Goal: Task Accomplishment & Management: Complete application form

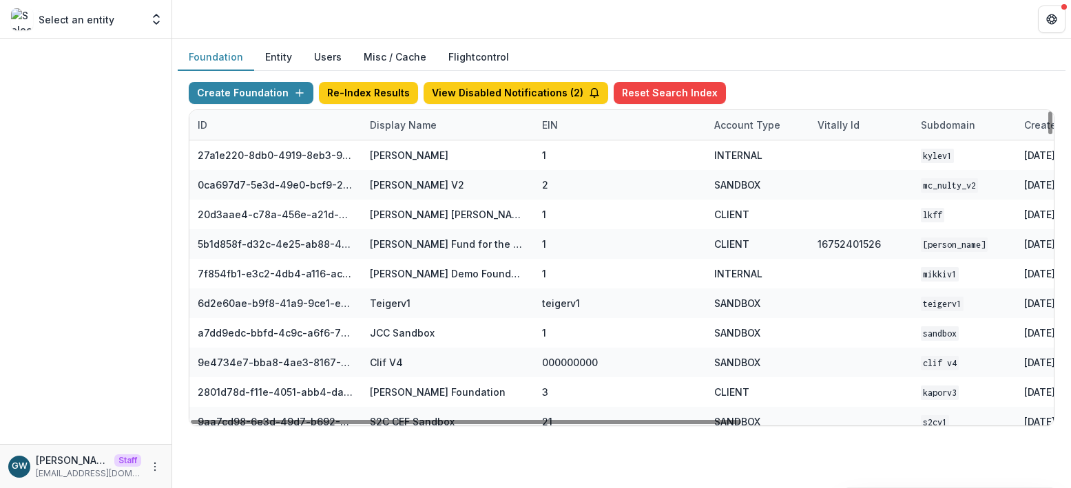
click at [409, 132] on div "Display Name" at bounding box center [447, 125] width 172 height 30
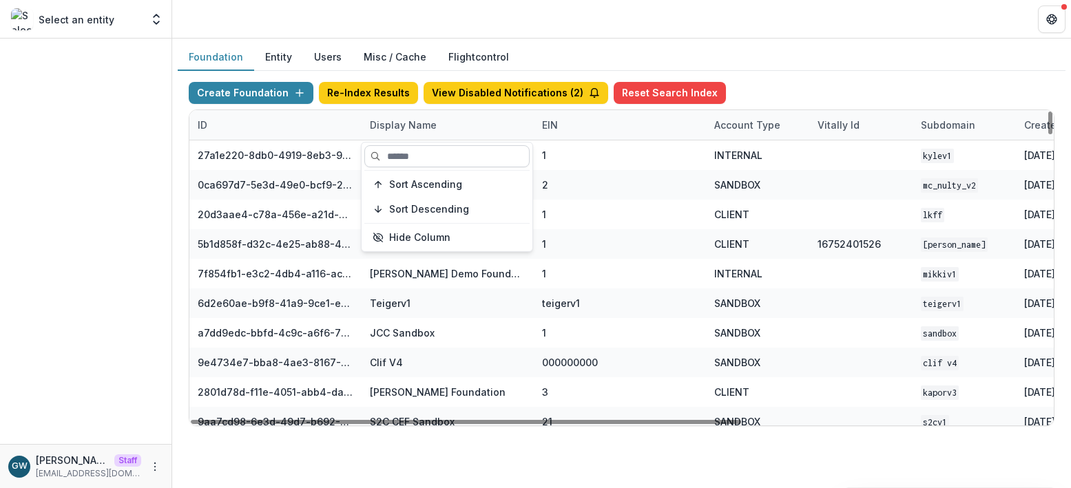
click at [408, 160] on input at bounding box center [446, 156] width 165 height 22
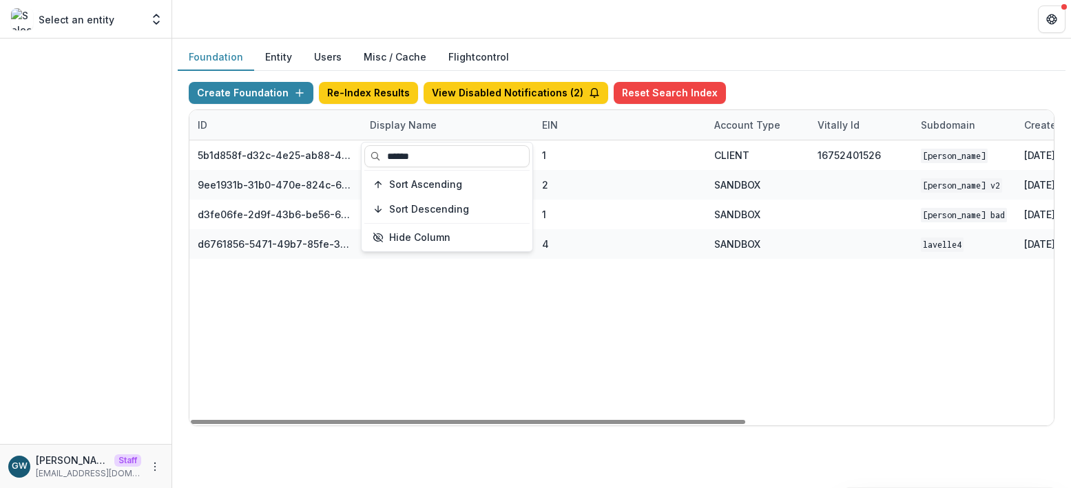
type input "******"
click at [872, 50] on div "Foundation Entity Users Misc / Cache Flightcontrol" at bounding box center [622, 57] width 888 height 27
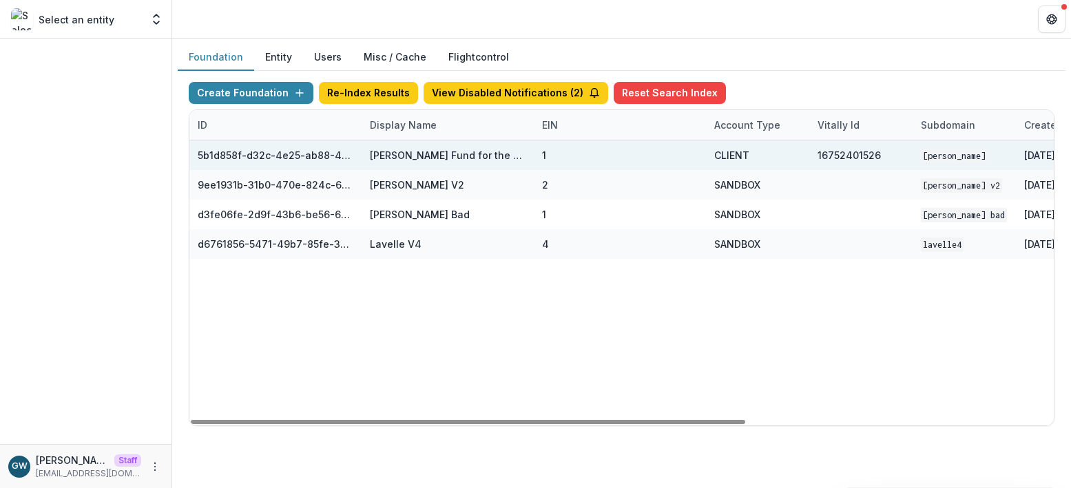
scroll to position [0, 479]
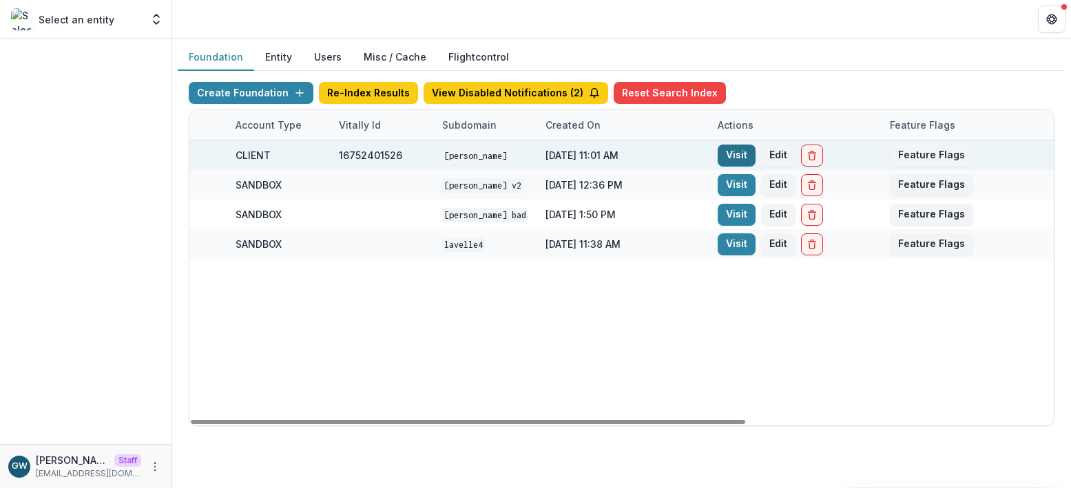
click at [735, 153] on link "Visit" at bounding box center [736, 156] width 38 height 22
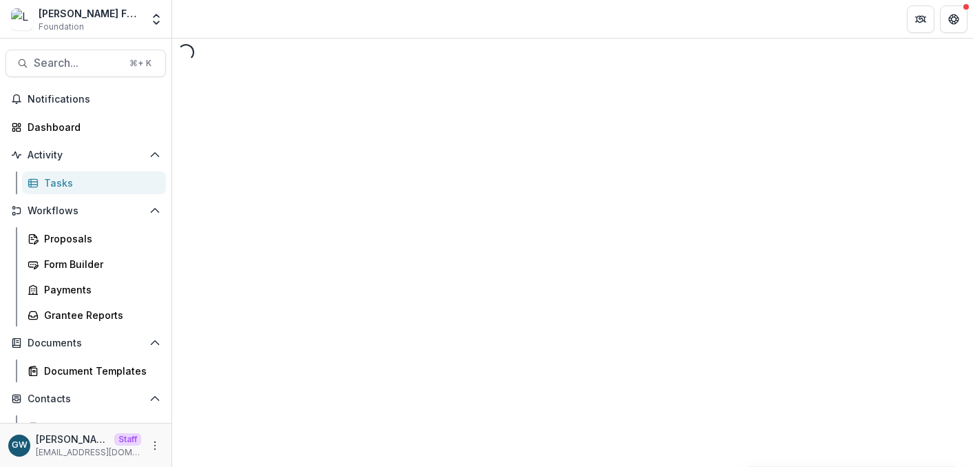
select select "********"
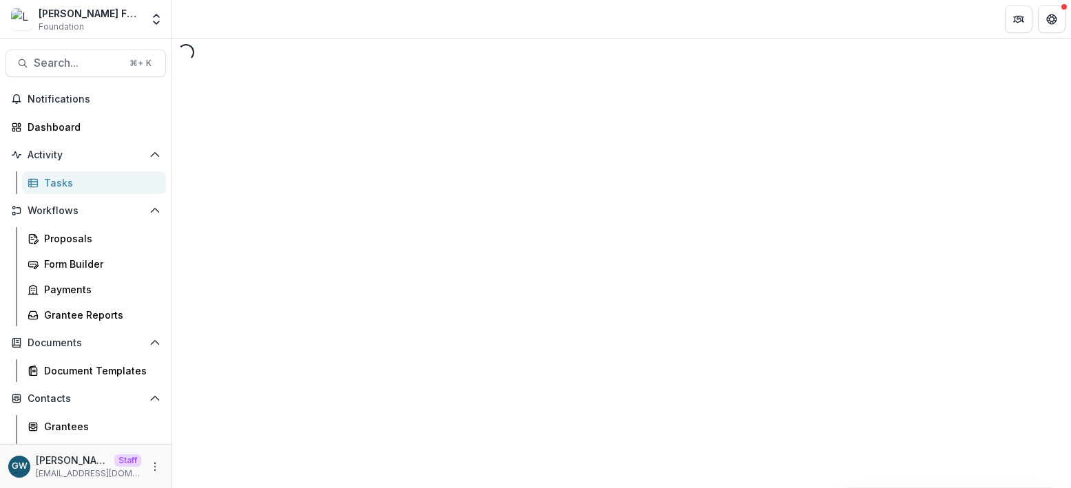
select select "********"
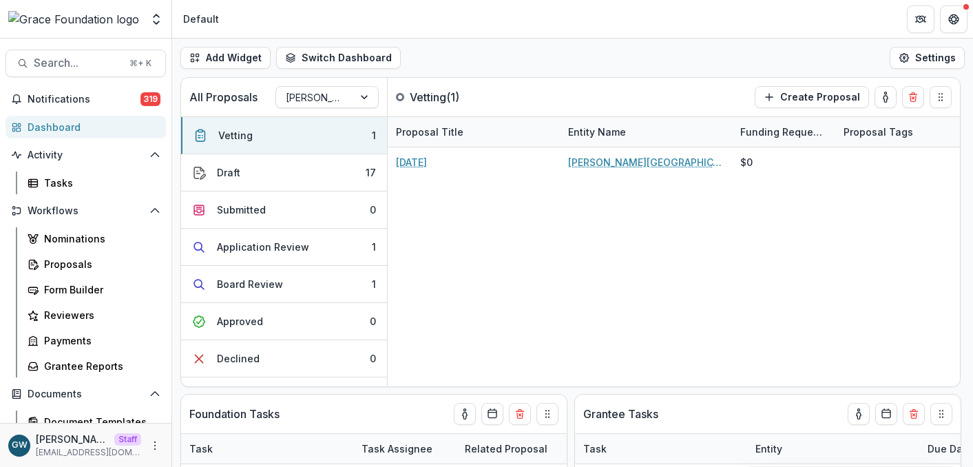
select select "******"
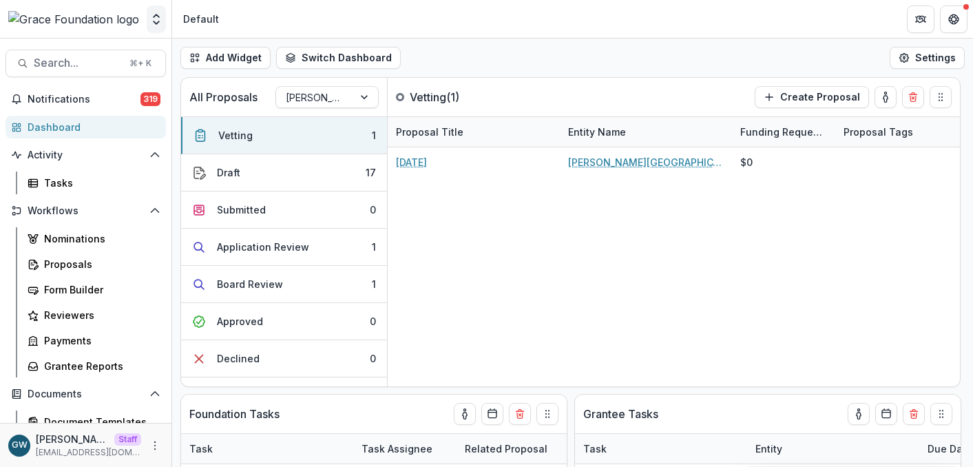
select select "******"
click at [156, 21] on icon "Open entity switcher" at bounding box center [156, 19] width 14 height 14
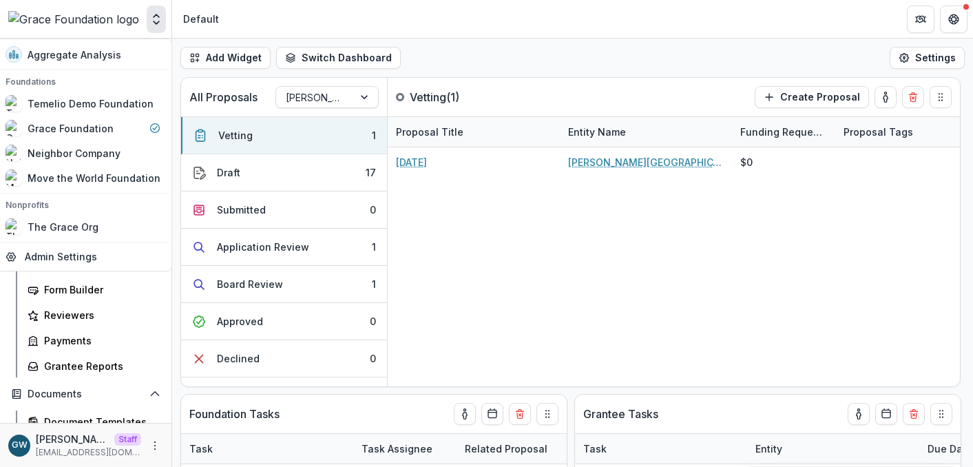
click at [287, 12] on header "Default" at bounding box center [572, 19] width 801 height 38
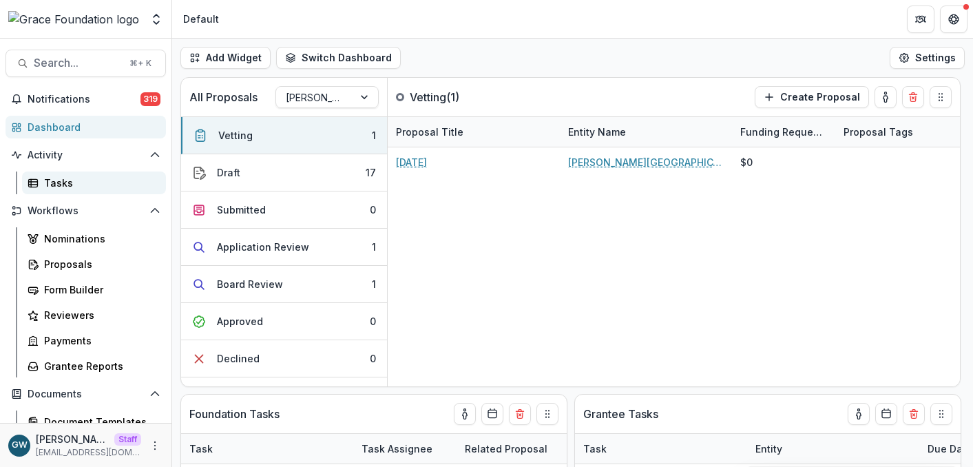
click at [66, 178] on div "Tasks" at bounding box center [99, 183] width 111 height 14
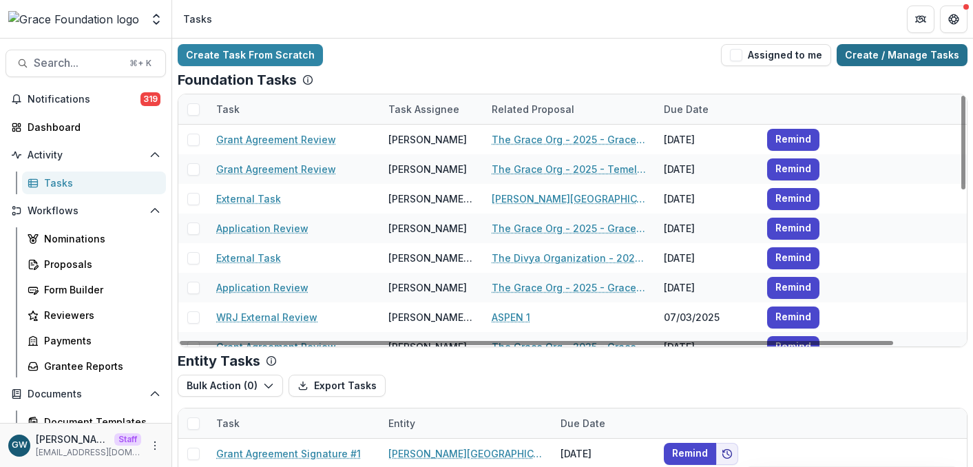
click at [887, 65] on link "Create / Manage Tasks" at bounding box center [902, 55] width 131 height 22
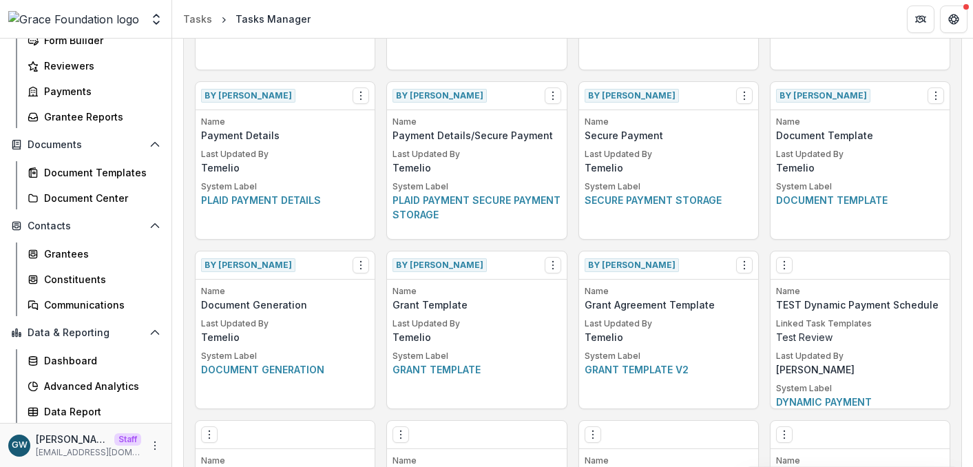
scroll to position [790, 0]
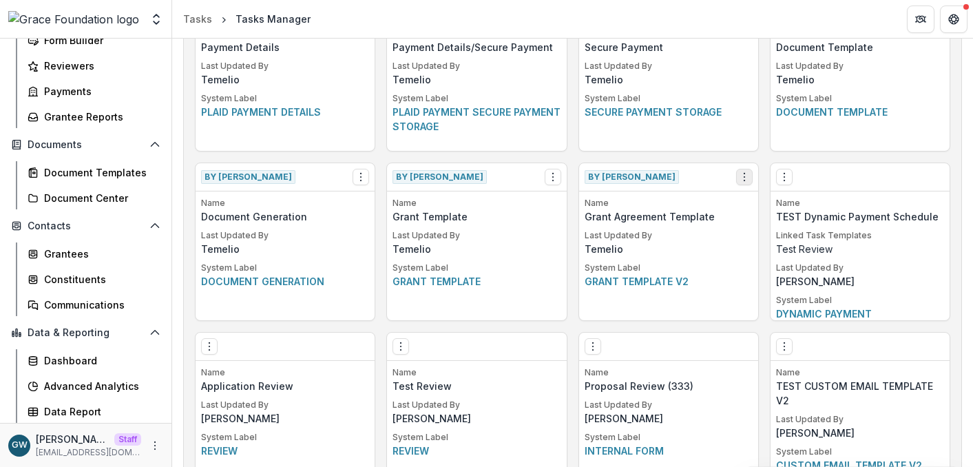
click at [740, 177] on icon "Options" at bounding box center [744, 176] width 11 height 11
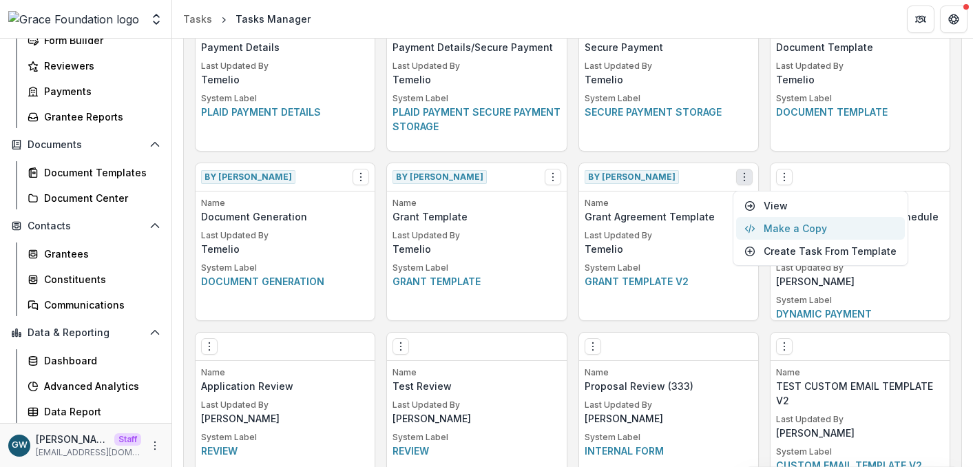
click at [795, 224] on button "Make a Copy" at bounding box center [820, 228] width 169 height 23
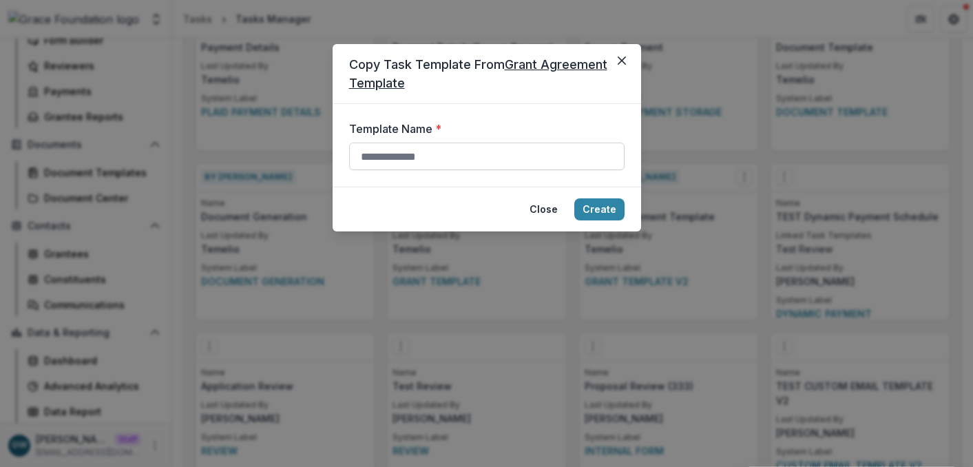
click at [447, 158] on input "Template Name *" at bounding box center [486, 157] width 275 height 28
click at [374, 156] on input "*******" at bounding box center [486, 157] width 275 height 28
type input "**********"
click at [607, 209] on button "Create" at bounding box center [599, 209] width 50 height 22
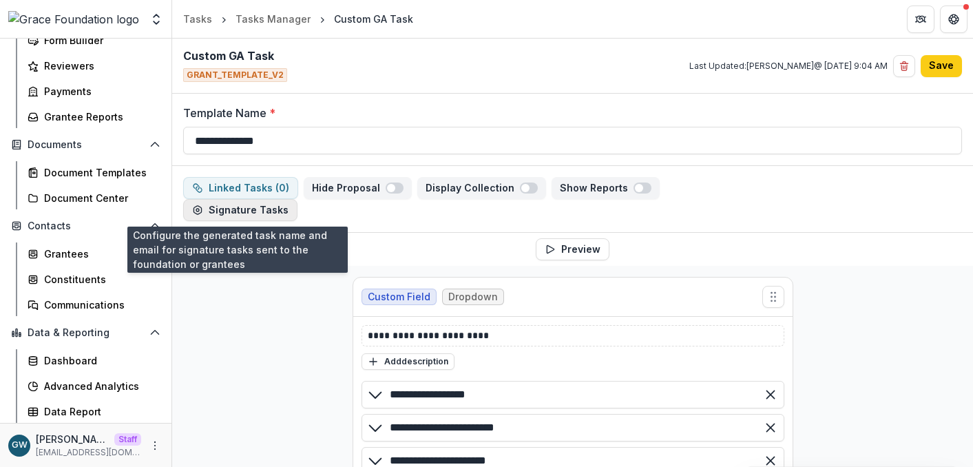
click at [260, 209] on button "Signature Tasks" at bounding box center [240, 210] width 114 height 22
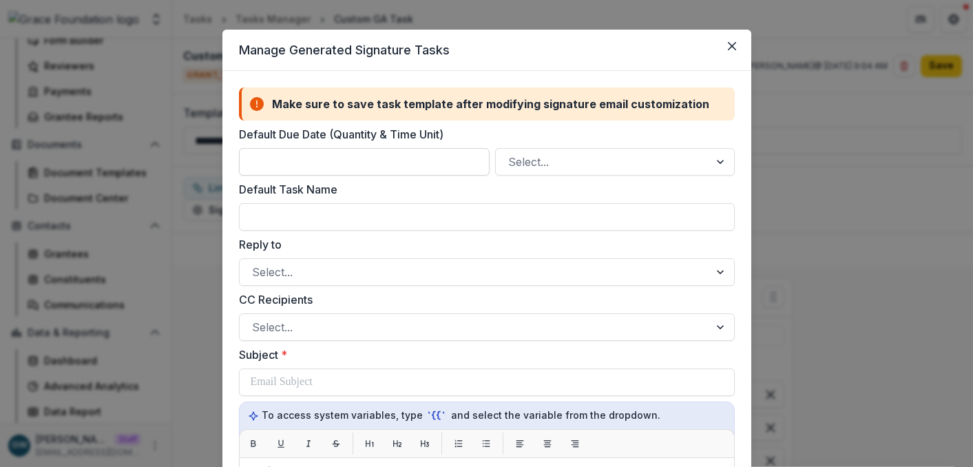
scroll to position [15, 0]
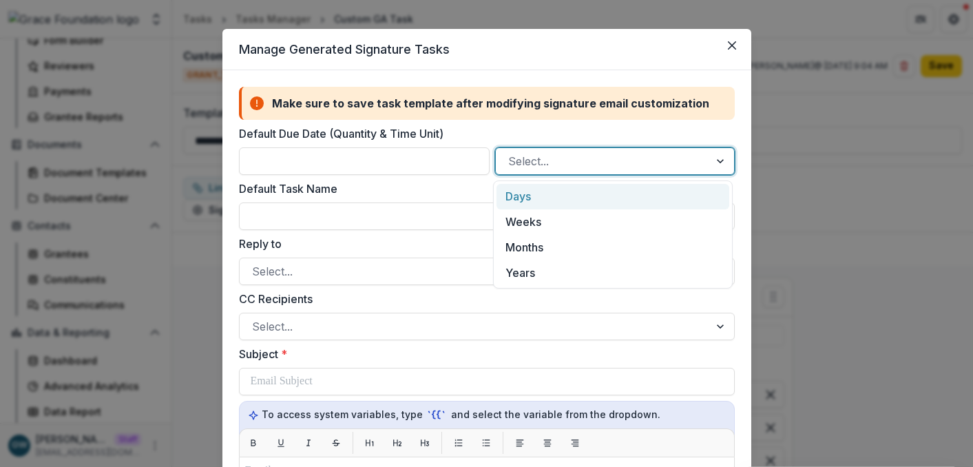
click at [551, 155] on div at bounding box center [602, 160] width 188 height 19
click at [537, 192] on div "Days" at bounding box center [612, 196] width 232 height 25
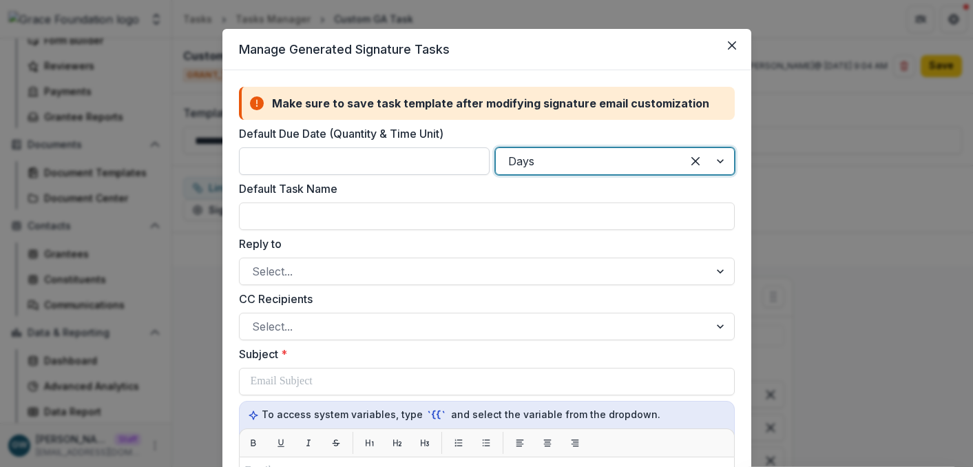
click at [439, 160] on input "Default Due Date (Quantity & Time Unit)" at bounding box center [364, 161] width 251 height 28
type input "*"
click at [547, 134] on label "Default Due Date (Quantity & Time Unit)" at bounding box center [482, 133] width 487 height 17
click at [490, 147] on input "*" at bounding box center [364, 161] width 251 height 28
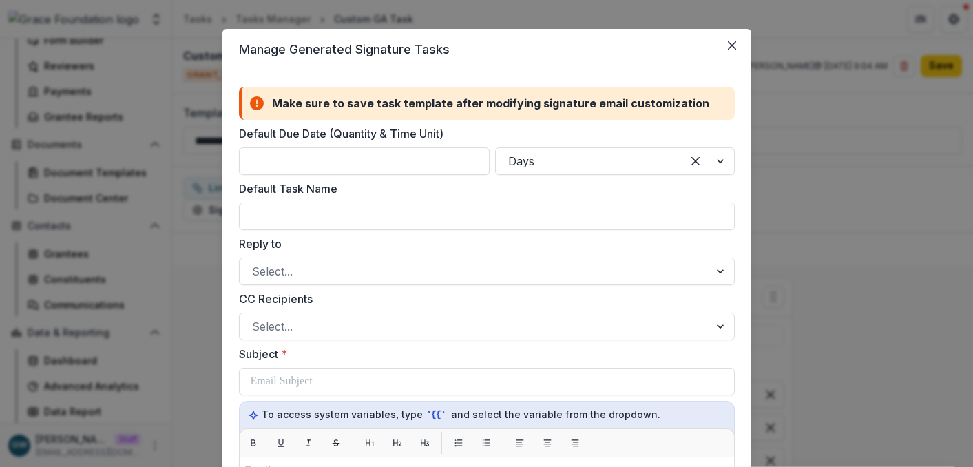
click at [436, 196] on label "Default Task Name" at bounding box center [482, 188] width 487 height 17
click at [436, 202] on input "Default Task Name" at bounding box center [487, 216] width 496 height 28
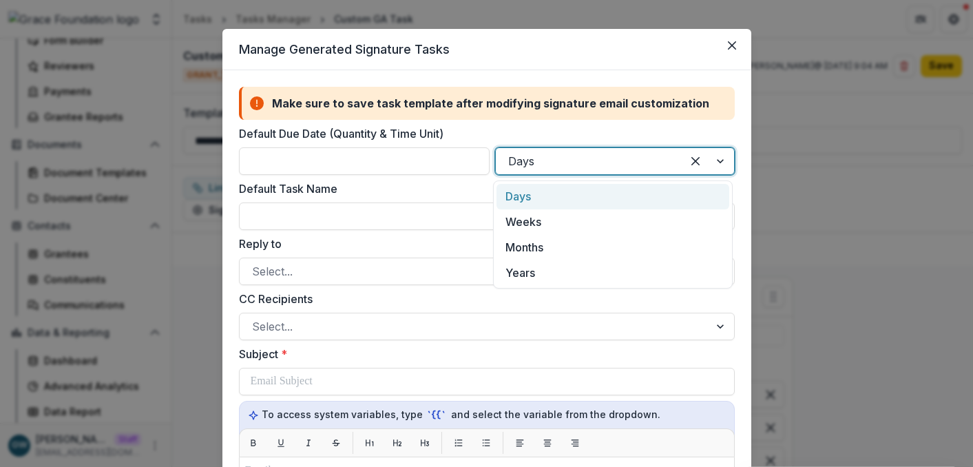
click at [580, 167] on div at bounding box center [588, 160] width 160 height 19
click at [543, 193] on div "Days" at bounding box center [612, 196] width 232 height 25
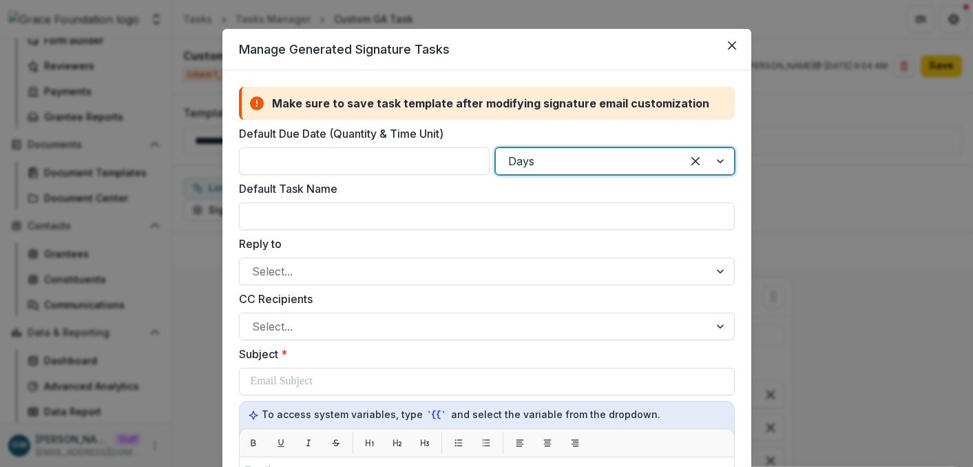
click at [565, 125] on label "Default Due Date (Quantity & Time Unit)" at bounding box center [482, 133] width 487 height 17
click at [490, 147] on input "*" at bounding box center [364, 161] width 251 height 28
click at [346, 213] on input "Default Task Name" at bounding box center [487, 216] width 496 height 28
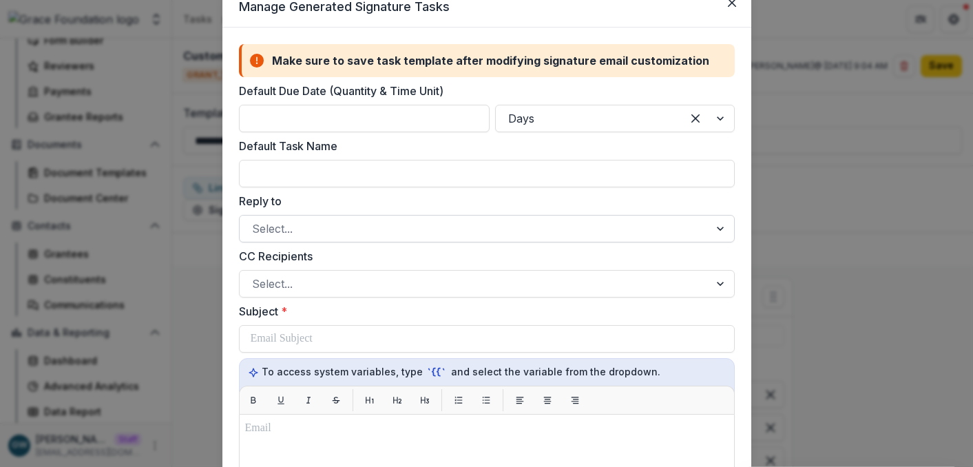
scroll to position [83, 0]
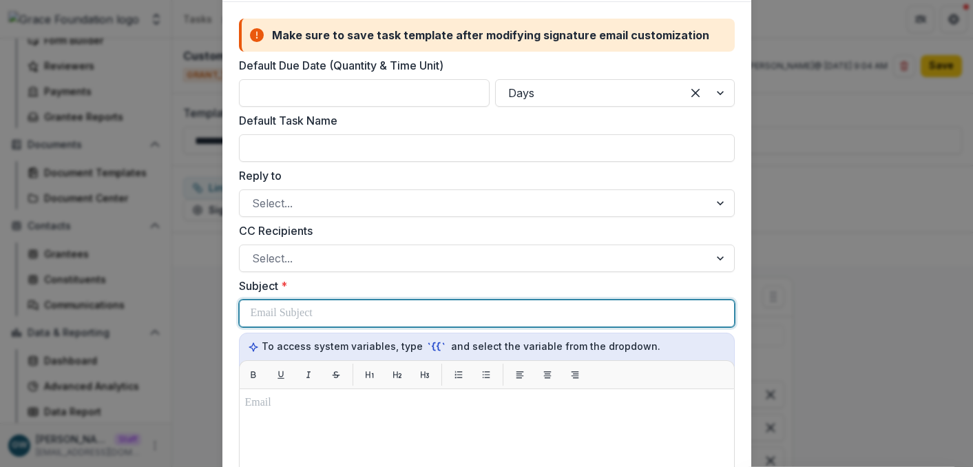
click at [277, 311] on p at bounding box center [282, 313] width 62 height 17
click at [356, 315] on p "**********" at bounding box center [344, 313] width 187 height 17
click at [361, 313] on p "**********" at bounding box center [345, 313] width 189 height 17
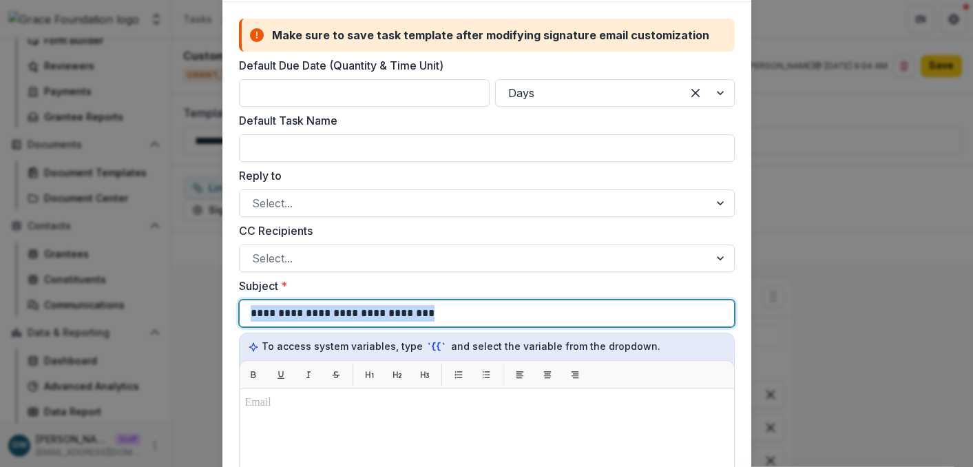
copy p "**********"
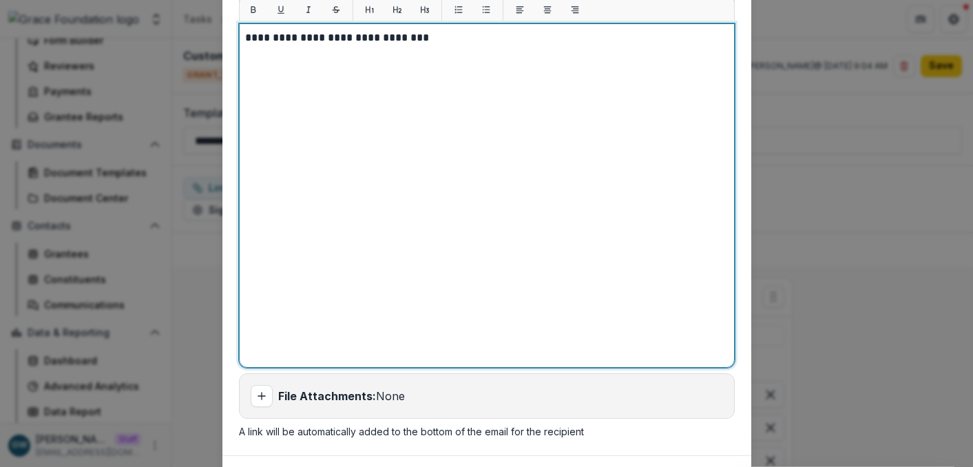
scroll to position [525, 0]
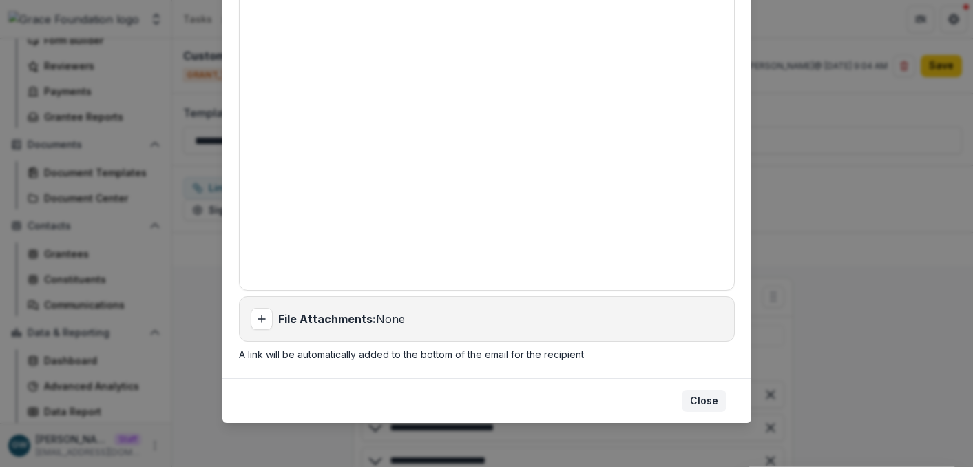
click at [713, 396] on button "Close" at bounding box center [704, 401] width 45 height 22
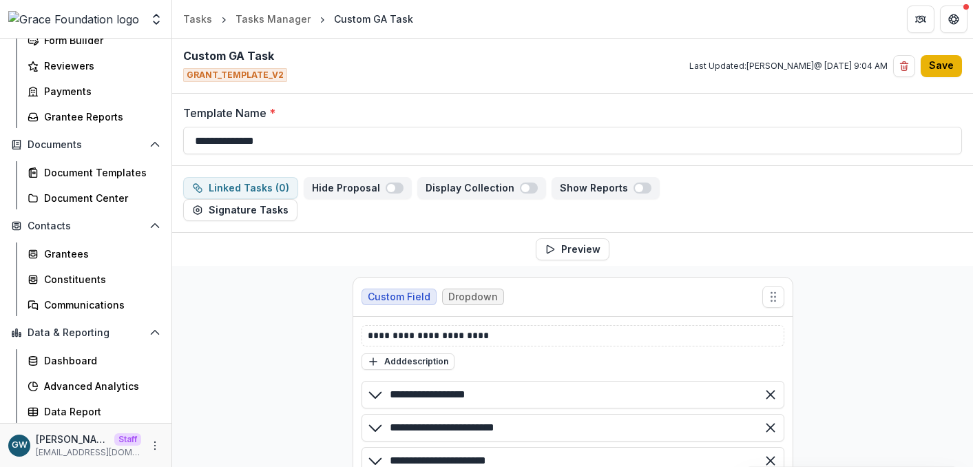
click at [933, 67] on button "Save" at bounding box center [941, 66] width 41 height 22
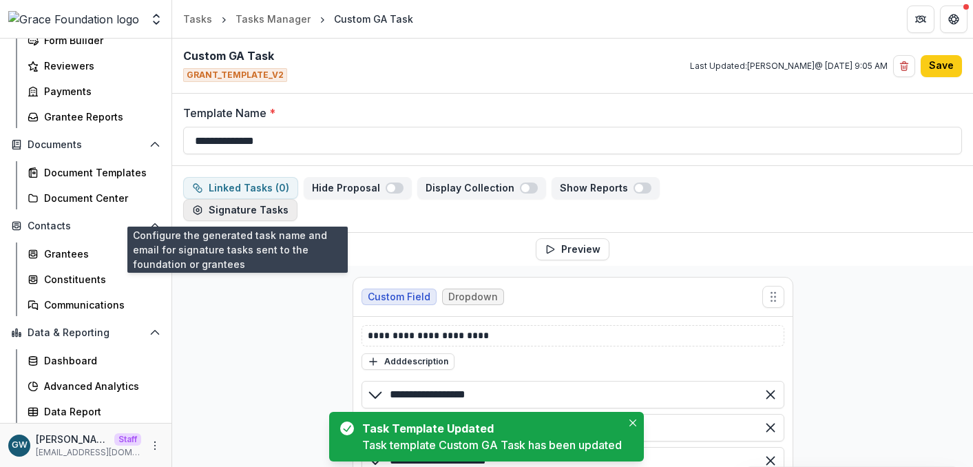
click at [245, 212] on button "Signature Tasks" at bounding box center [240, 210] width 114 height 22
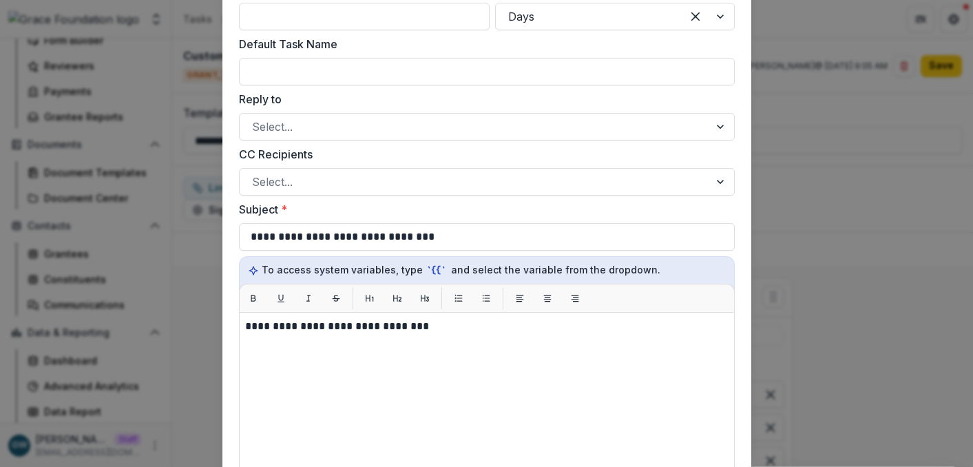
scroll to position [160, 0]
click at [870, 226] on div "**********" at bounding box center [486, 233] width 973 height 467
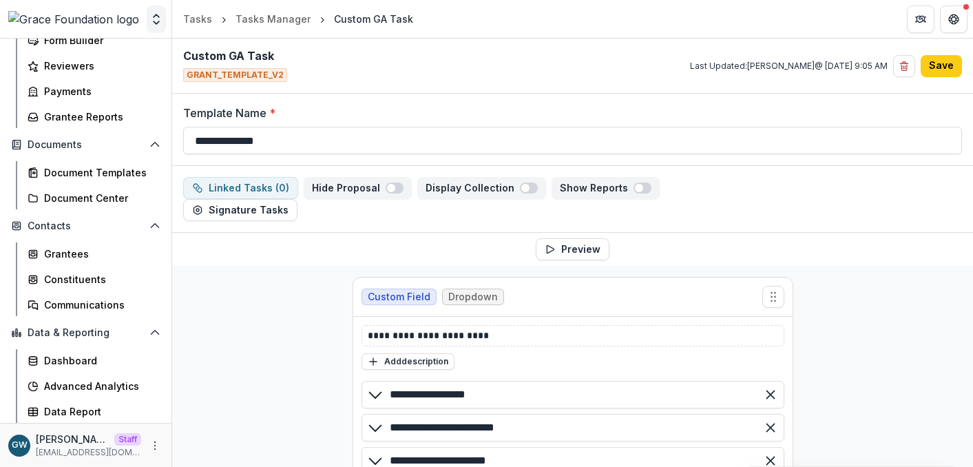
click at [161, 28] on button "Open entity switcher" at bounding box center [156, 20] width 19 height 28
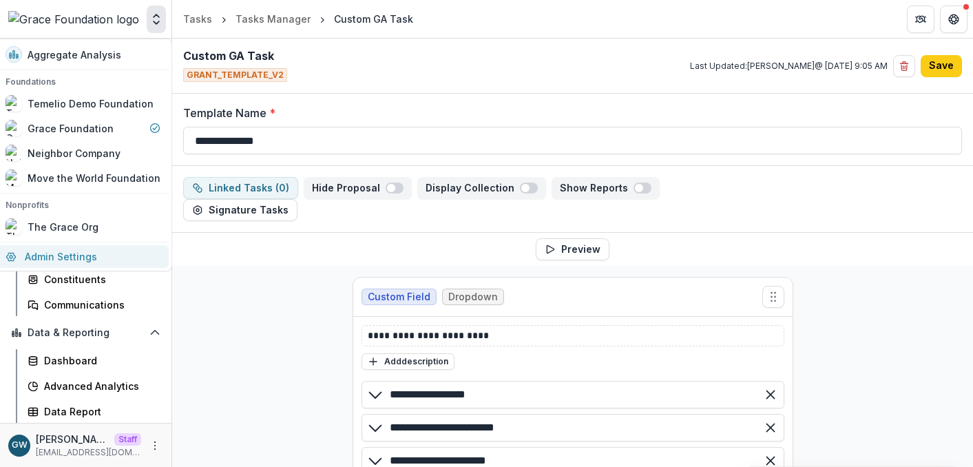
click at [72, 251] on link "Admin Settings" at bounding box center [82, 256] width 171 height 23
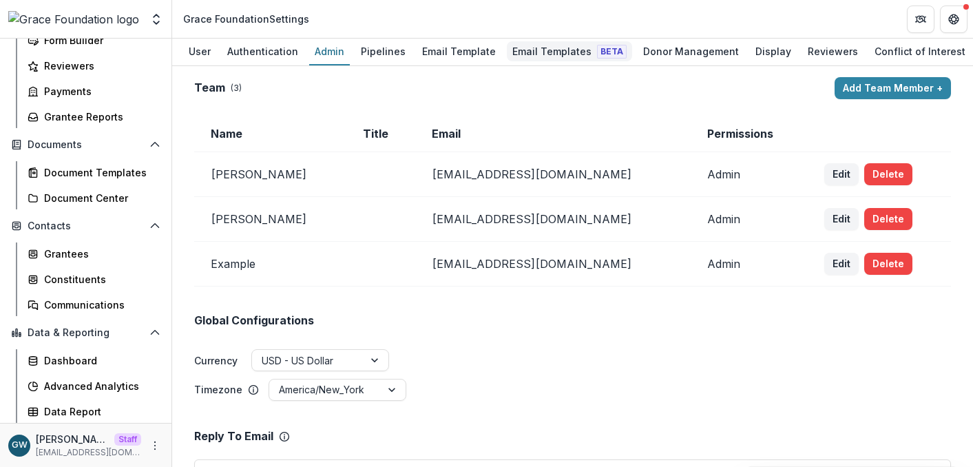
click at [540, 59] on div "Email Templates Beta" at bounding box center [569, 51] width 125 height 20
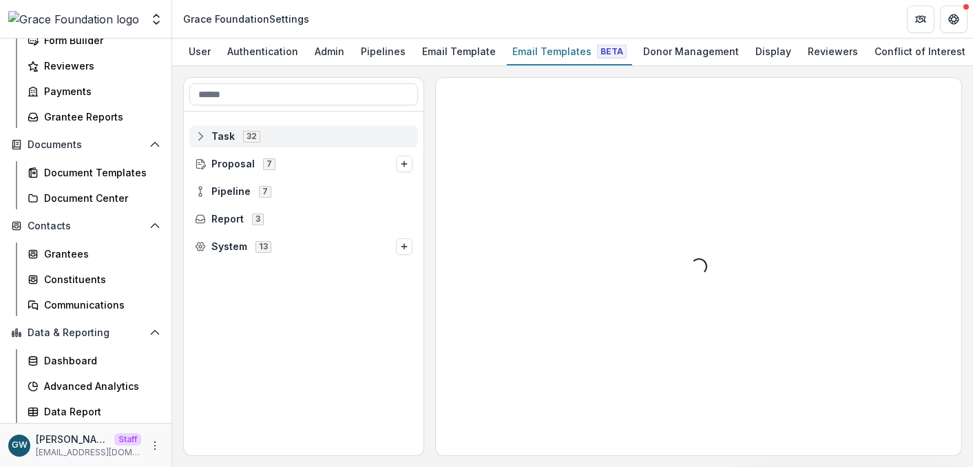
click at [229, 145] on div "Task 32" at bounding box center [303, 136] width 229 height 22
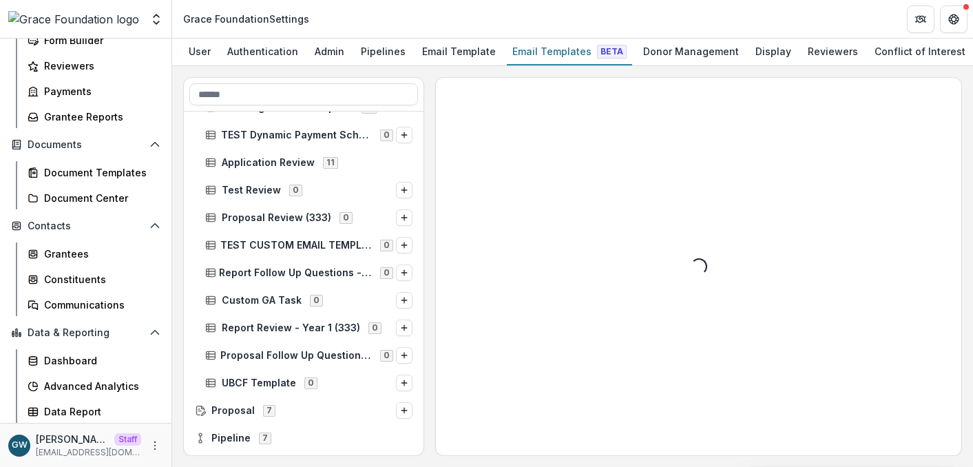
scroll to position [649, 0]
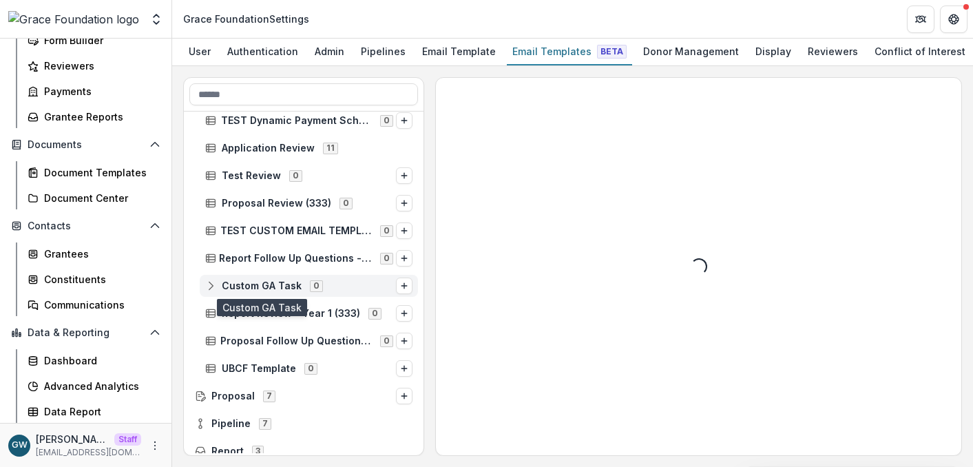
click at [255, 288] on span "Custom GA Task" at bounding box center [262, 286] width 80 height 12
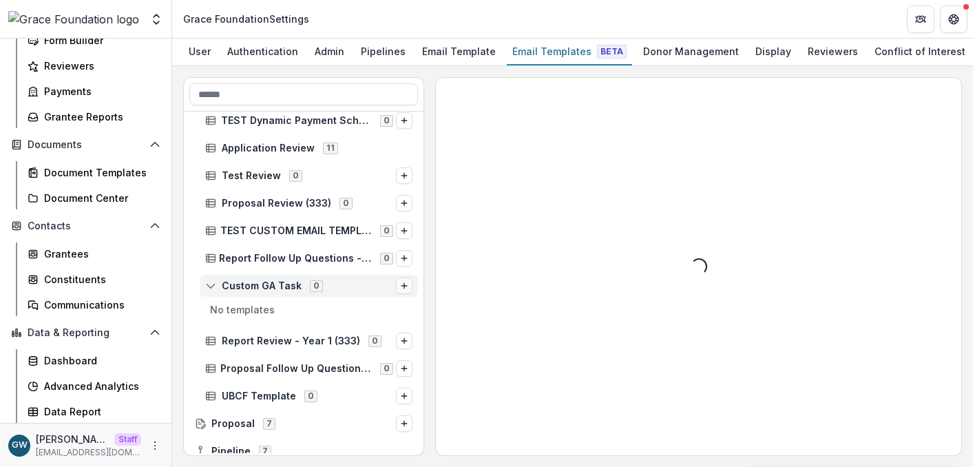
click at [400, 286] on icon "Options" at bounding box center [404, 286] width 8 height 8
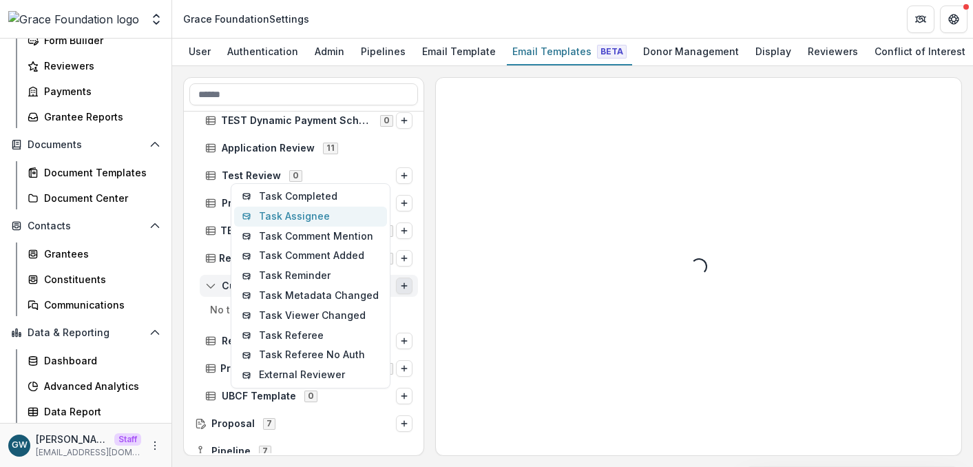
click at [327, 222] on button "Task Assignee" at bounding box center [310, 217] width 153 height 20
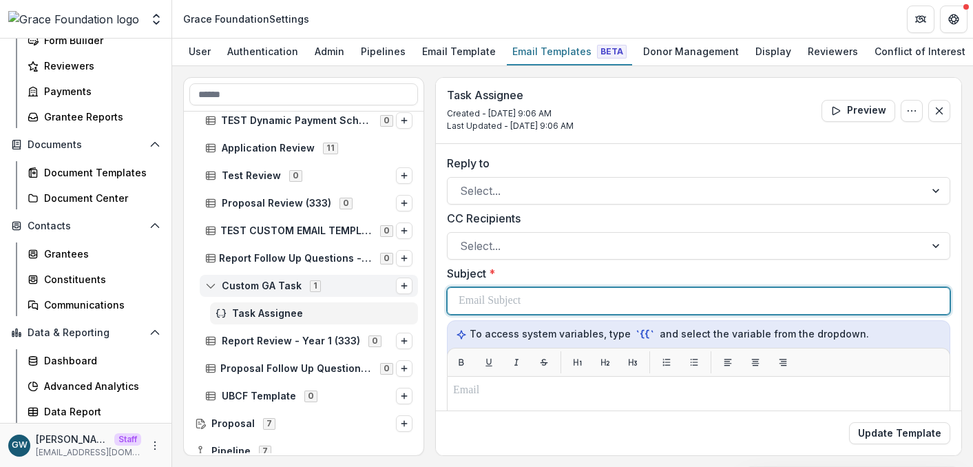
click at [492, 302] on p at bounding box center [490, 301] width 62 height 17
click at [568, 300] on p "**********" at bounding box center [576, 301] width 235 height 17
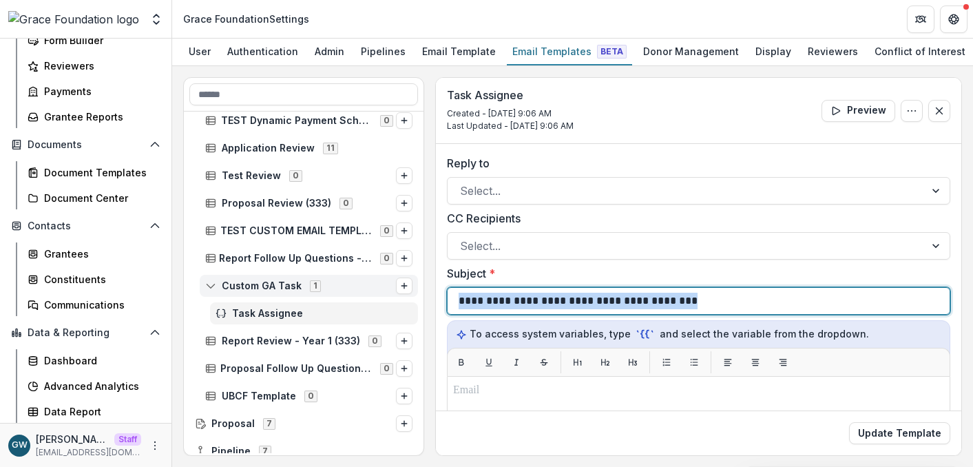
click at [568, 300] on p "**********" at bounding box center [576, 301] width 235 height 17
copy p "**********"
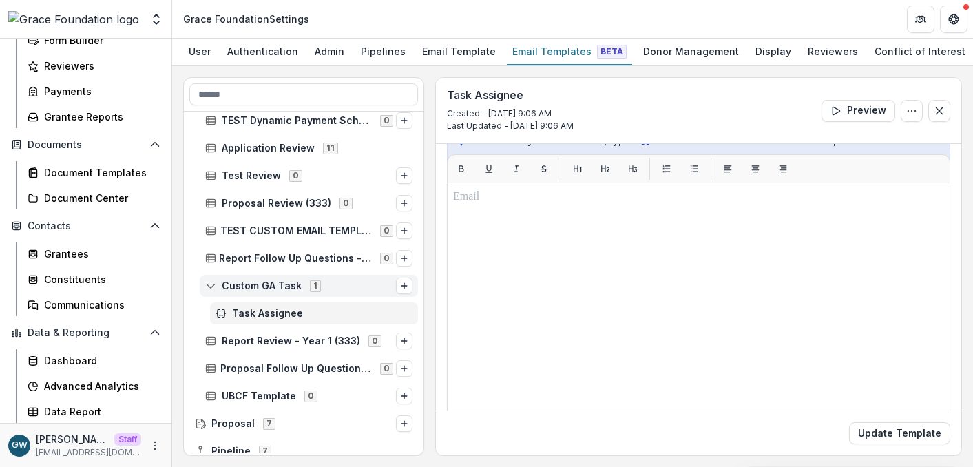
scroll to position [247, 0]
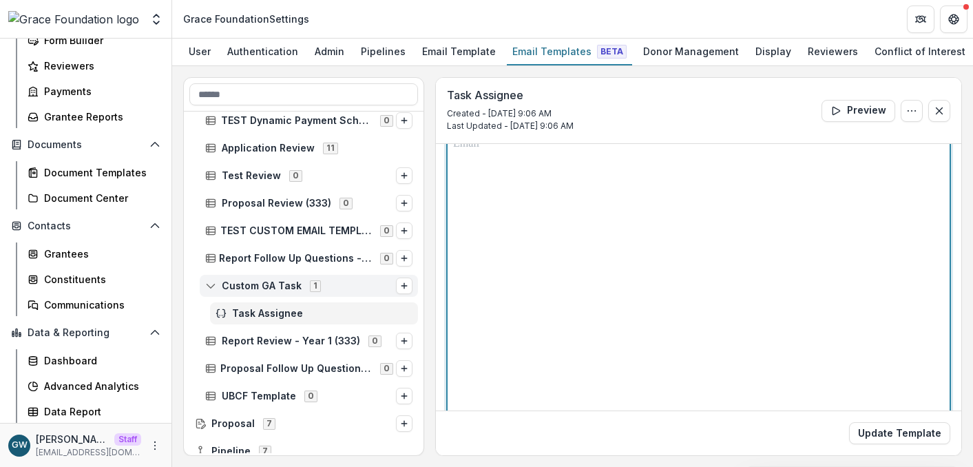
click at [567, 299] on div at bounding box center [698, 302] width 491 height 332
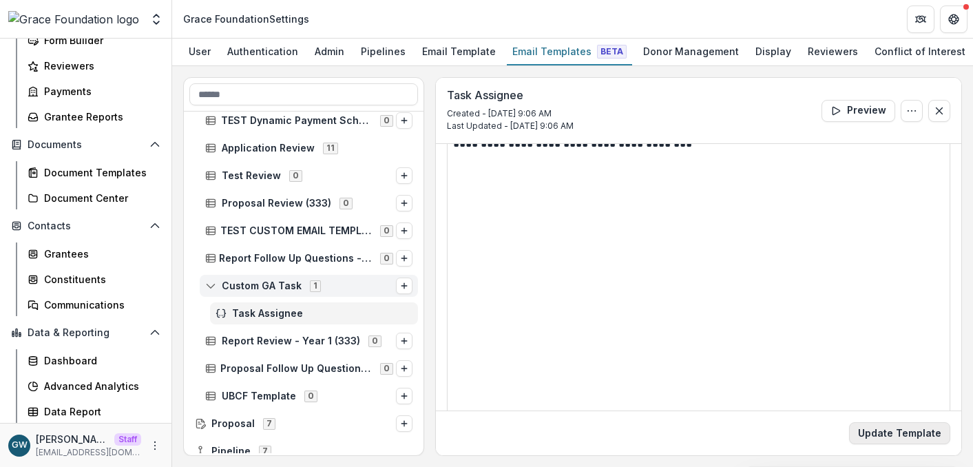
click at [899, 425] on button "Update Template" at bounding box center [899, 433] width 101 height 22
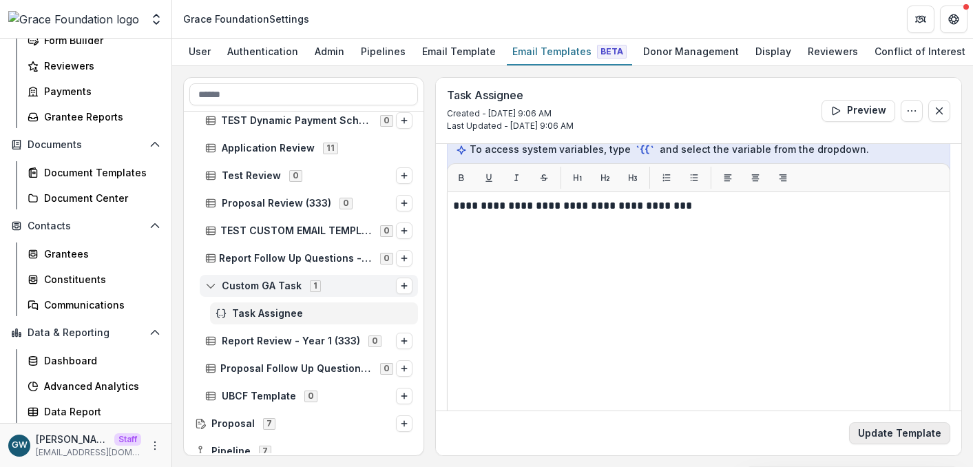
scroll to position [167, 0]
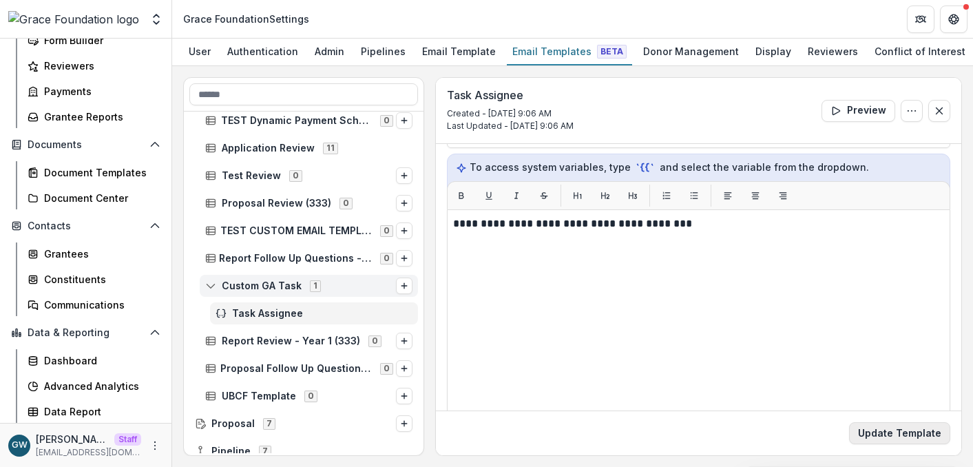
click at [885, 437] on button "Update Template" at bounding box center [899, 433] width 101 height 22
click at [260, 289] on span "Custom GA Task" at bounding box center [262, 286] width 80 height 12
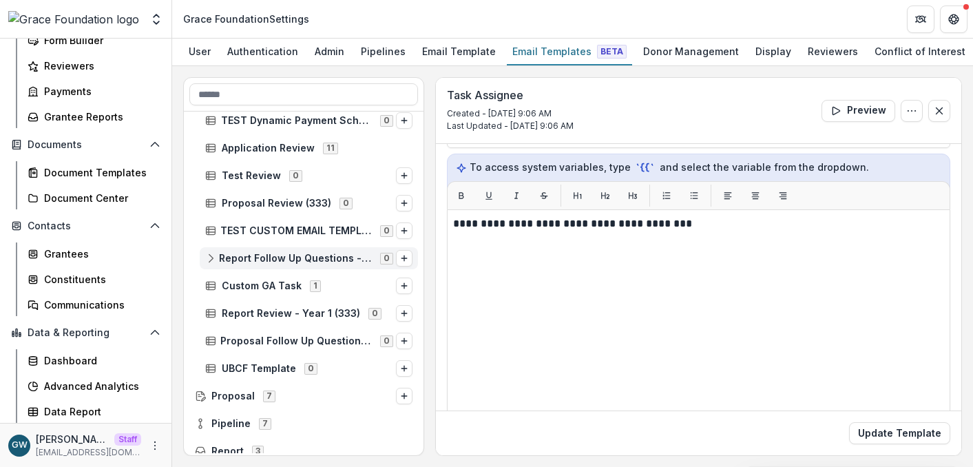
click at [266, 267] on div "Report Follow Up Questions - Year 1 (333) 0" at bounding box center [309, 258] width 218 height 22
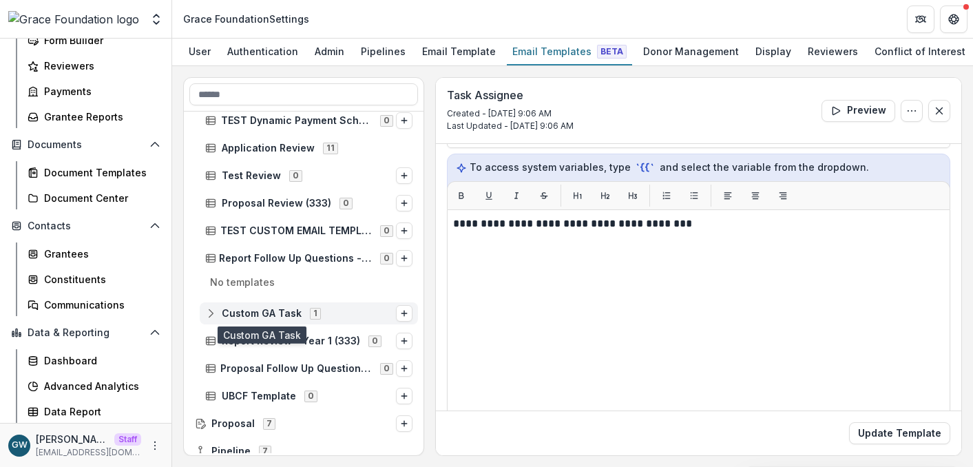
click at [264, 312] on span "Custom GA Task" at bounding box center [262, 314] width 80 height 12
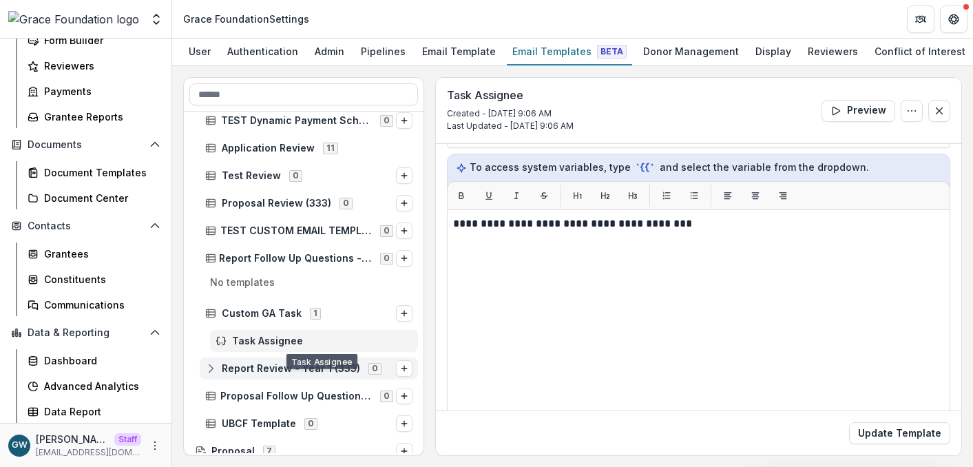
click at [259, 365] on span "Report Review - Year 1 (333)" at bounding box center [291, 369] width 138 height 12
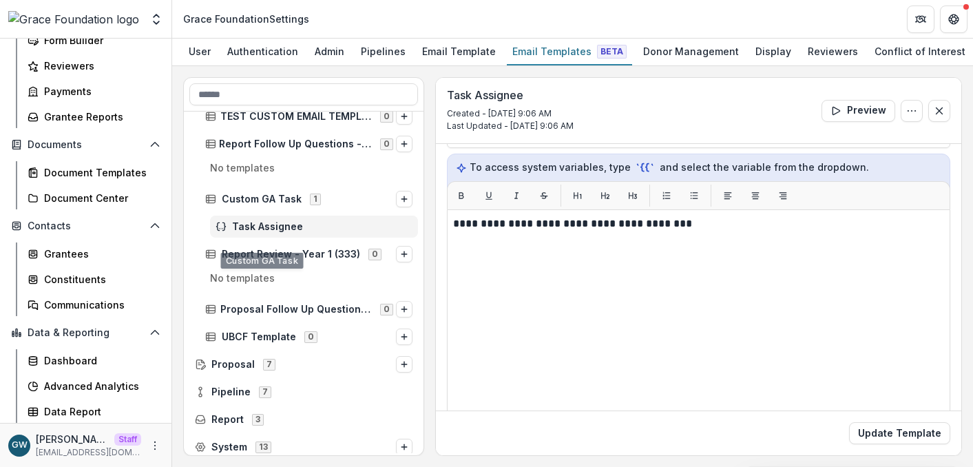
scroll to position [771, 0]
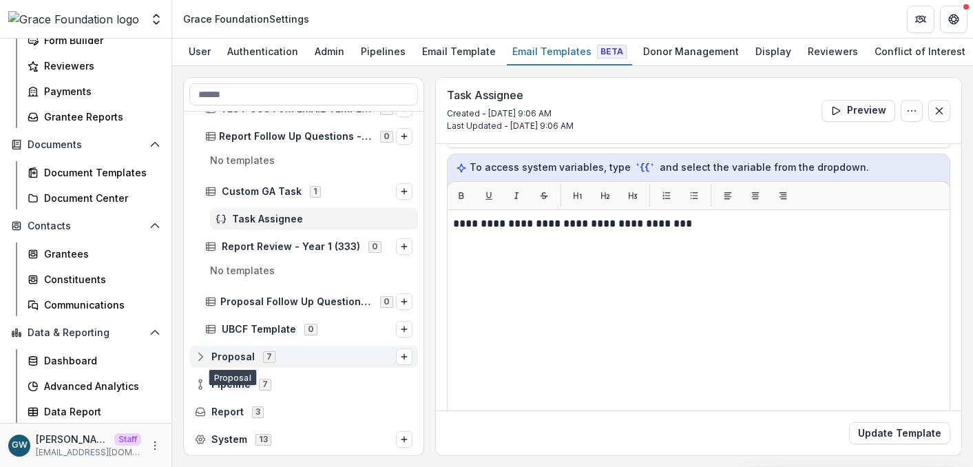
click at [247, 359] on span "Proposal" at bounding box center [232, 357] width 43 height 12
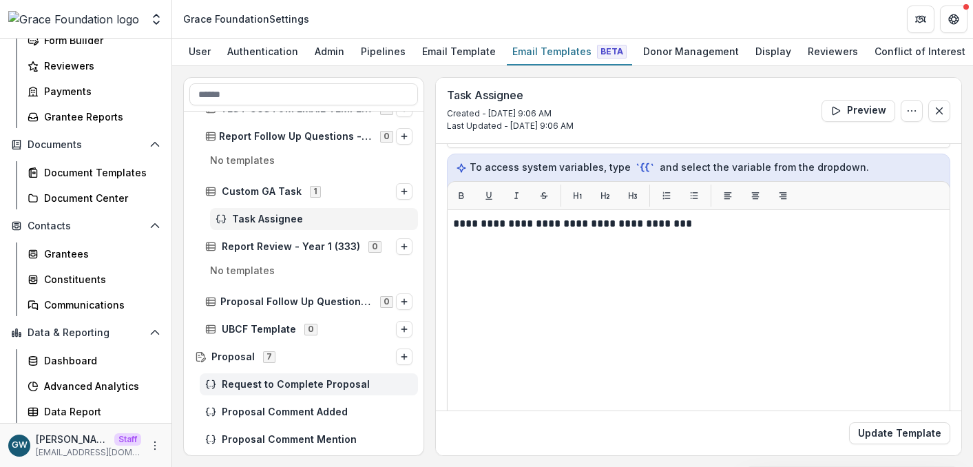
click at [242, 379] on div "Request to Complete Proposal" at bounding box center [309, 384] width 218 height 22
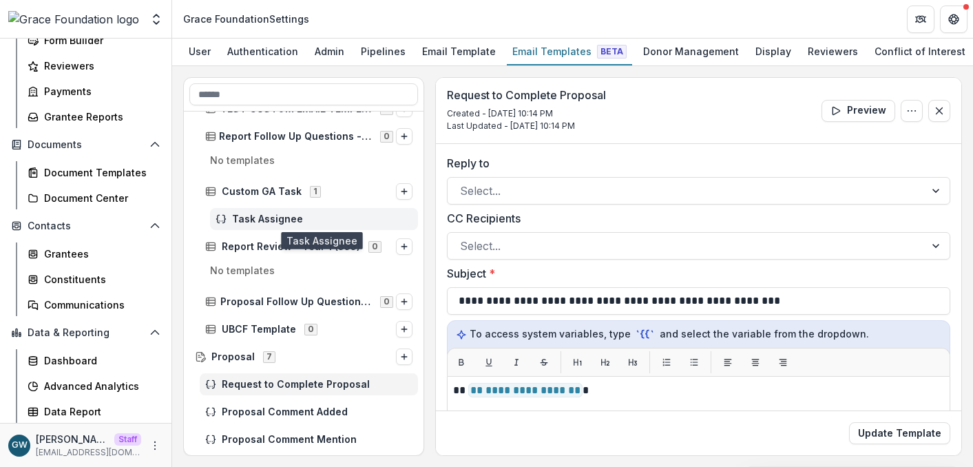
click at [263, 222] on span "Task Assignee" at bounding box center [322, 219] width 180 height 12
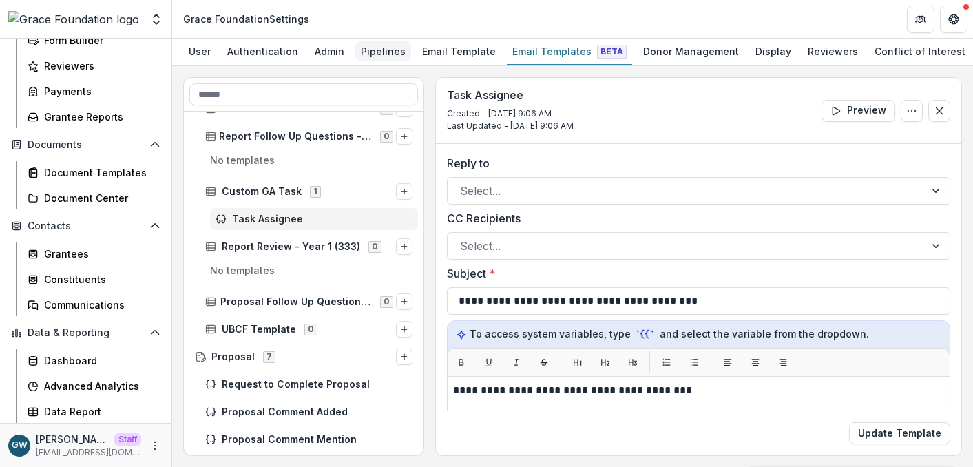
drag, startPoint x: 379, startPoint y: 53, endPoint x: 376, endPoint y: 62, distance: 9.4
click at [379, 53] on div "Pipelines" at bounding box center [383, 51] width 56 height 20
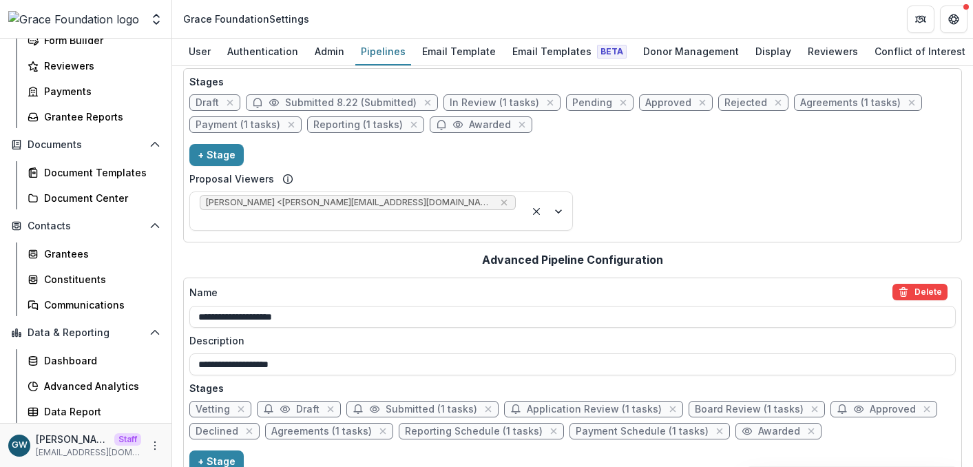
scroll to position [155, 0]
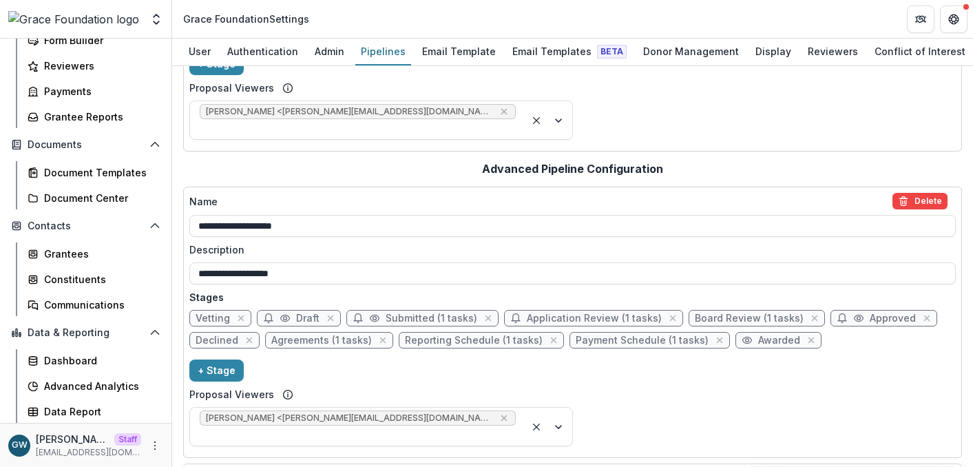
click at [338, 335] on span "Agreements (1 tasks)" at bounding box center [321, 341] width 101 height 12
select select "********"
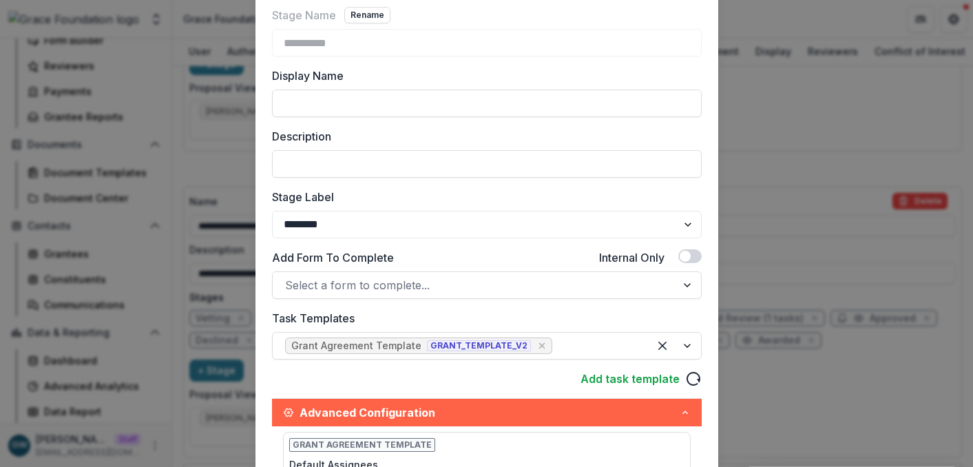
scroll to position [107, 0]
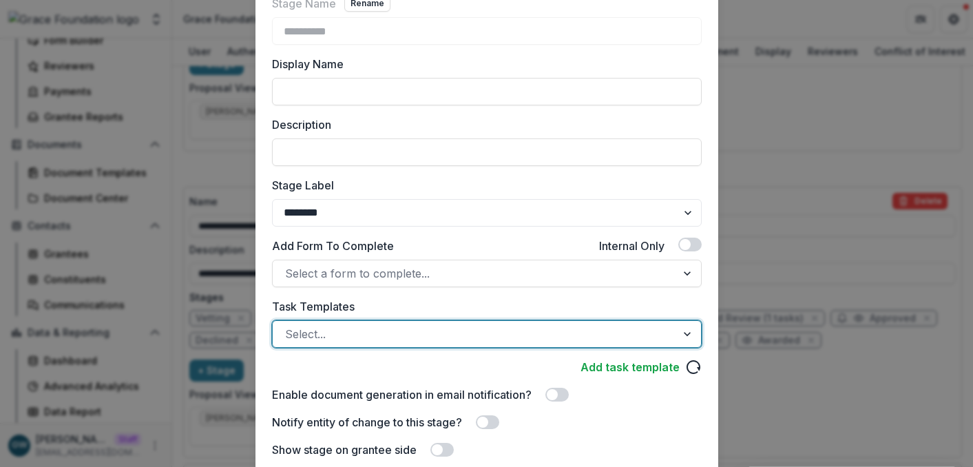
click at [428, 333] on div at bounding box center [474, 333] width 379 height 19
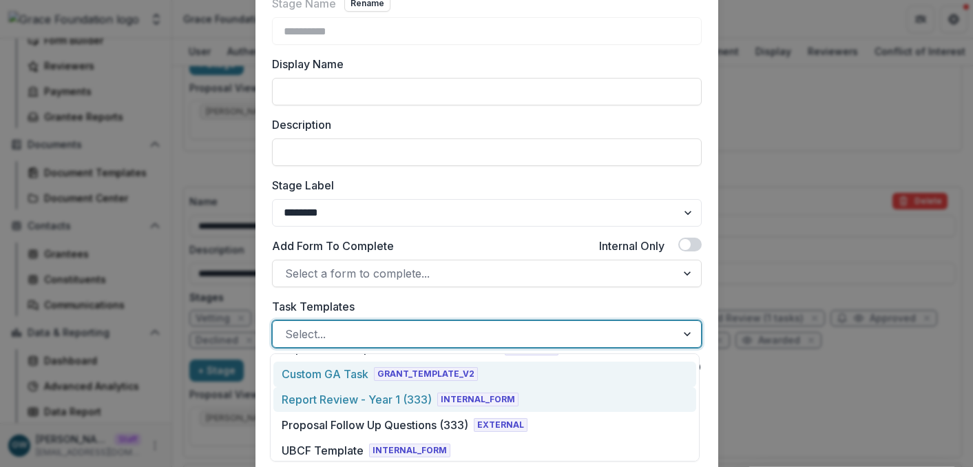
scroll to position [704, 0]
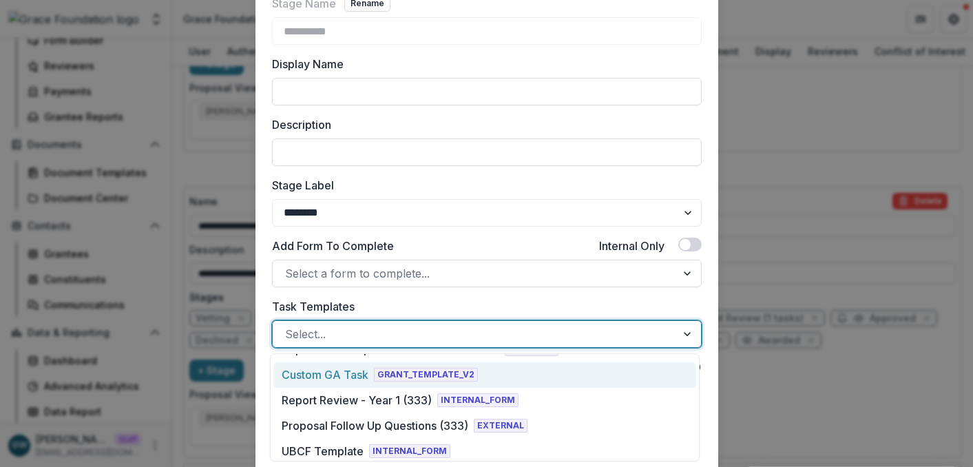
click at [348, 368] on div "Custom GA Task" at bounding box center [325, 374] width 87 height 17
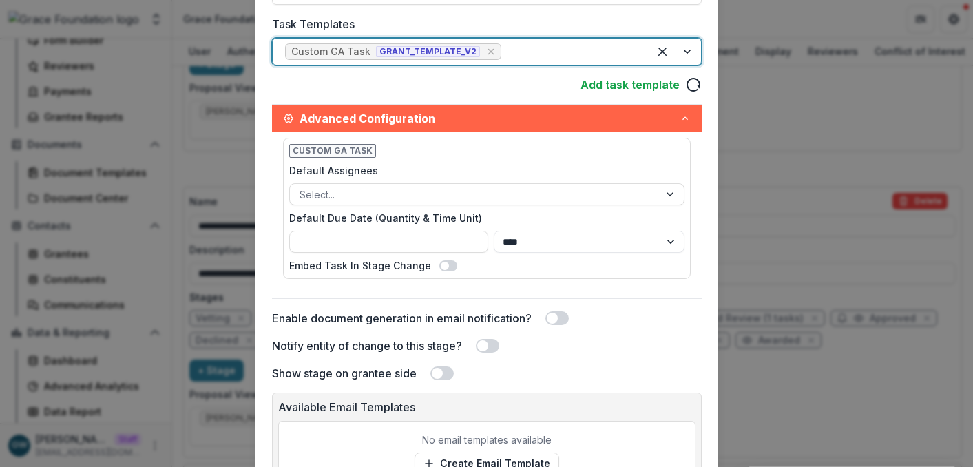
scroll to position [520, 0]
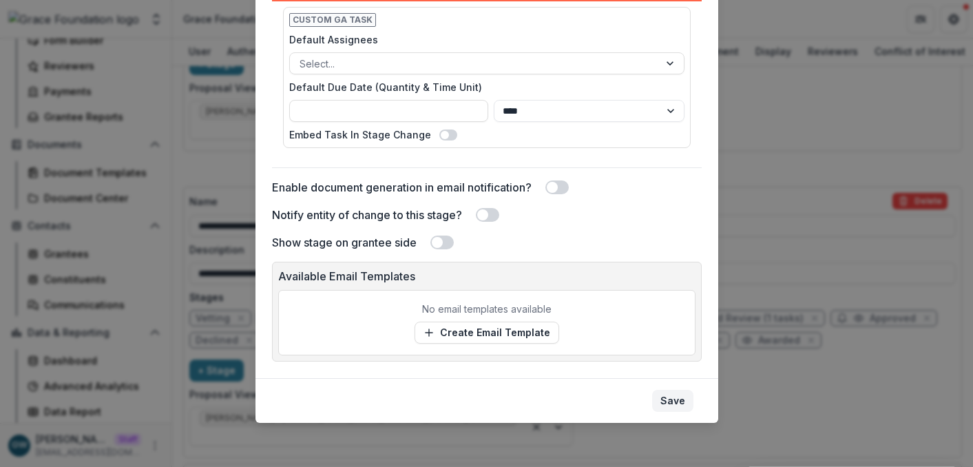
click at [668, 397] on button "Save" at bounding box center [672, 401] width 41 height 22
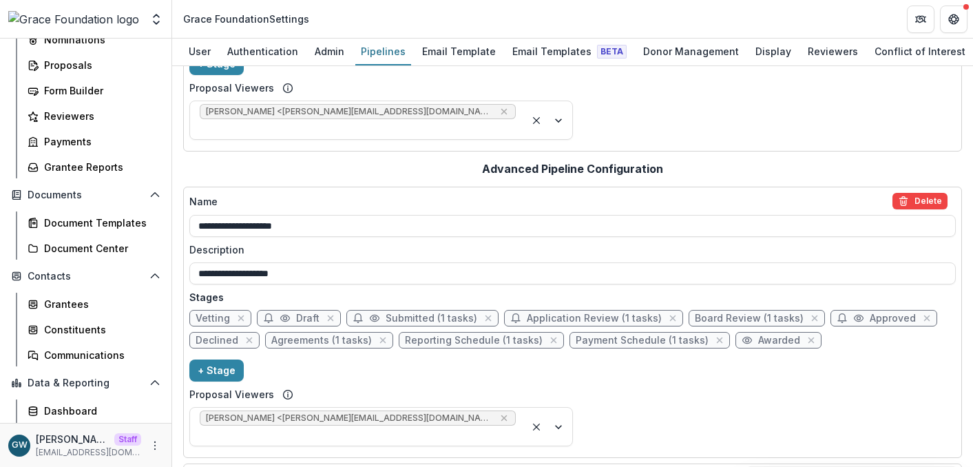
scroll to position [112, 0]
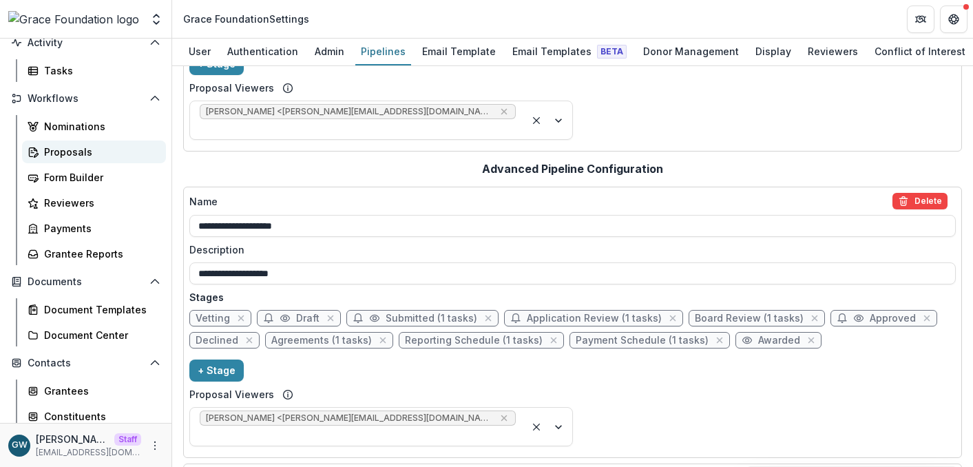
click at [79, 140] on link "Proposals" at bounding box center [94, 151] width 144 height 23
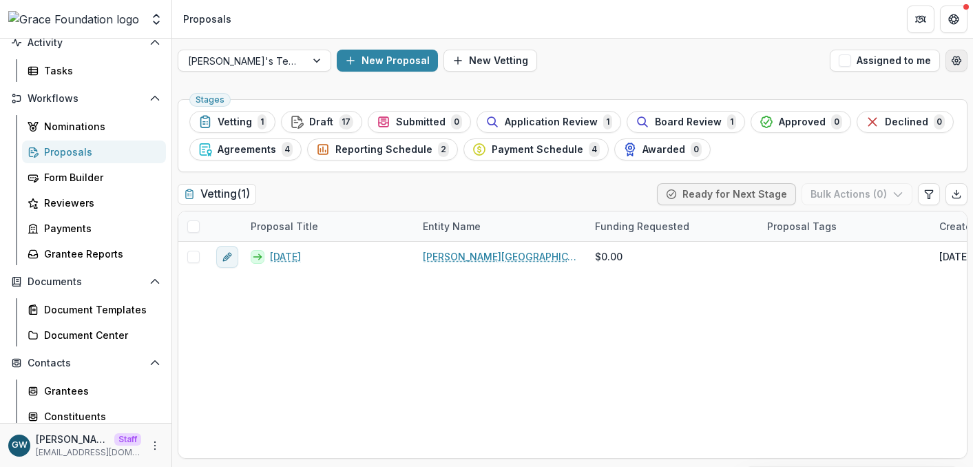
click at [951, 63] on icon "Open table manager" at bounding box center [956, 60] width 11 height 11
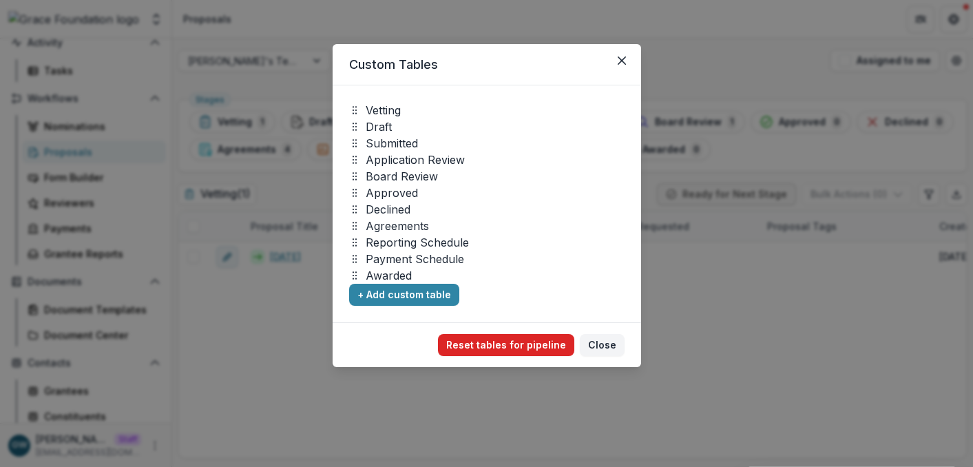
click at [474, 339] on button "Reset tables for pipeline" at bounding box center [506, 345] width 136 height 22
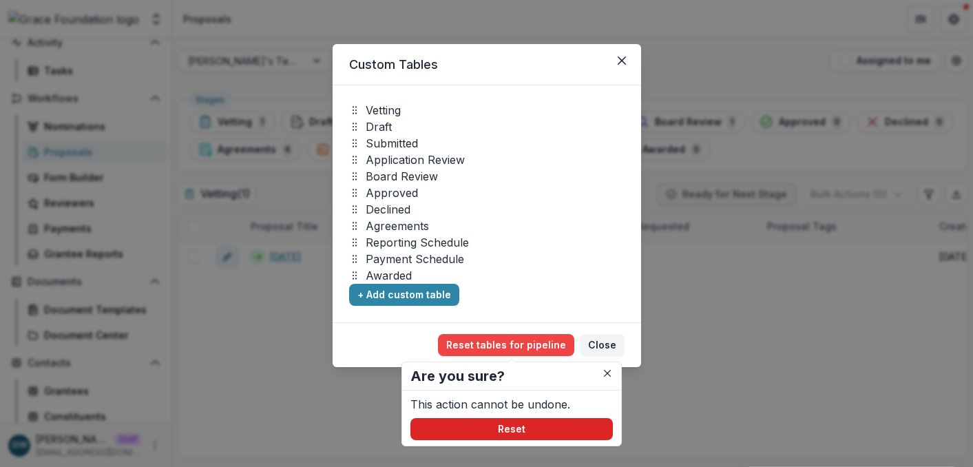
click at [521, 419] on button "Reset" at bounding box center [511, 429] width 202 height 22
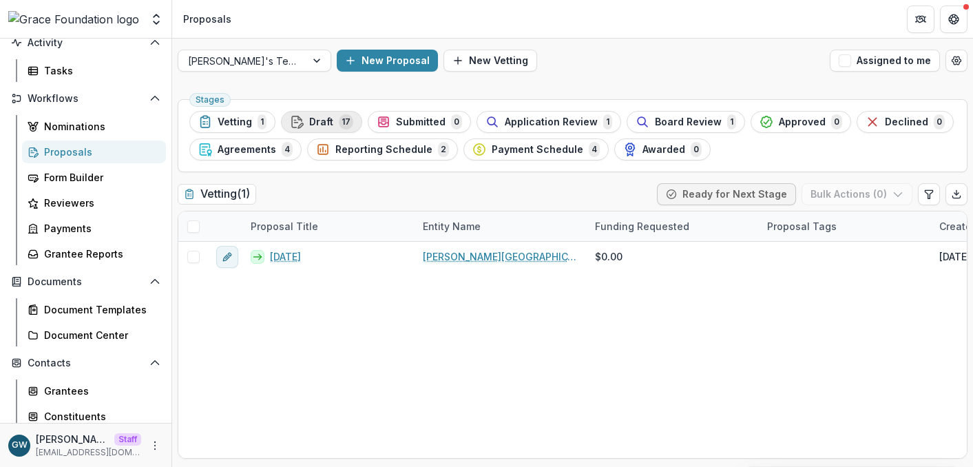
click at [347, 123] on span "17" at bounding box center [346, 121] width 14 height 15
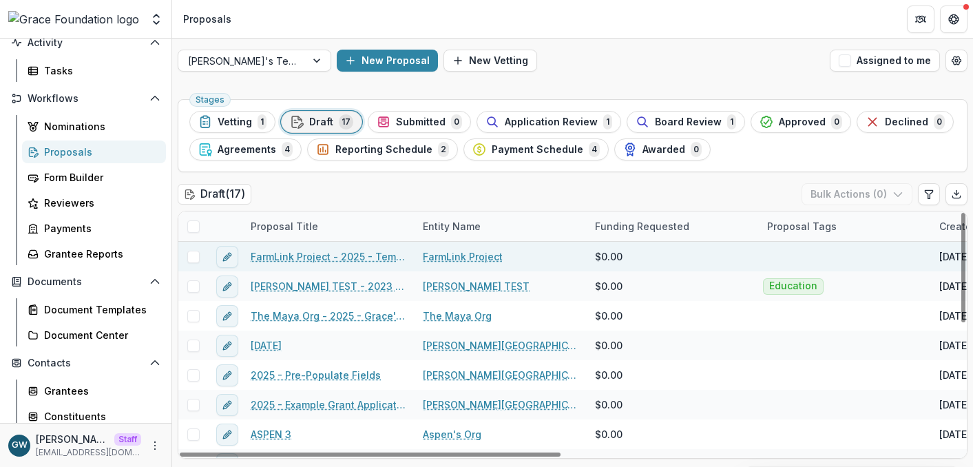
click at [309, 256] on link "FarmLink Project - 2025 - Temelio Arts Application Form" at bounding box center [329, 256] width 156 height 14
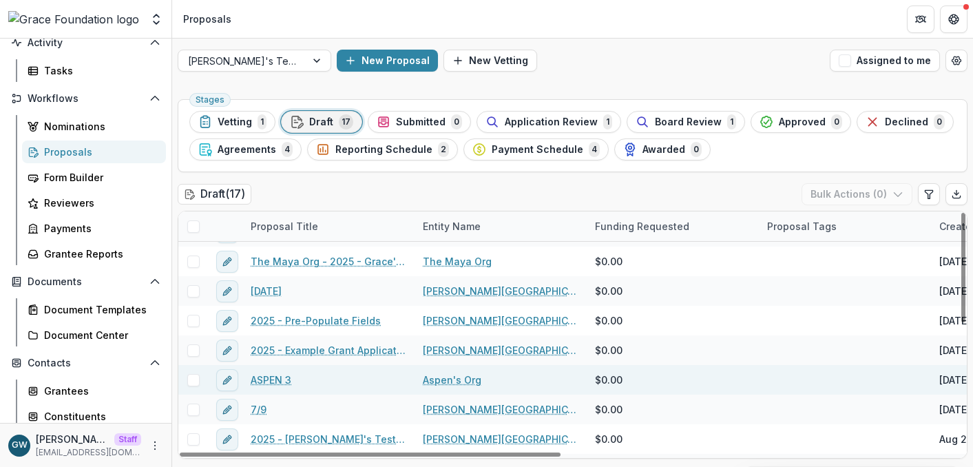
scroll to position [286, 0]
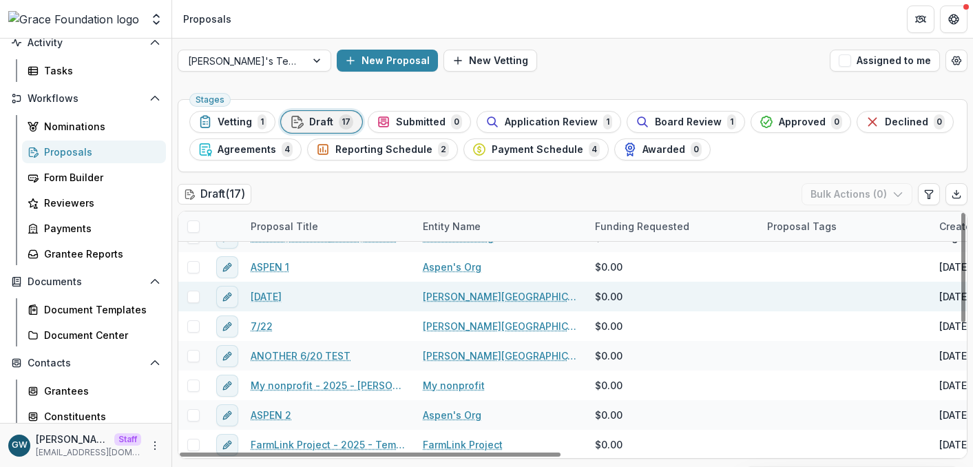
click at [273, 295] on link "JULY 2" at bounding box center [266, 296] width 31 height 14
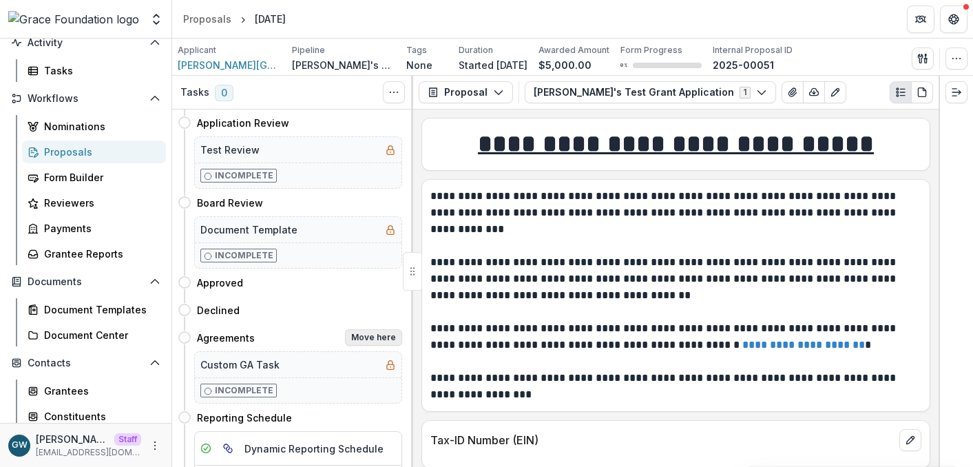
scroll to position [209, 0]
click at [391, 340] on button "Move here" at bounding box center [373, 336] width 57 height 17
select select "**********"
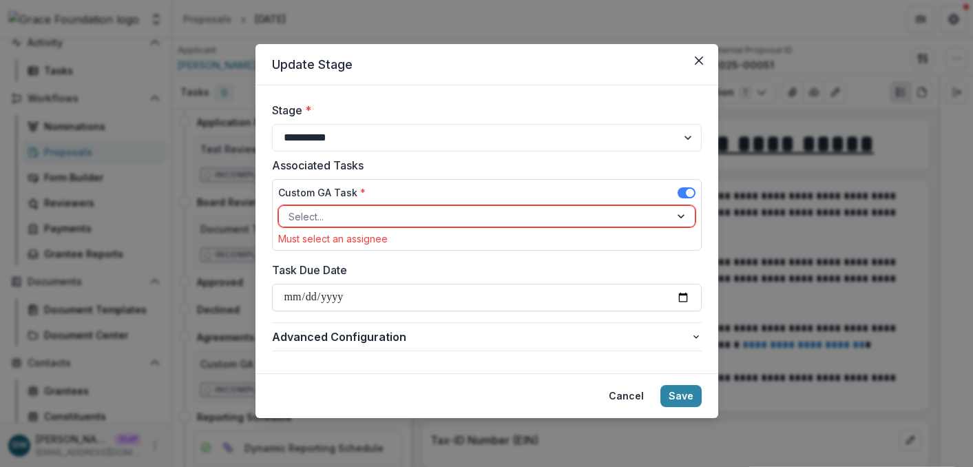
click at [365, 216] on div at bounding box center [475, 216] width 372 height 17
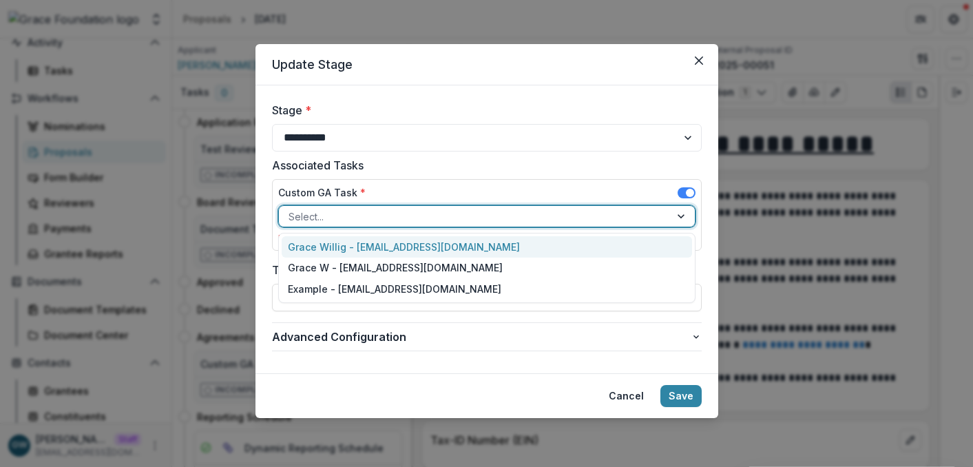
click at [364, 240] on div "Grace Willig - grace@trytemelio.com" at bounding box center [487, 246] width 410 height 21
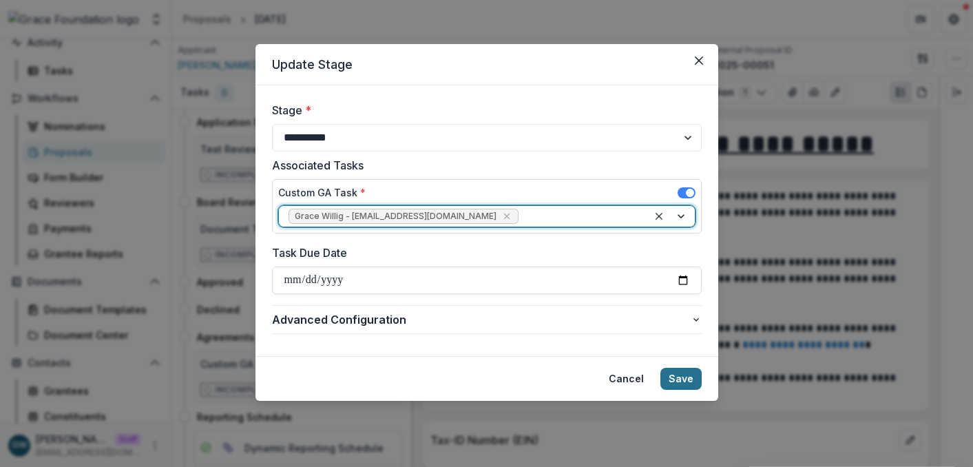
click at [681, 373] on button "Save" at bounding box center [680, 379] width 41 height 22
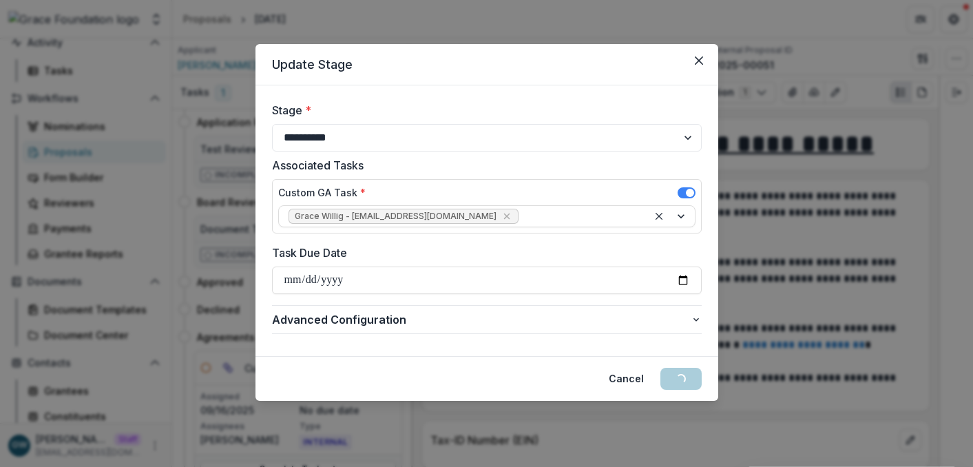
scroll to position [0, 0]
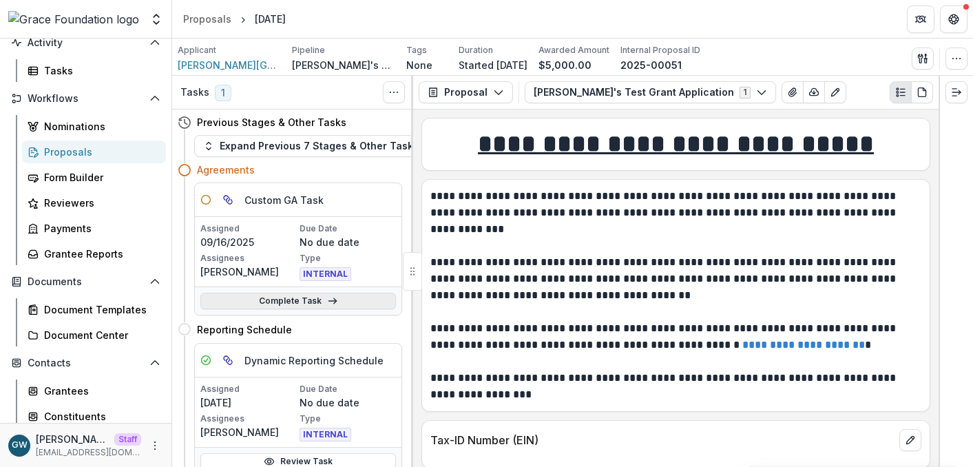
click at [263, 302] on link "Complete Task" at bounding box center [298, 301] width 196 height 17
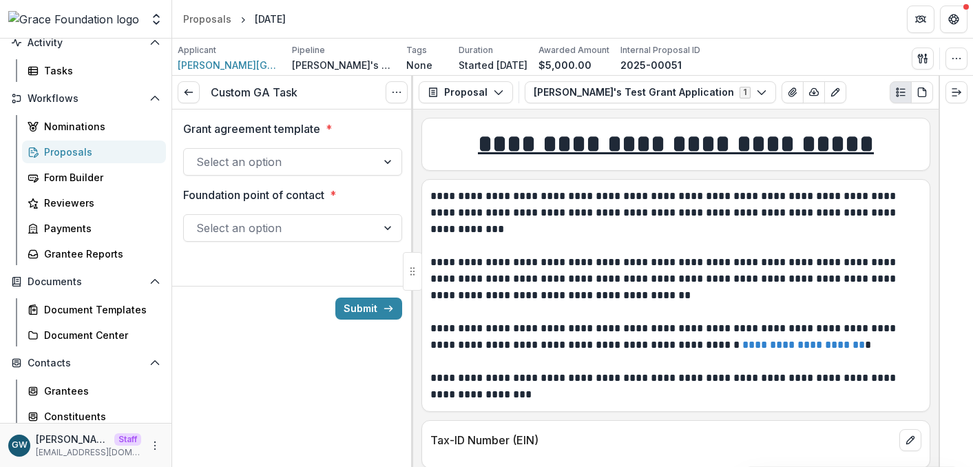
click at [281, 168] on div at bounding box center [280, 161] width 168 height 19
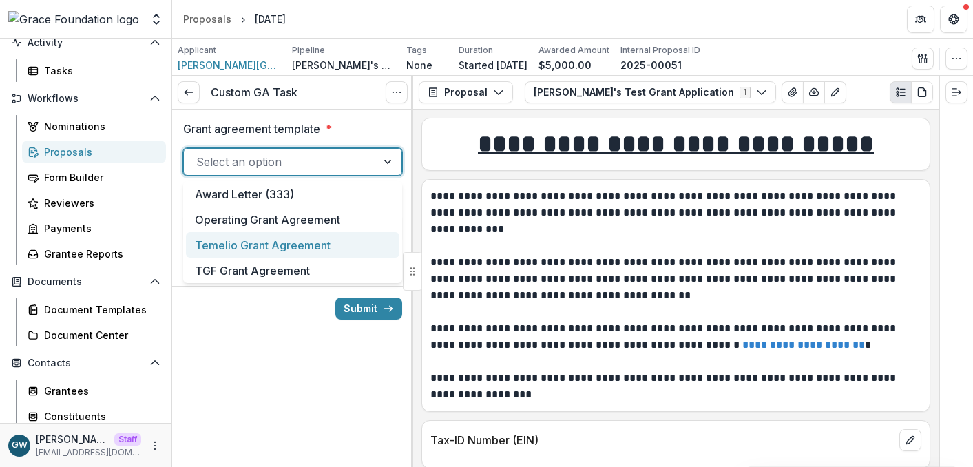
click at [275, 252] on div "Temelio Grant Agreement" at bounding box center [292, 244] width 213 height 25
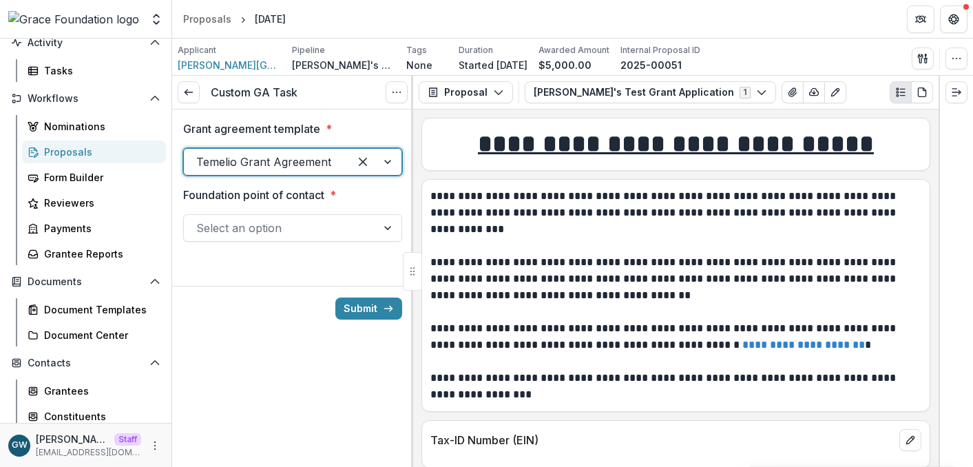
click at [275, 233] on div at bounding box center [280, 227] width 168 height 19
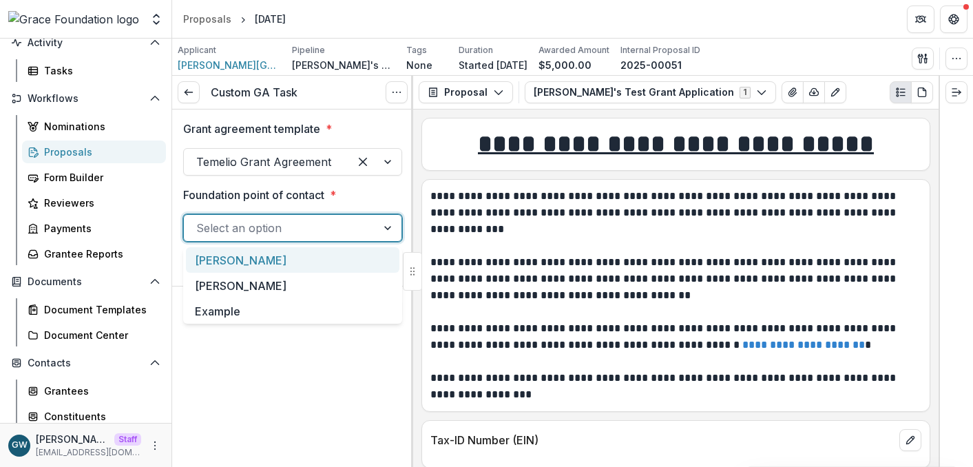
click at [271, 262] on div "[PERSON_NAME]" at bounding box center [292, 259] width 213 height 25
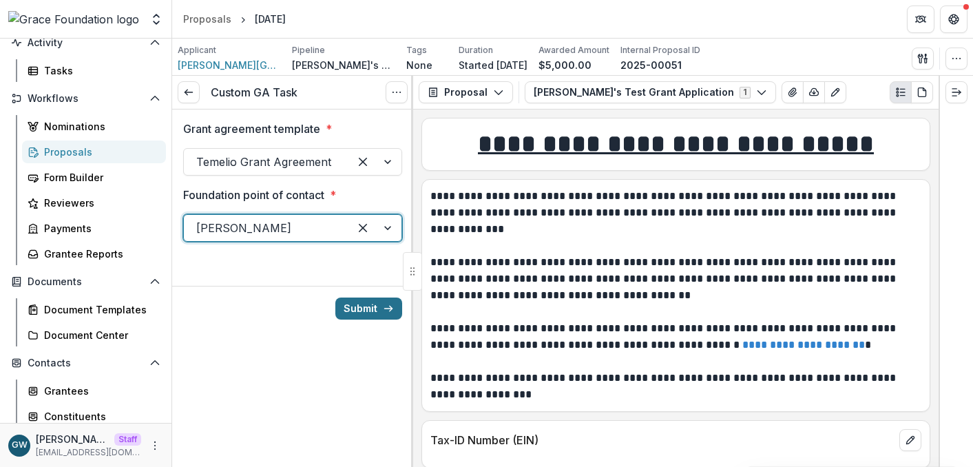
click at [351, 302] on button "Submit" at bounding box center [368, 308] width 67 height 22
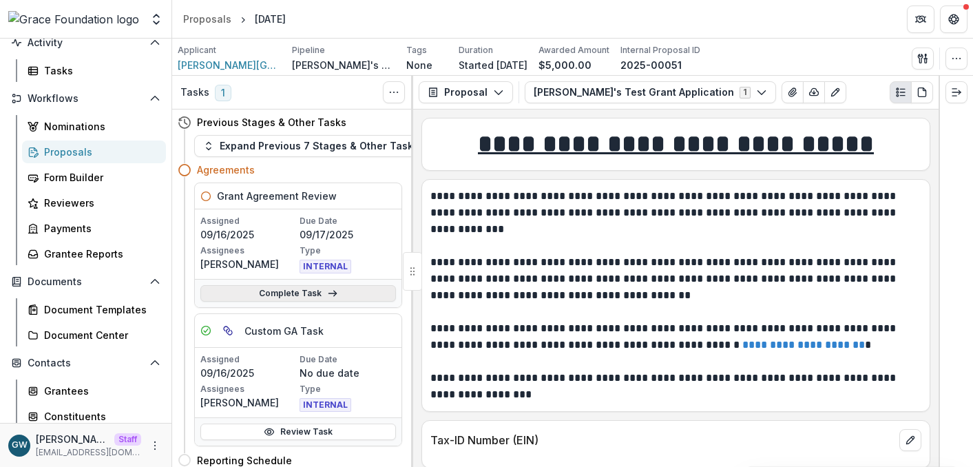
click at [294, 297] on link "Complete Task" at bounding box center [298, 293] width 196 height 17
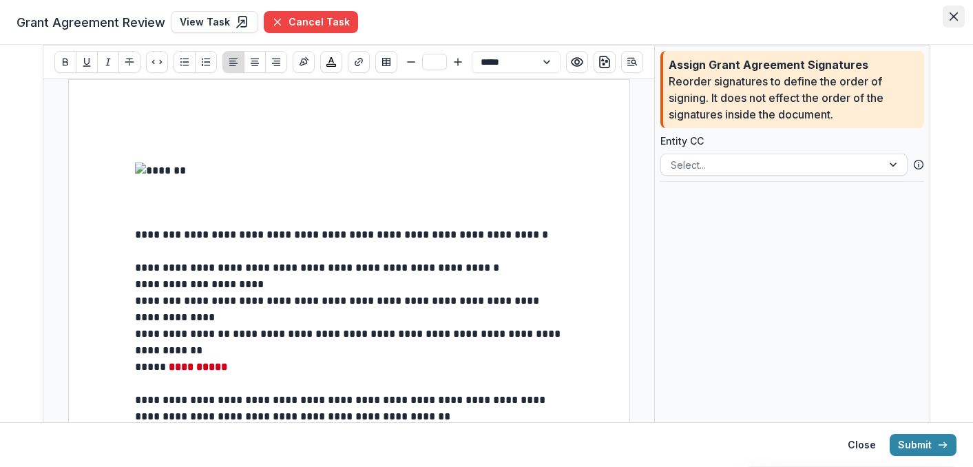
click at [953, 20] on icon "Close" at bounding box center [954, 16] width 8 height 8
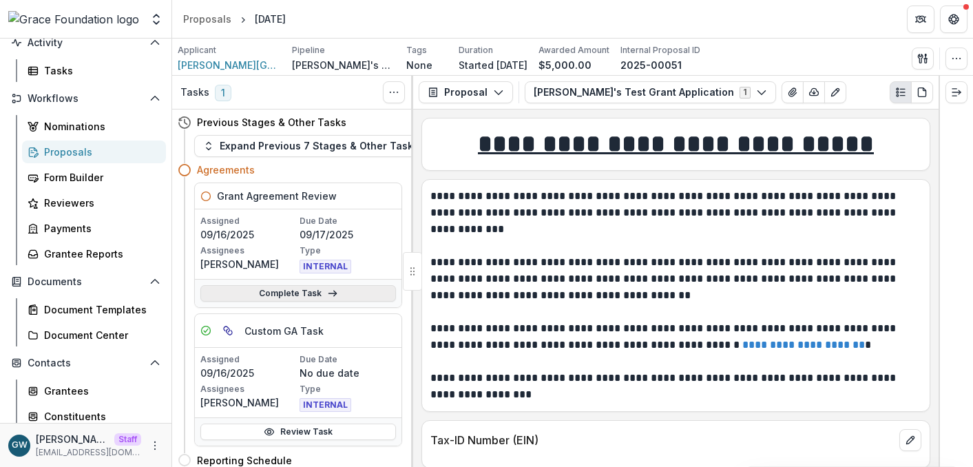
click at [313, 293] on link "Complete Task" at bounding box center [298, 293] width 196 height 17
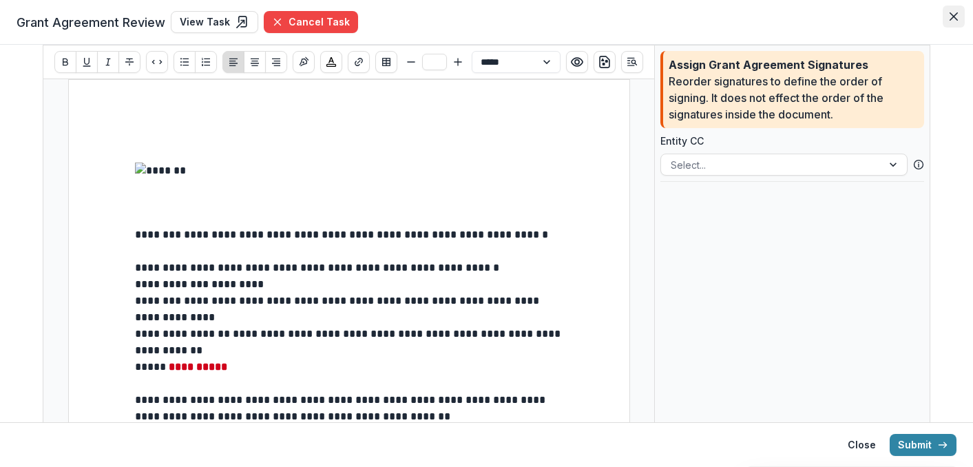
drag, startPoint x: 950, startPoint y: 14, endPoint x: 885, endPoint y: 33, distance: 68.0
click at [950, 14] on icon "Close" at bounding box center [954, 16] width 8 height 8
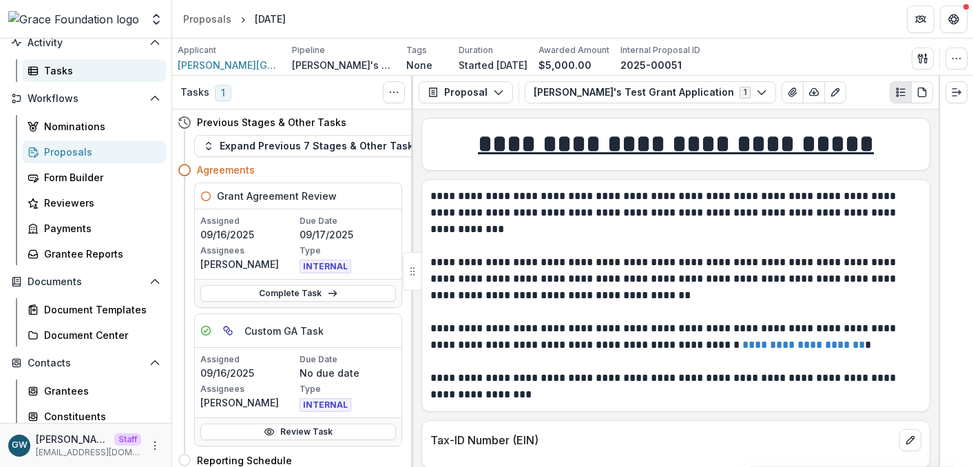
click at [101, 72] on div "Tasks" at bounding box center [99, 70] width 111 height 14
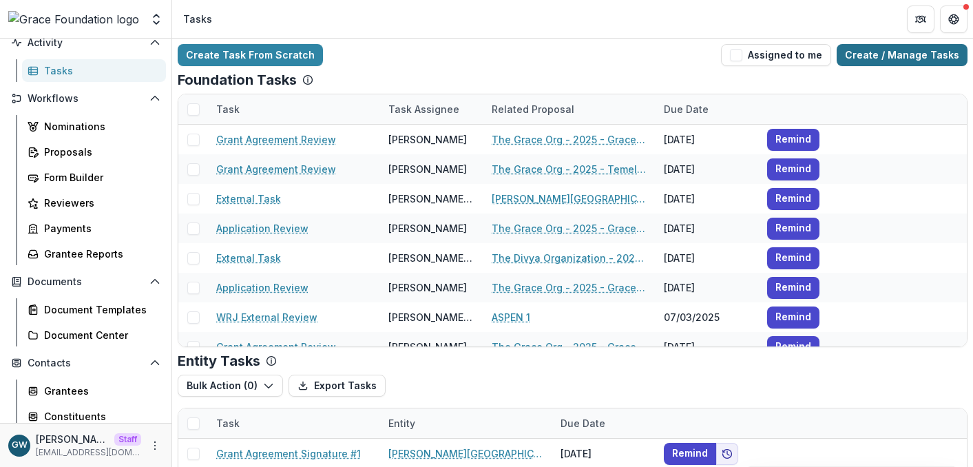
click at [905, 52] on link "Create / Manage Tasks" at bounding box center [902, 55] width 131 height 22
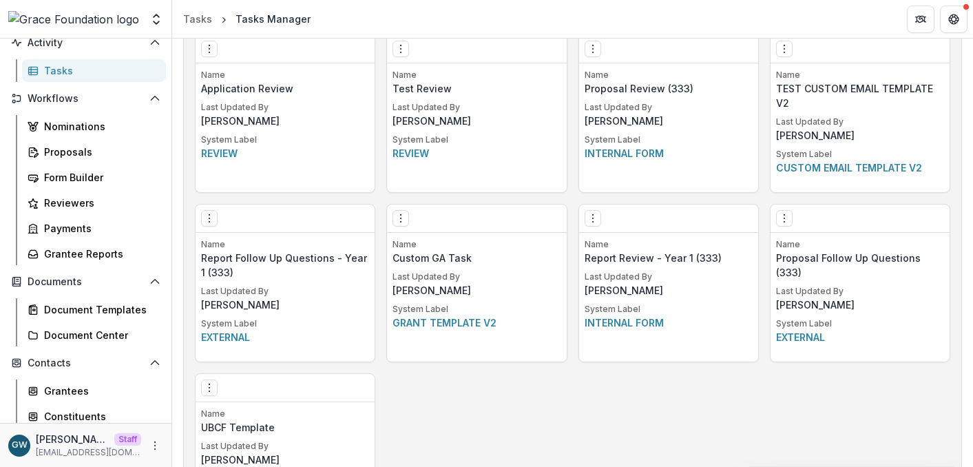
scroll to position [1047, 0]
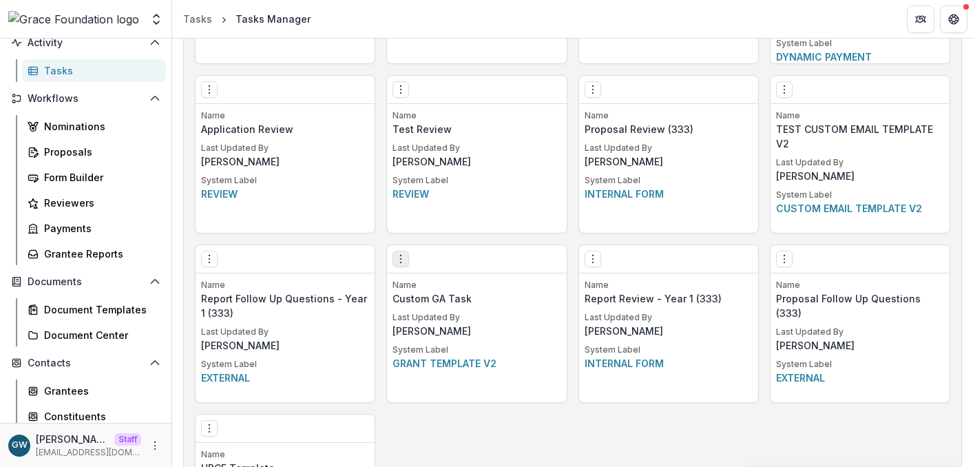
click at [400, 257] on icon "Options" at bounding box center [400, 258] width 11 height 11
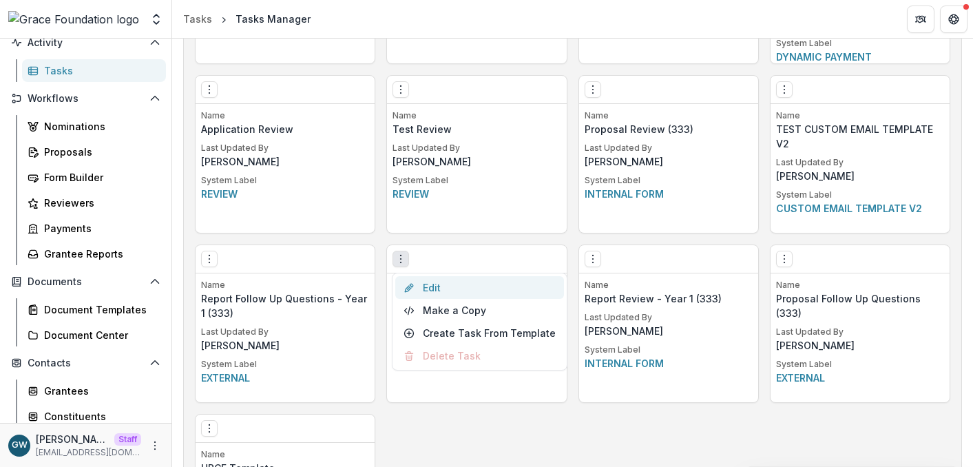
click at [445, 285] on link "Edit" at bounding box center [479, 287] width 169 height 23
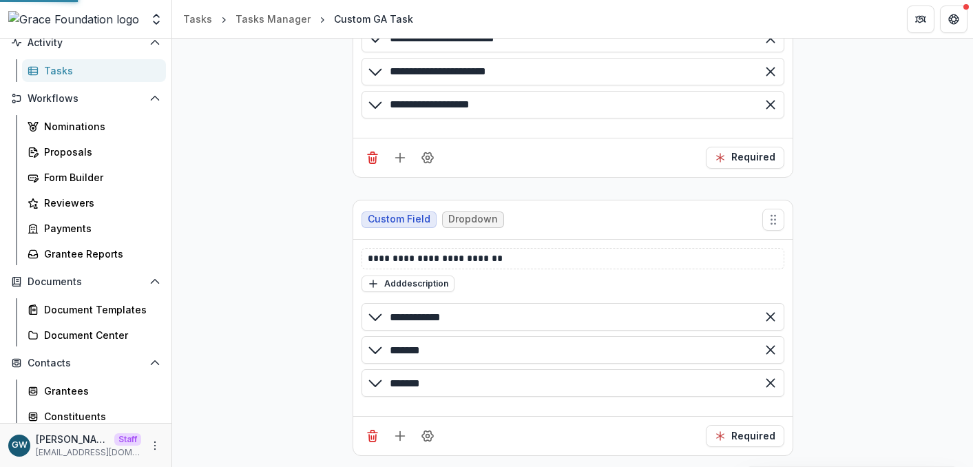
scroll to position [6, 0]
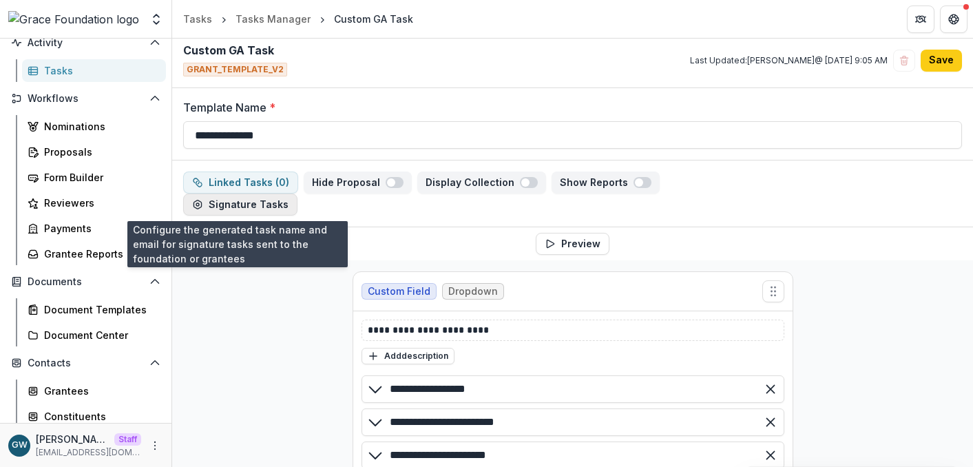
click at [255, 204] on button "Signature Tasks" at bounding box center [240, 204] width 114 height 22
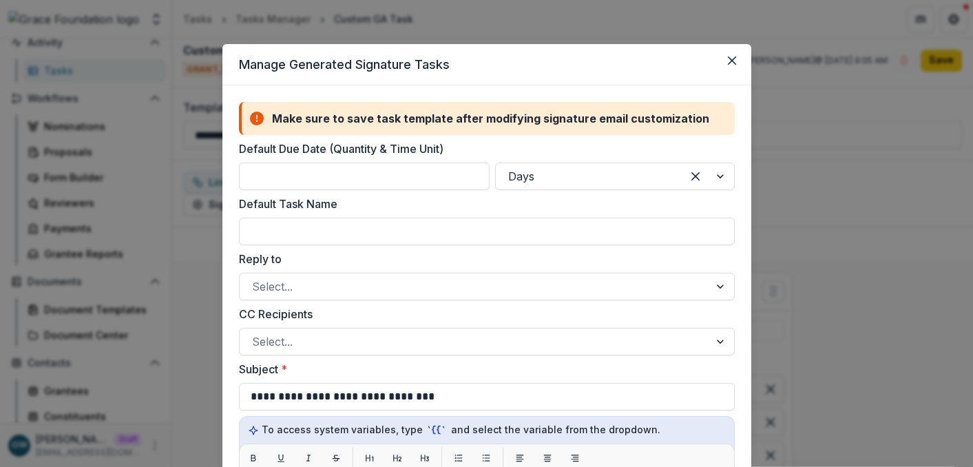
click at [824, 176] on div "**********" at bounding box center [486, 233] width 973 height 467
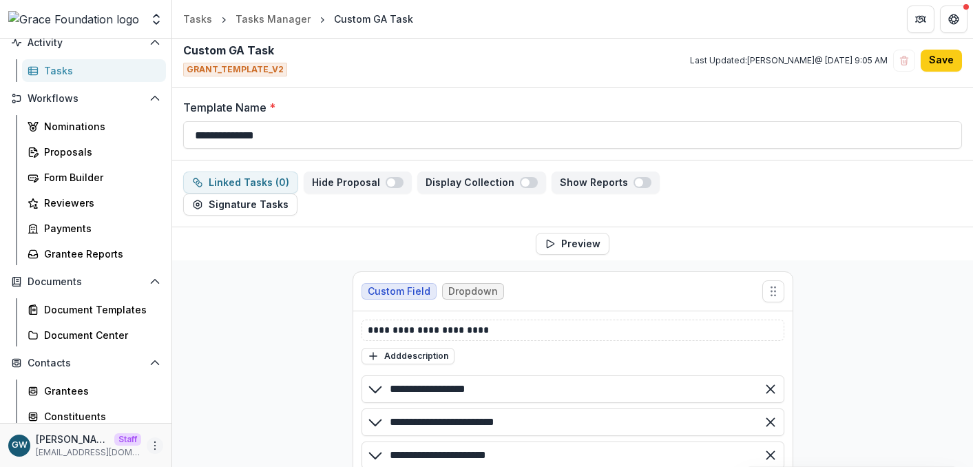
click at [149, 446] on icon "More" at bounding box center [154, 445] width 11 height 11
click at [222, 395] on link "Help Center" at bounding box center [241, 393] width 147 height 23
click at [260, 205] on button "Signature Tasks" at bounding box center [240, 204] width 114 height 22
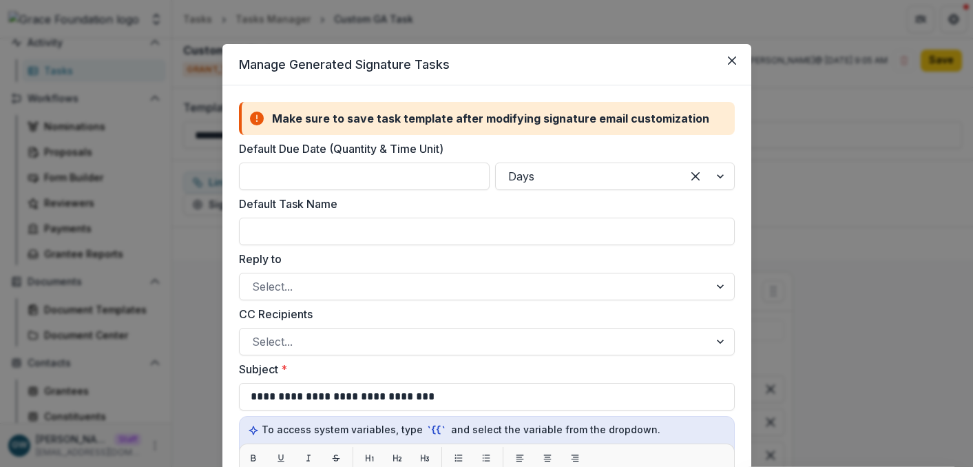
click at [810, 171] on div "**********" at bounding box center [486, 233] width 973 height 467
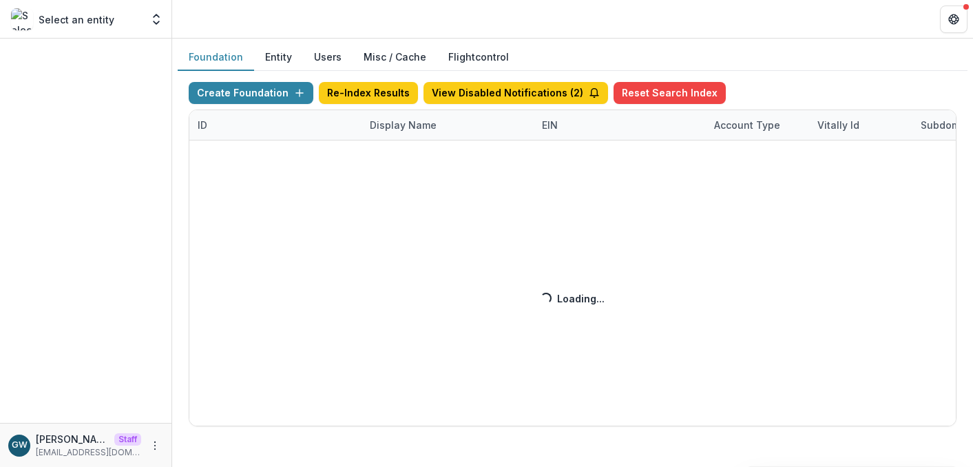
click at [415, 127] on div "Create Foundation Re-Index Results View Disabled Notifications ( 2 ) Reset Sear…" at bounding box center [573, 254] width 768 height 344
click at [389, 123] on div "Create Foundation Re-Index Results View Disabled Notifications ( 2 ) Reset Sear…" at bounding box center [573, 254] width 768 height 344
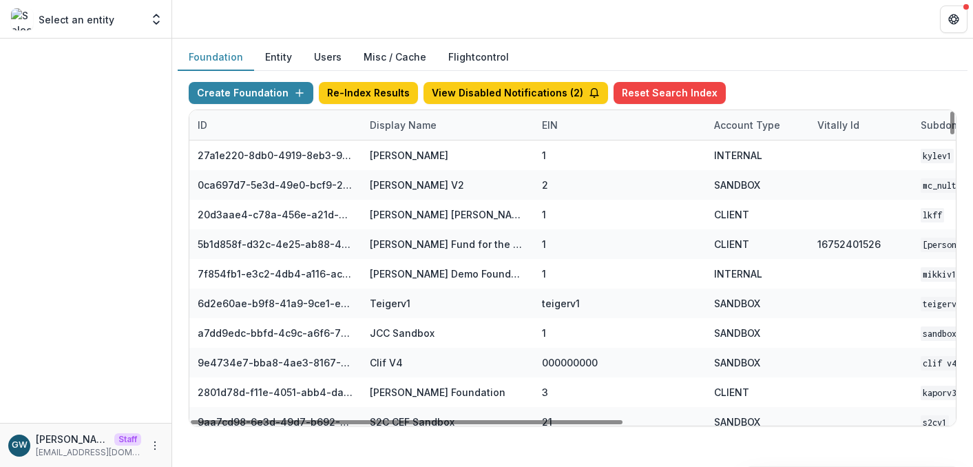
click at [410, 123] on div "Display Name" at bounding box center [402, 125] width 83 height 14
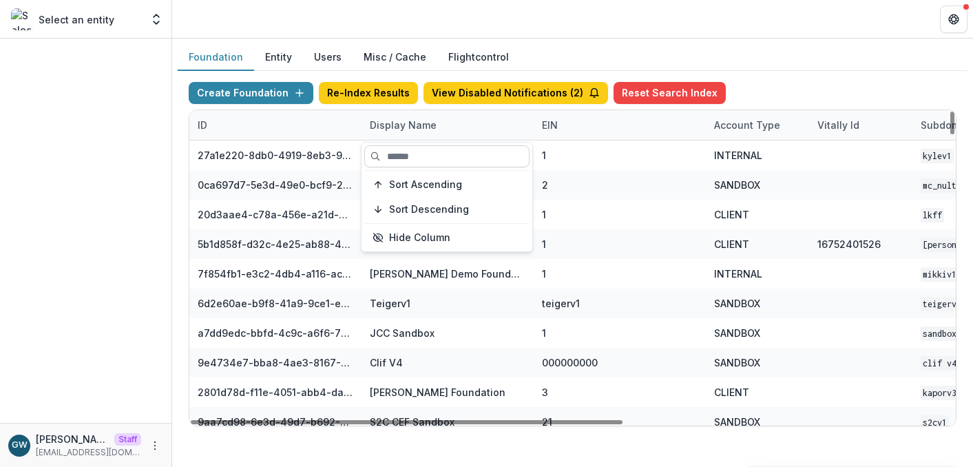
click at [413, 156] on input at bounding box center [446, 156] width 165 height 22
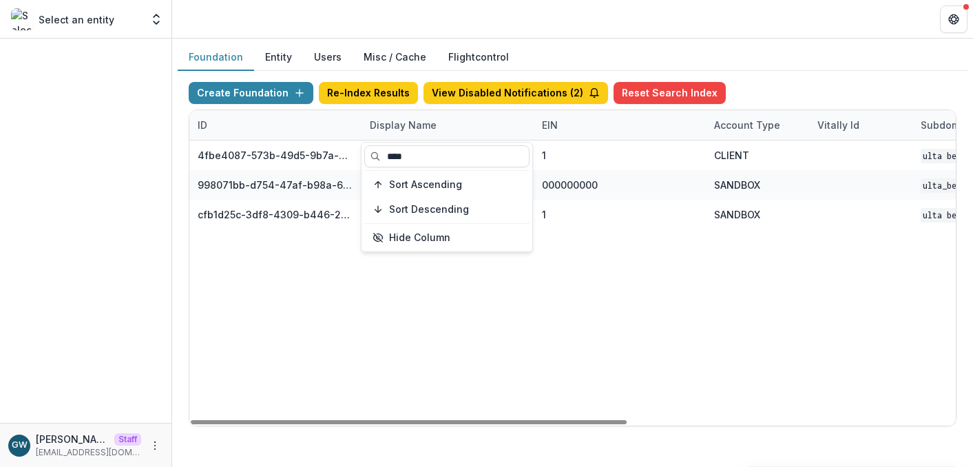
type input "****"
click at [835, 76] on div "Create Foundation Re-Index Results View Disabled Notifications ( 2 ) Reset Sear…" at bounding box center [573, 254] width 790 height 366
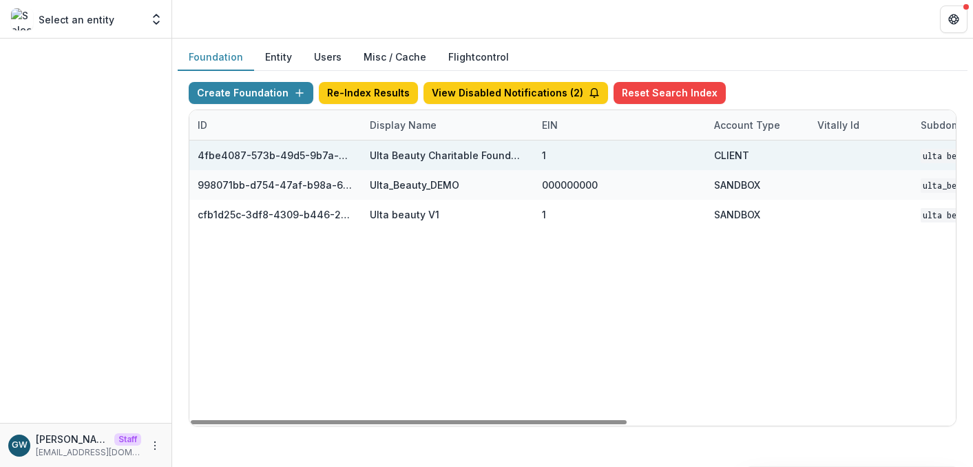
scroll to position [0, 576]
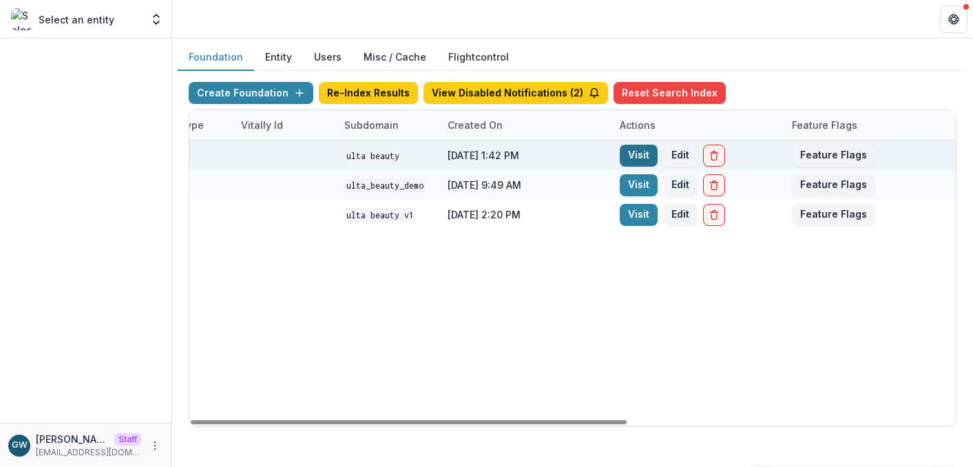
click at [629, 158] on link "Visit" at bounding box center [639, 156] width 38 height 22
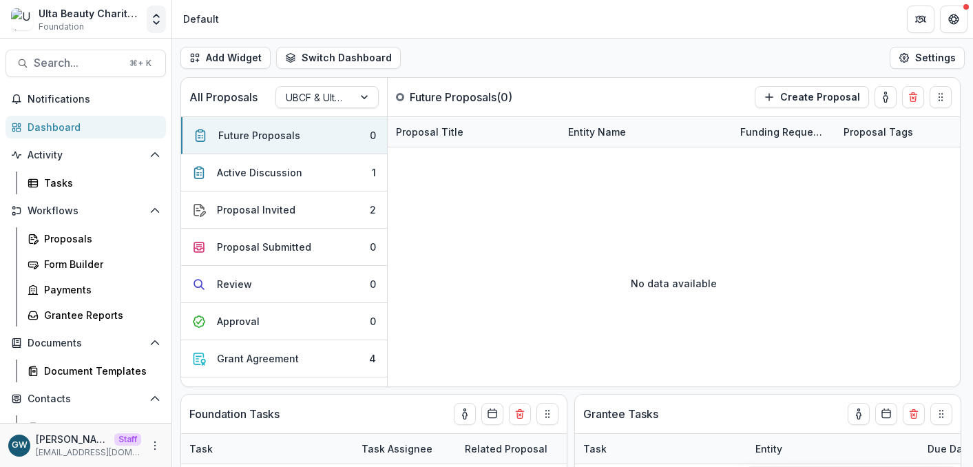
click at [155, 24] on icon "Open entity switcher" at bounding box center [156, 19] width 14 height 14
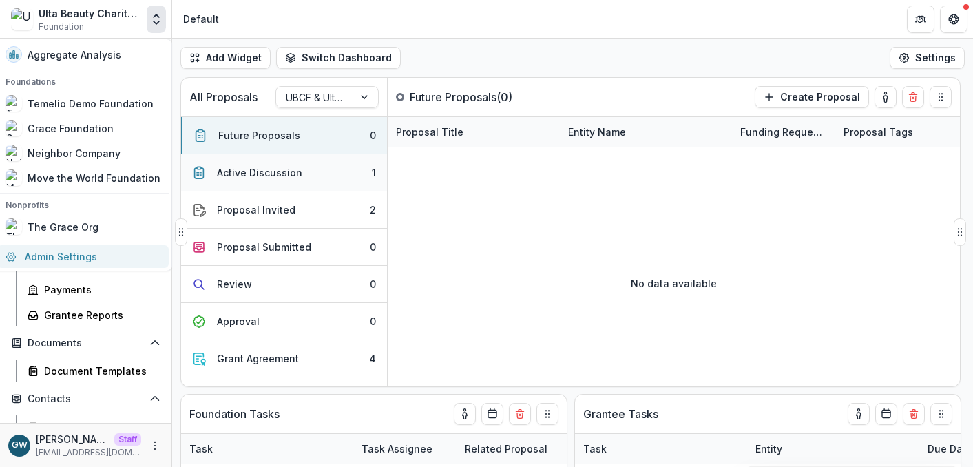
drag, startPoint x: 44, startPoint y: 251, endPoint x: 229, endPoint y: 161, distance: 205.1
click at [45, 251] on link "Admin Settings" at bounding box center [82, 256] width 171 height 23
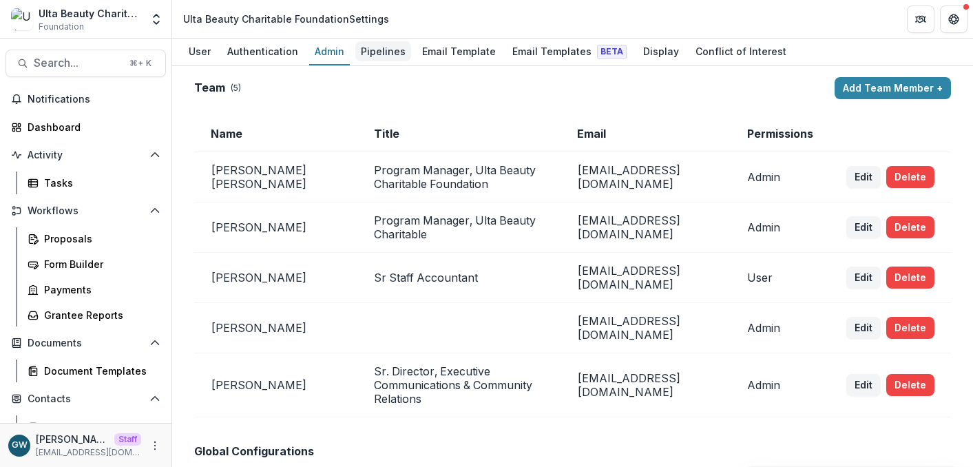
click at [376, 54] on div "Pipelines" at bounding box center [383, 51] width 56 height 20
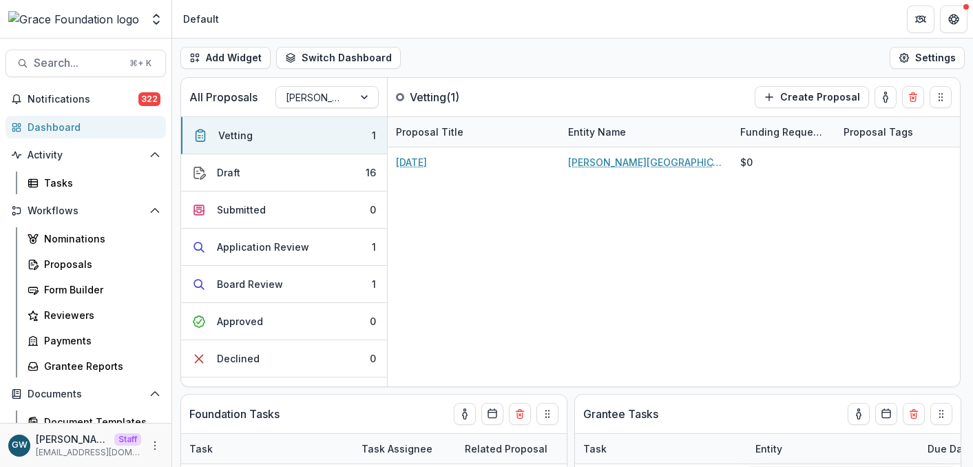
select select "******"
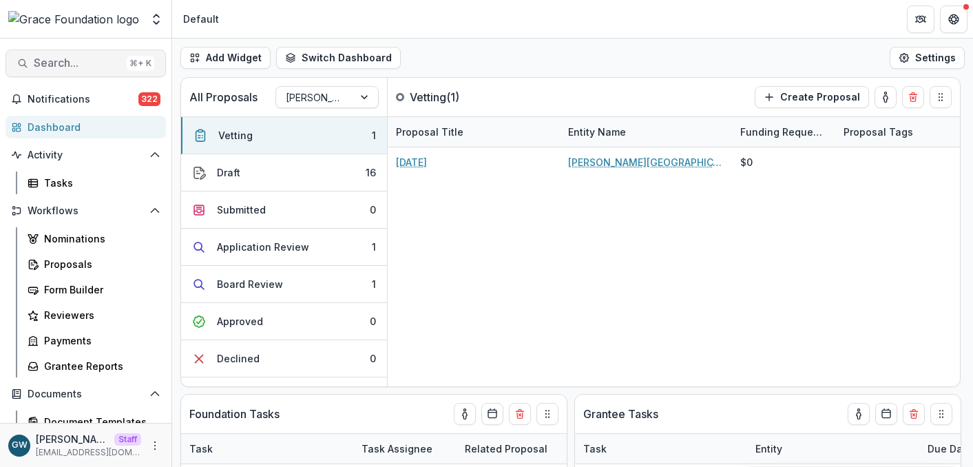
select select "******"
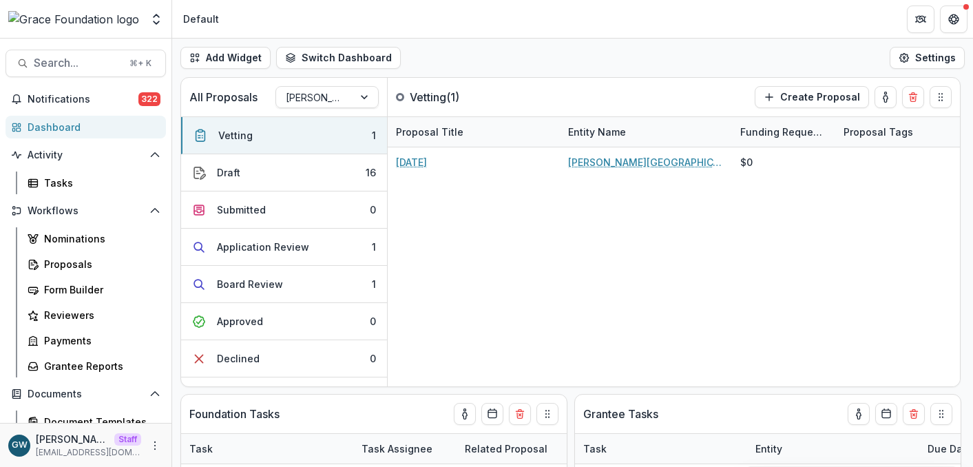
select select "******"
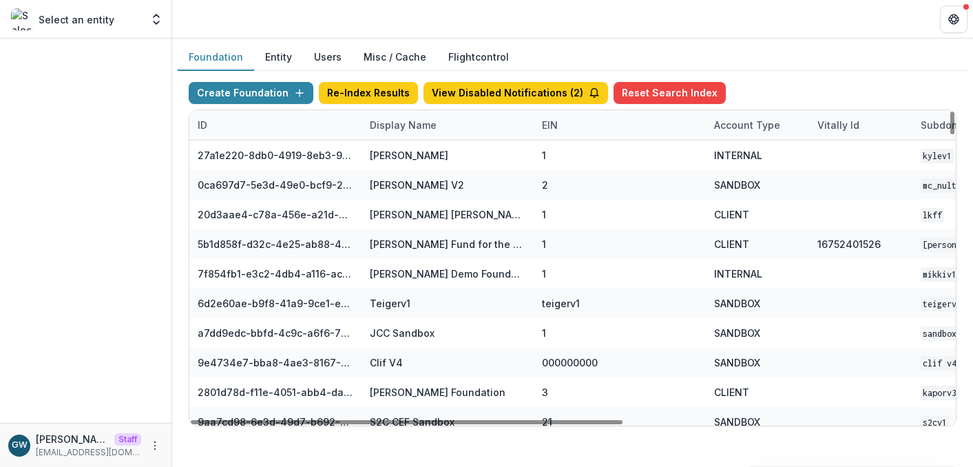
click at [399, 127] on div "Display Name" at bounding box center [402, 125] width 83 height 14
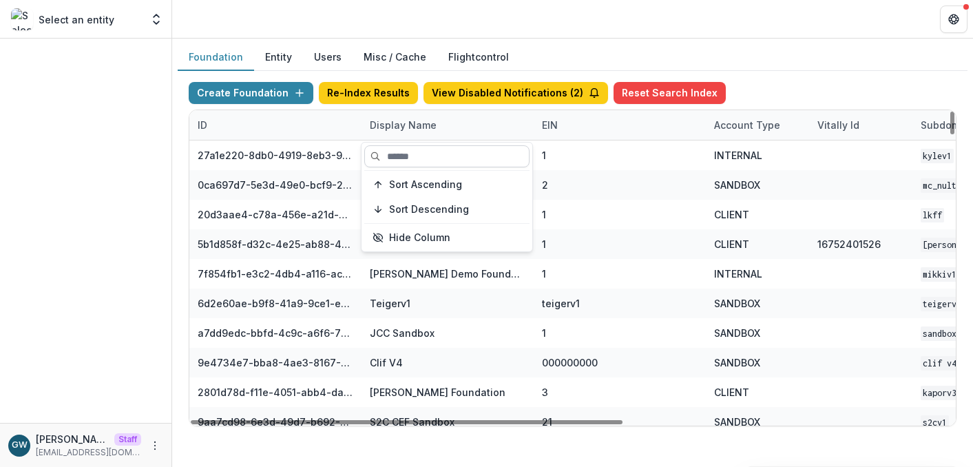
click at [413, 158] on input at bounding box center [446, 156] width 165 height 22
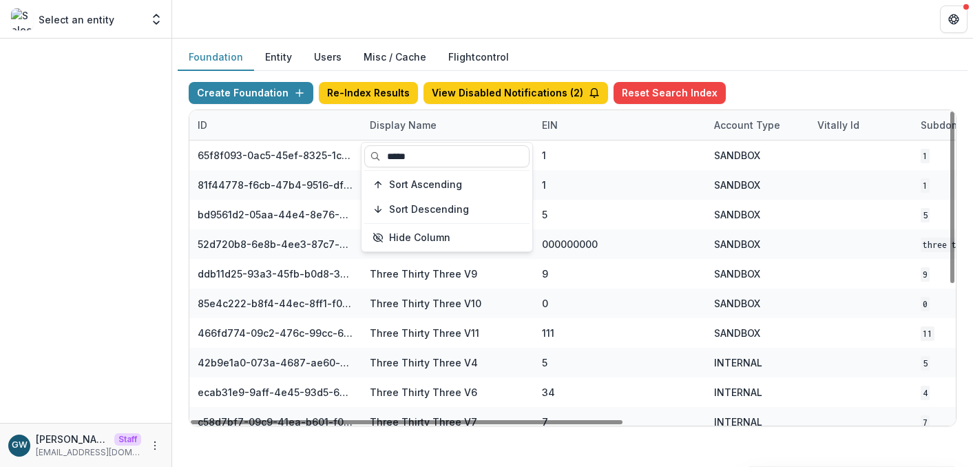
type input "*****"
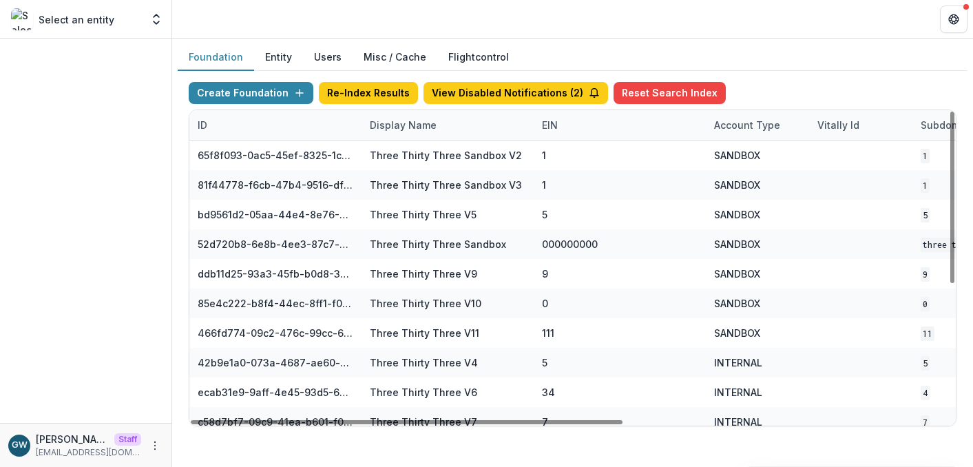
click at [868, 70] on div "Foundation Entity Users Misc / Cache Flightcontrol" at bounding box center [573, 57] width 790 height 27
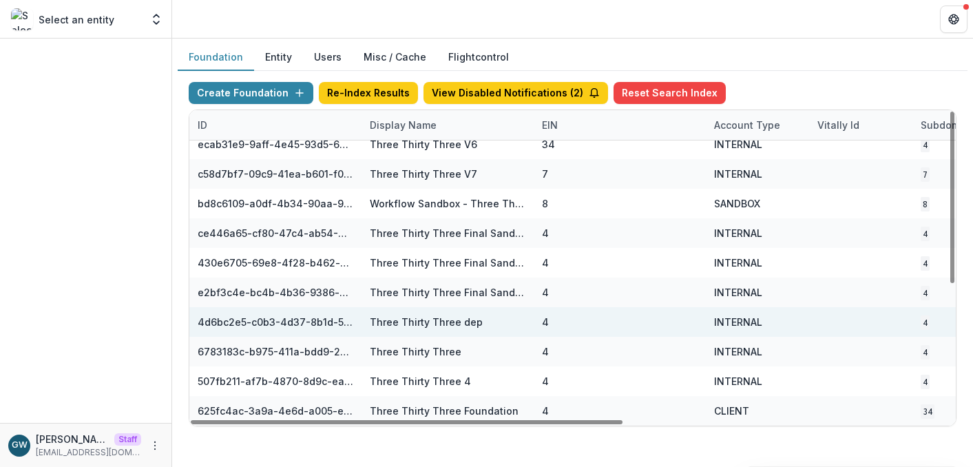
scroll to position [248, 576]
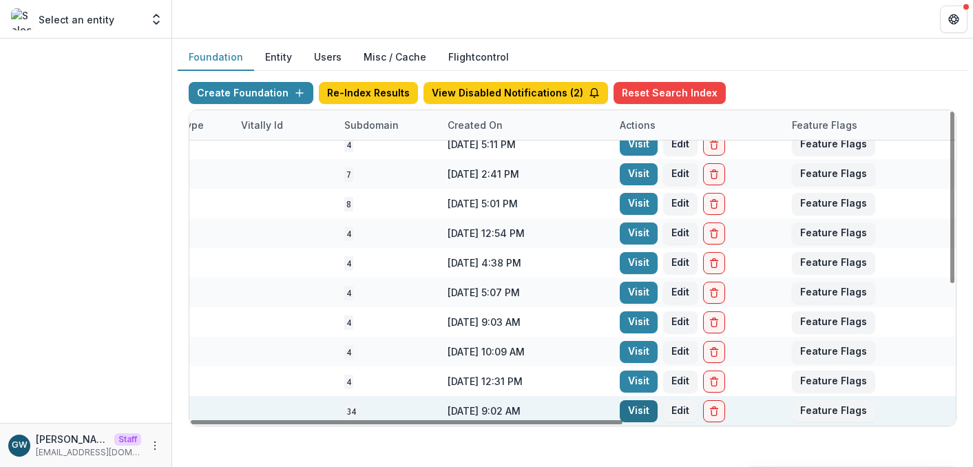
click at [635, 406] on link "Visit" at bounding box center [639, 411] width 38 height 22
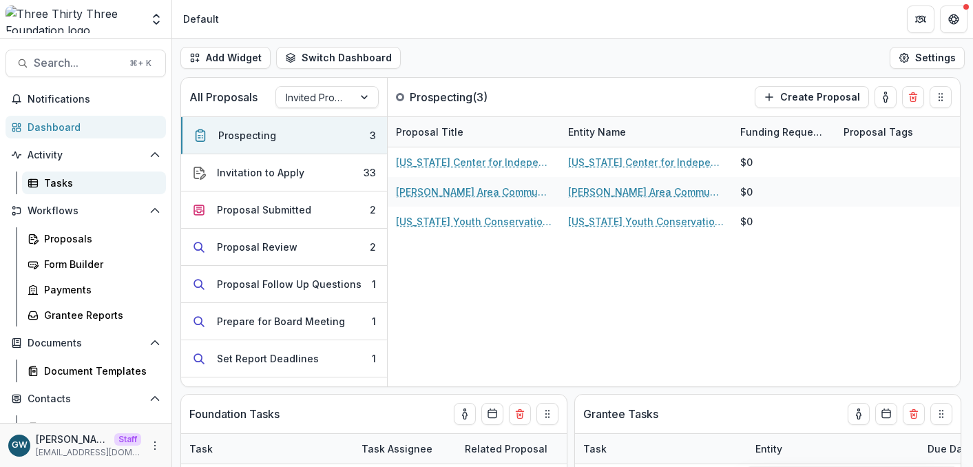
click at [95, 181] on div "Tasks" at bounding box center [99, 183] width 111 height 14
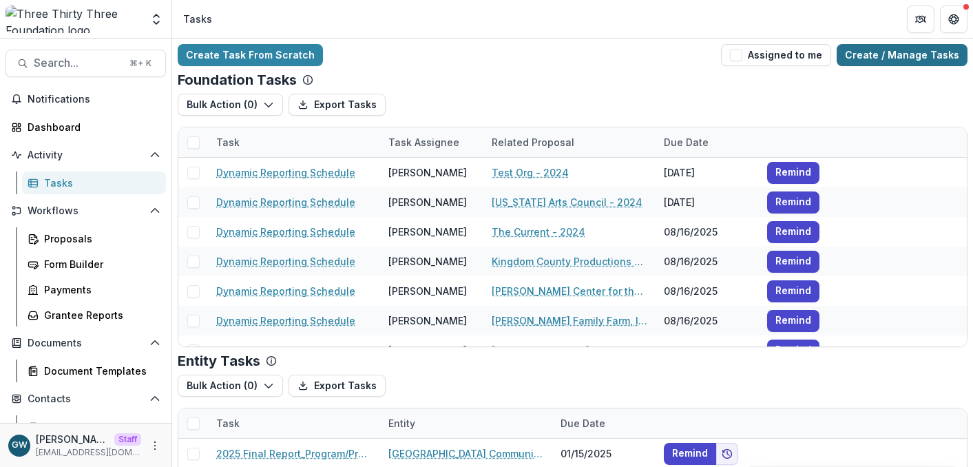
click at [859, 57] on link "Create / Manage Tasks" at bounding box center [902, 55] width 131 height 22
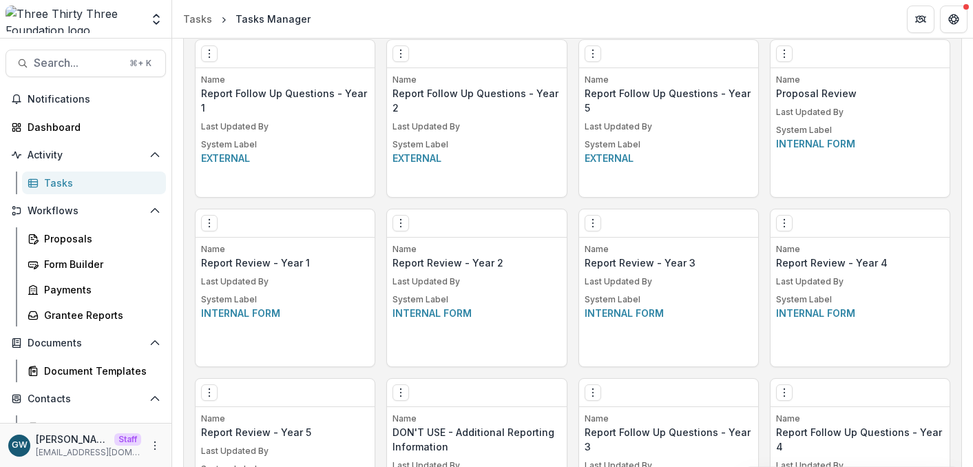
scroll to position [1080, 0]
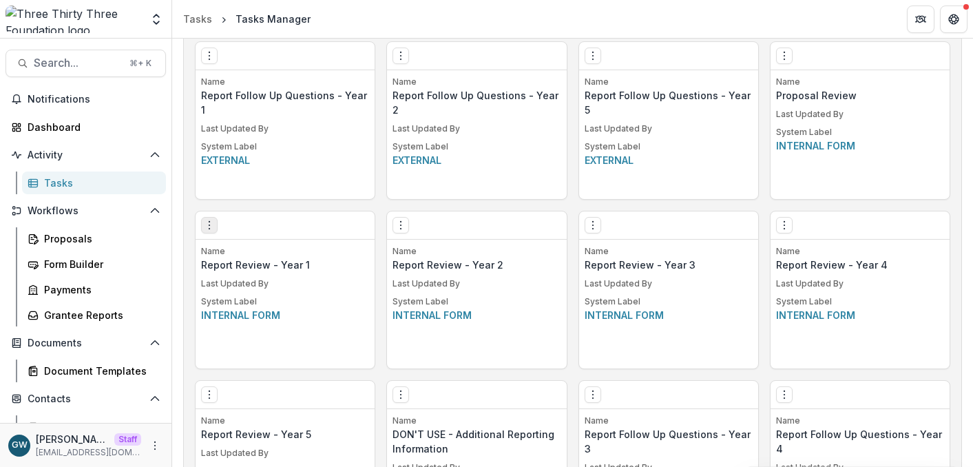
click at [213, 227] on icon "Options" at bounding box center [209, 225] width 11 height 11
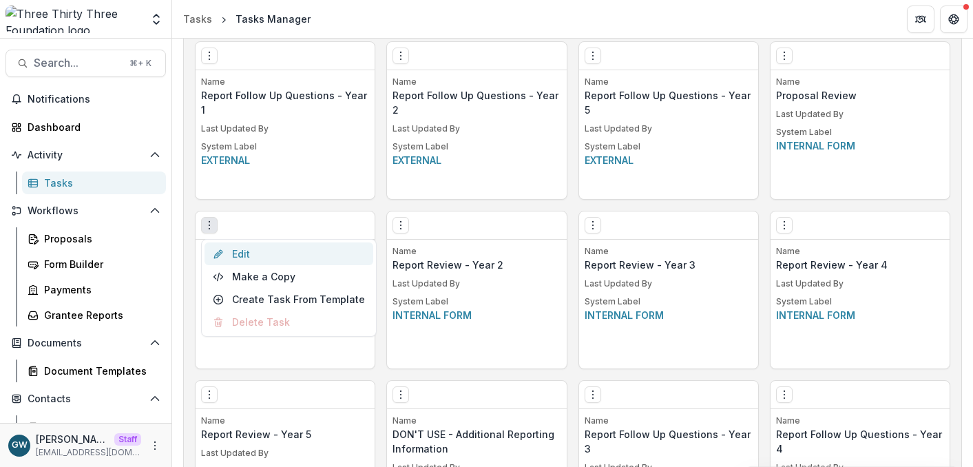
click at [262, 251] on link "Edit" at bounding box center [288, 253] width 169 height 23
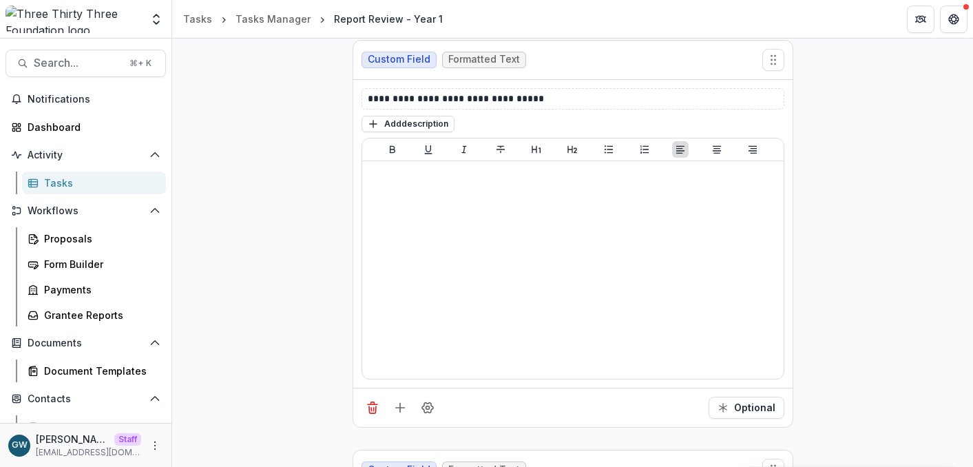
scroll to position [993, 0]
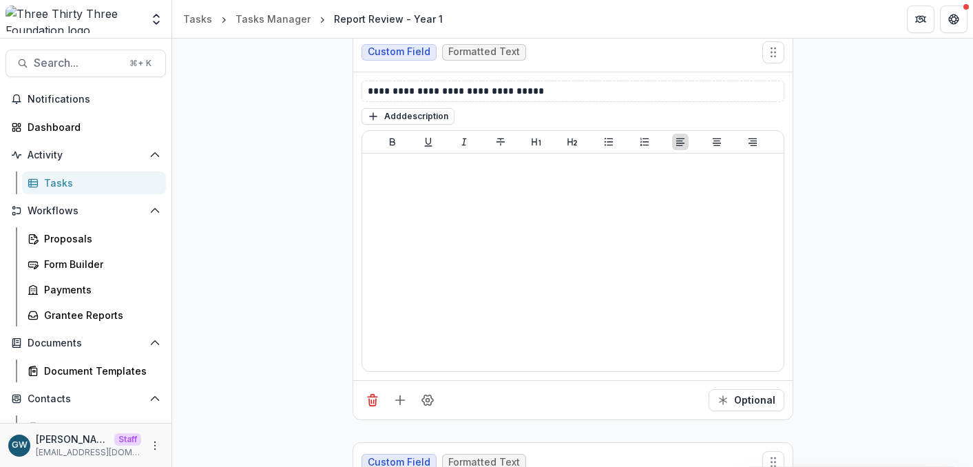
drag, startPoint x: 72, startPoint y: 179, endPoint x: 380, endPoint y: 195, distance: 308.9
click at [72, 179] on div "Tasks" at bounding box center [99, 183] width 111 height 14
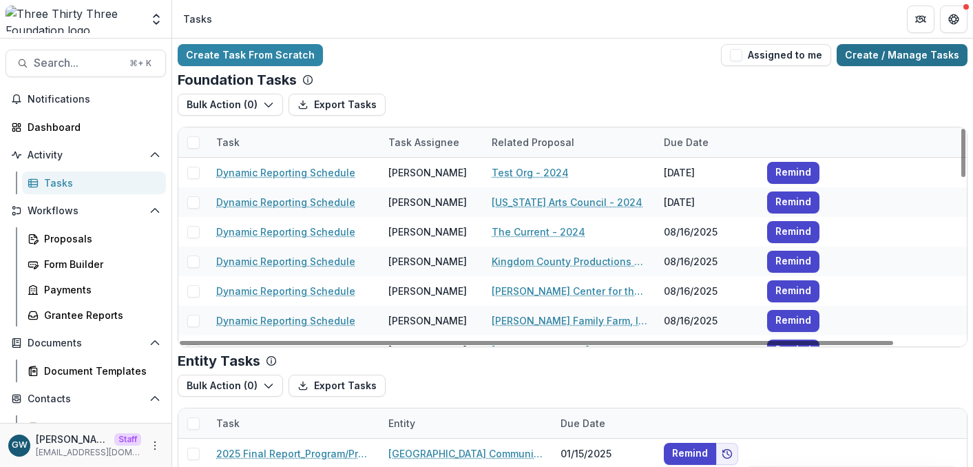
click at [903, 52] on link "Create / Manage Tasks" at bounding box center [902, 55] width 131 height 22
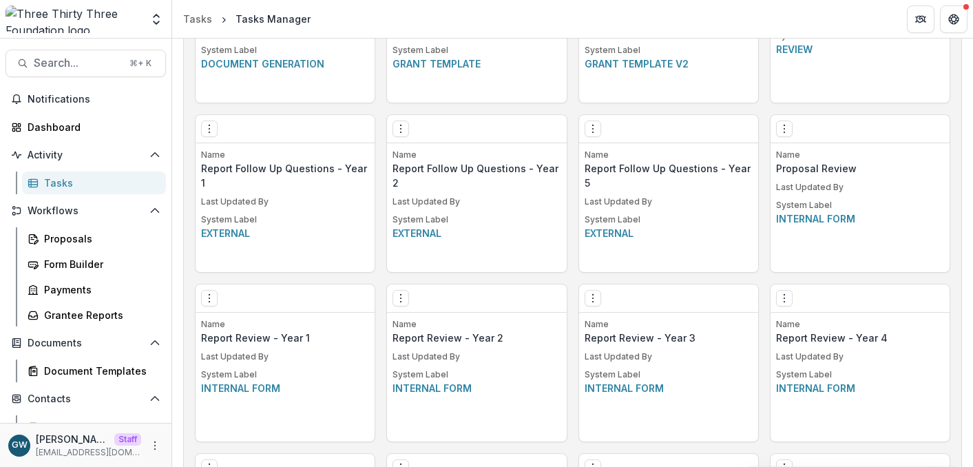
scroll to position [1009, 0]
click at [207, 129] on icon "Options" at bounding box center [209, 127] width 11 height 11
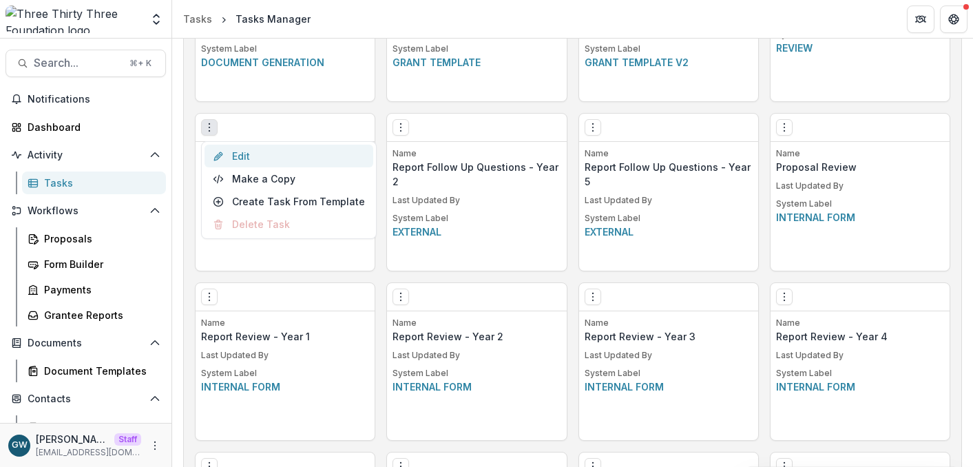
click at [284, 162] on link "Edit" at bounding box center [288, 156] width 169 height 23
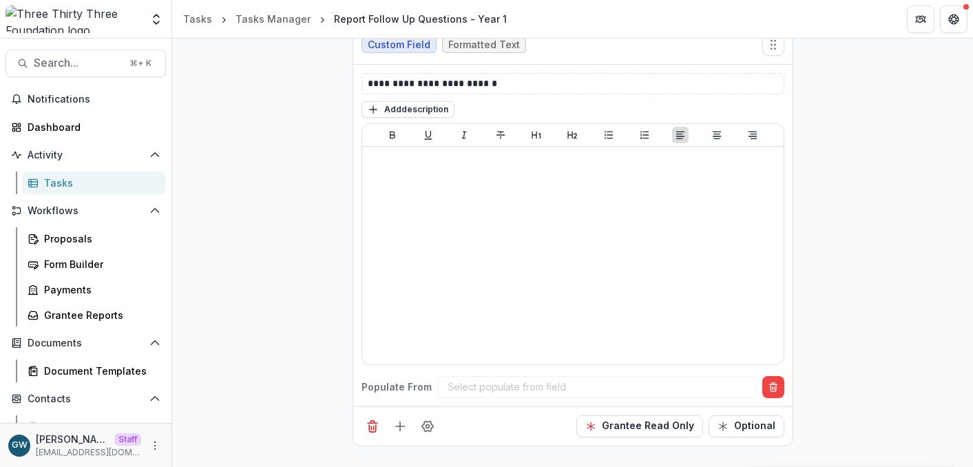
scroll to position [591, 0]
click at [429, 424] on icon "Field Settings" at bounding box center [428, 425] width 14 height 14
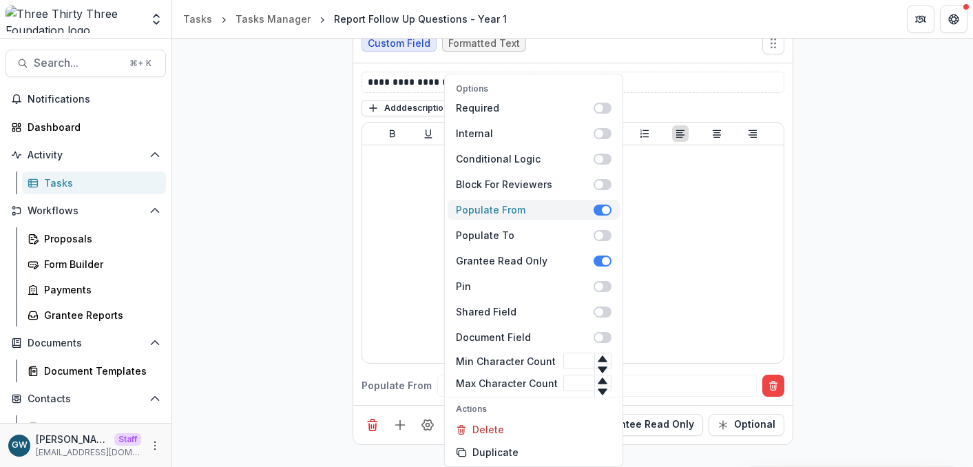
click at [594, 211] on span at bounding box center [603, 209] width 18 height 11
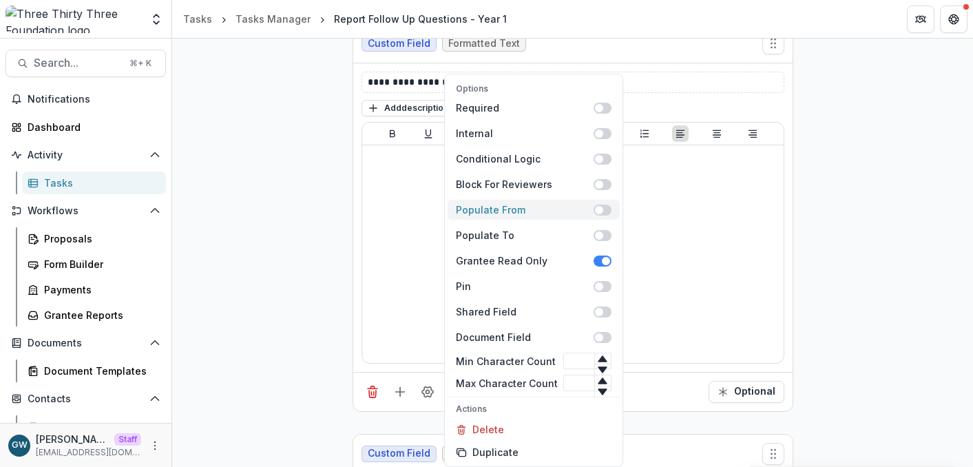
click at [595, 211] on span at bounding box center [599, 210] width 8 height 8
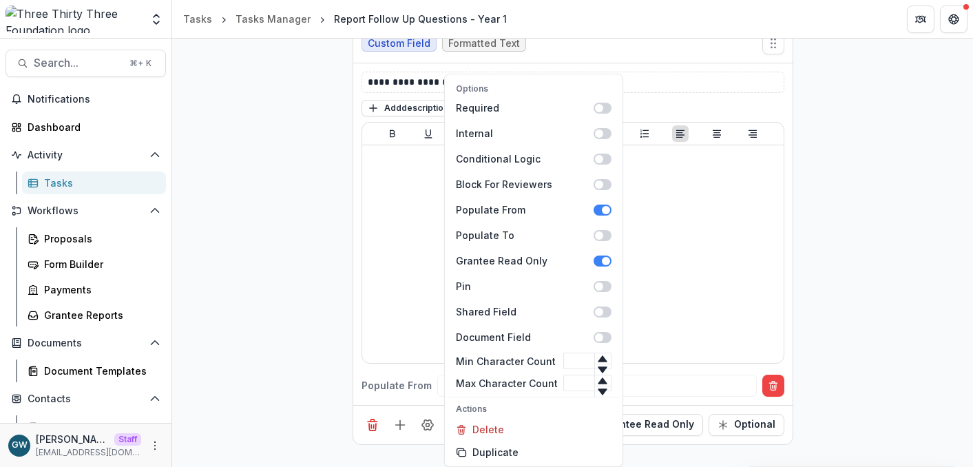
click at [861, 231] on div "**********" at bounding box center [572, 400] width 801 height 1496
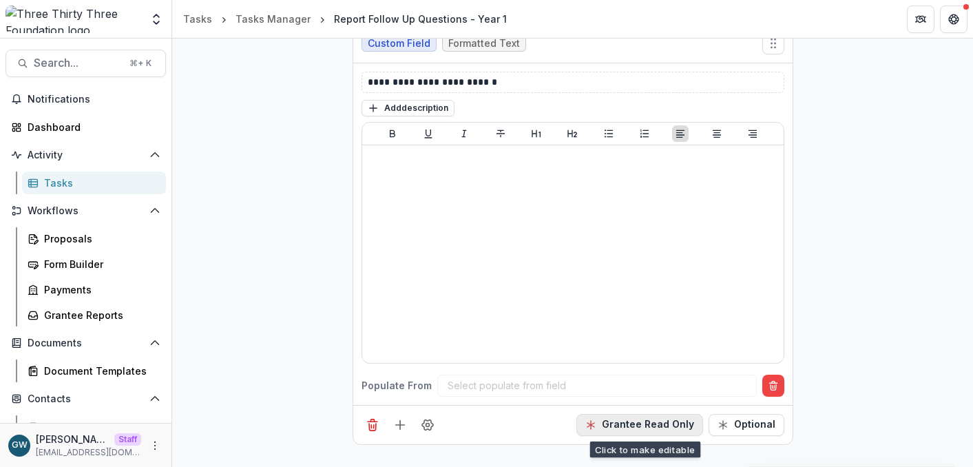
click at [631, 425] on button "Grantee Read Only" at bounding box center [639, 425] width 127 height 22
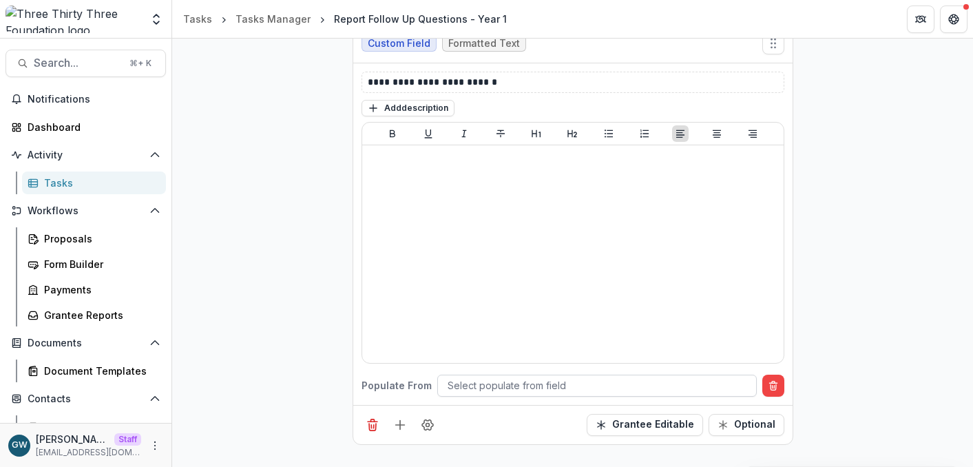
click at [532, 391] on div at bounding box center [597, 385] width 299 height 17
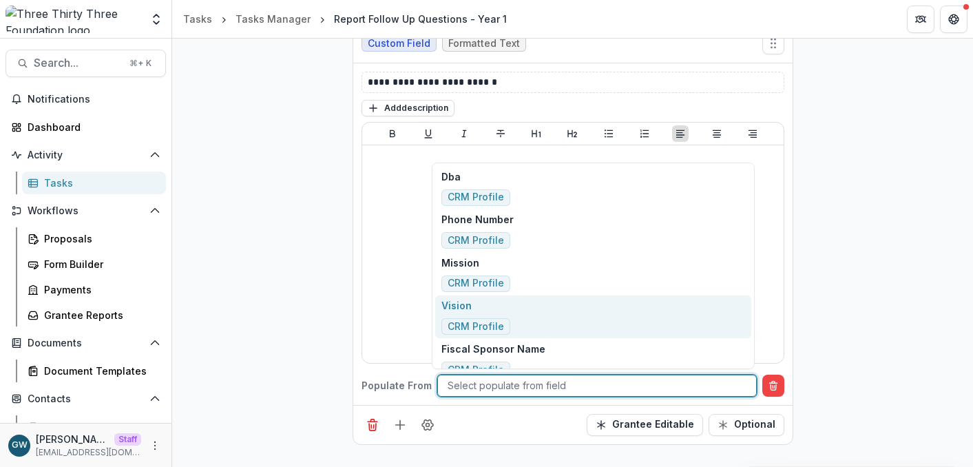
scroll to position [26, 0]
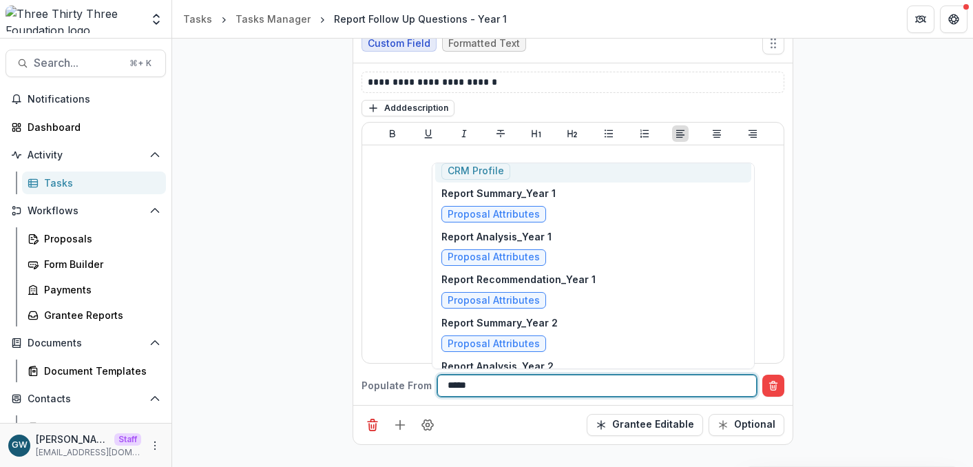
type input "******"
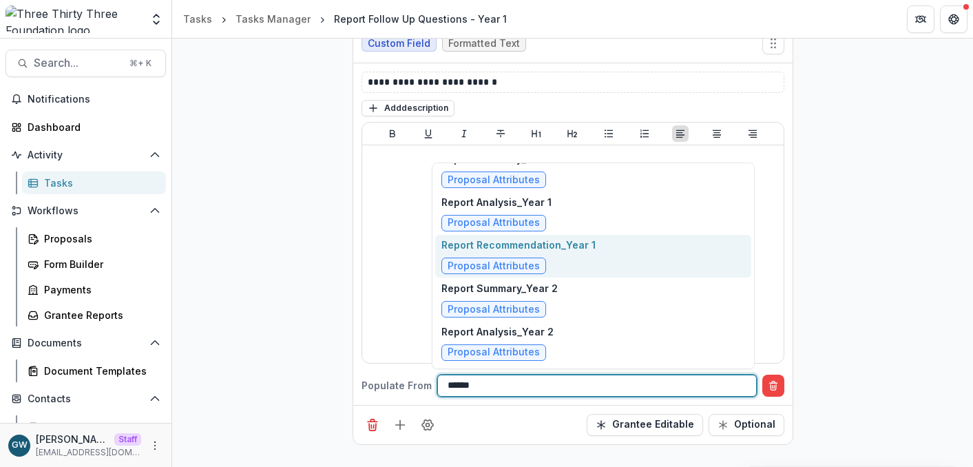
scroll to position [138, 0]
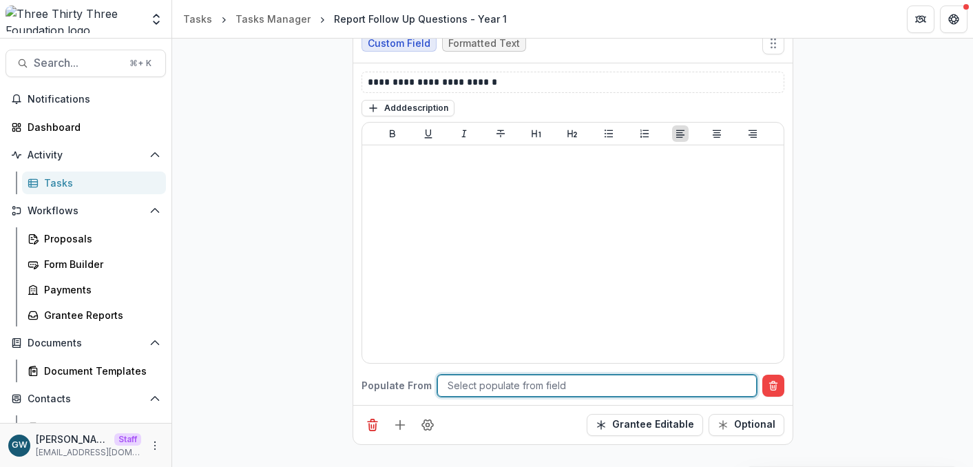
click at [509, 381] on div at bounding box center [597, 385] width 299 height 17
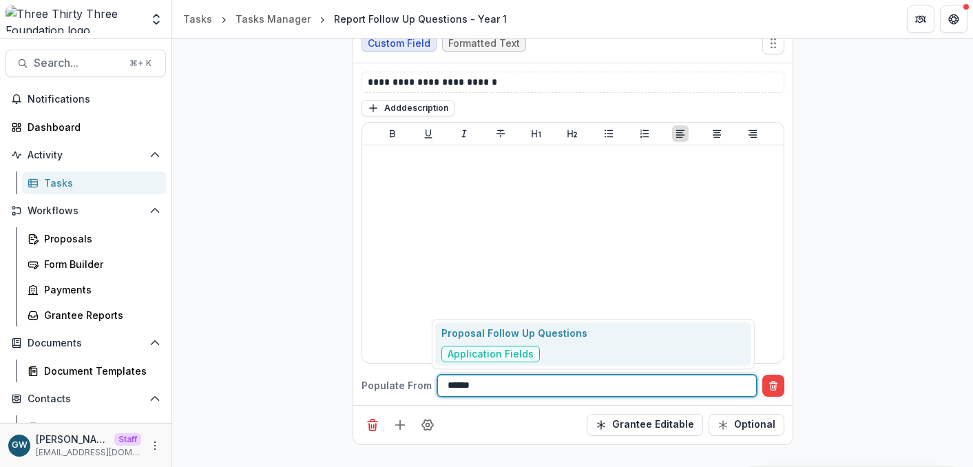
type input "******"
click at [292, 326] on div "**********" at bounding box center [572, 400] width 801 height 1496
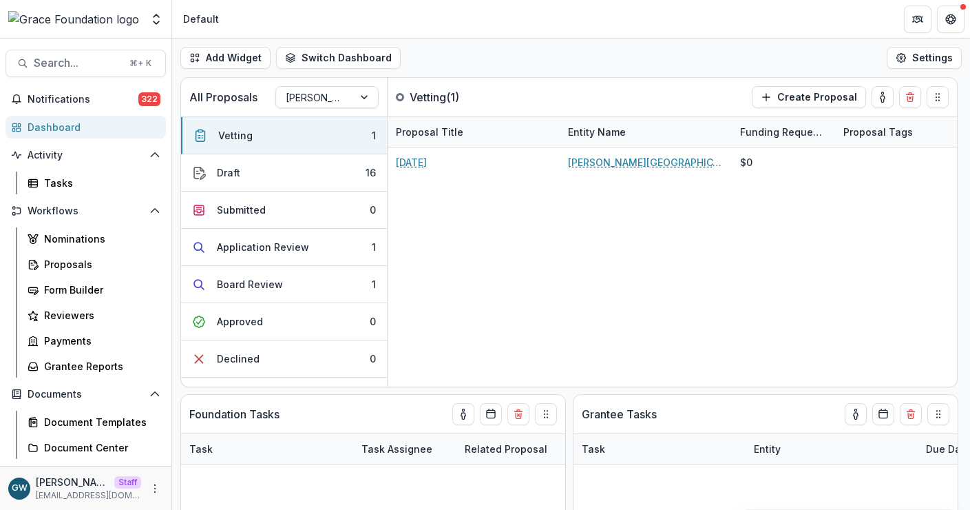
select select "******"
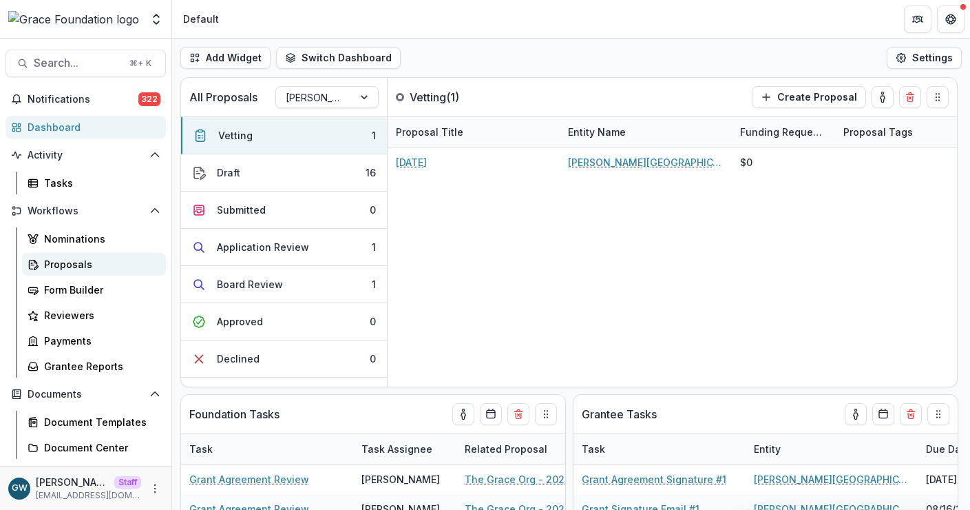
click at [90, 258] on div "Proposals" at bounding box center [99, 264] width 111 height 14
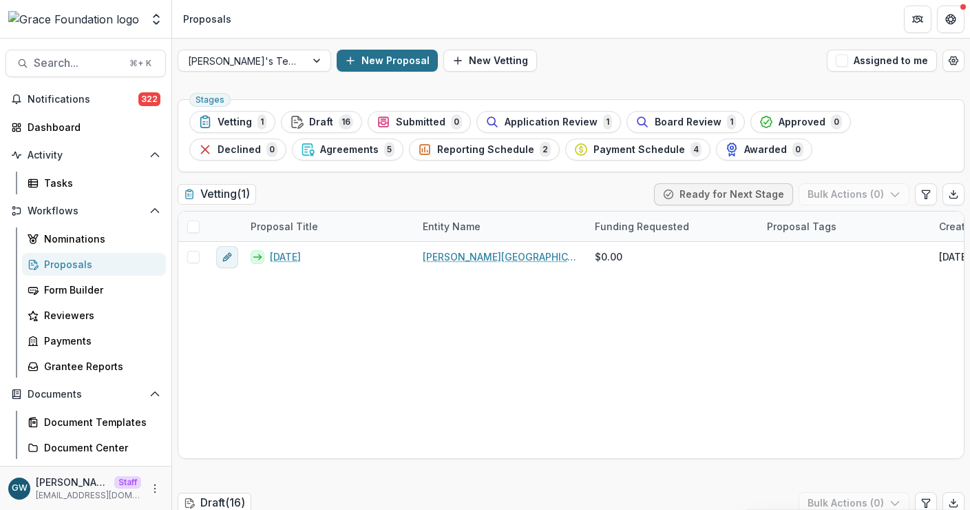
click at [389, 61] on button "New Proposal" at bounding box center [387, 61] width 101 height 22
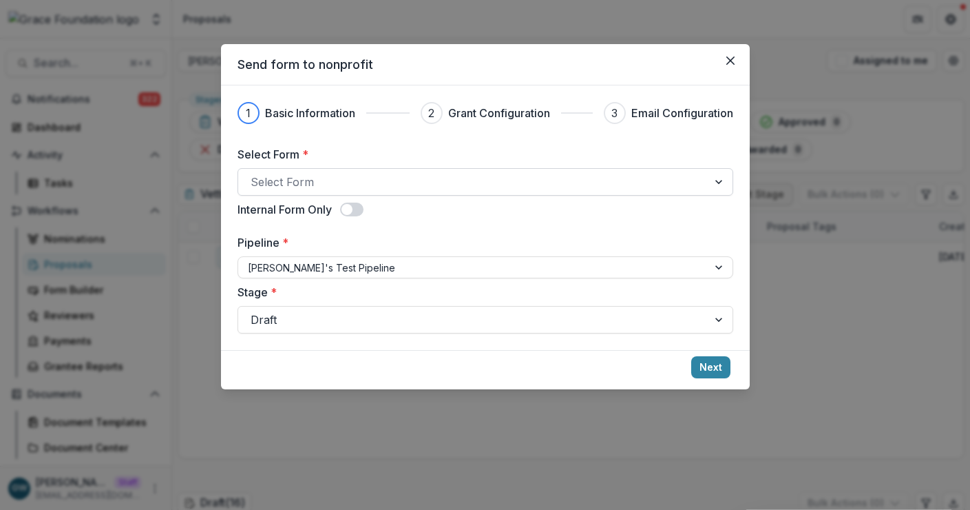
click at [308, 187] on div at bounding box center [473, 181] width 445 height 19
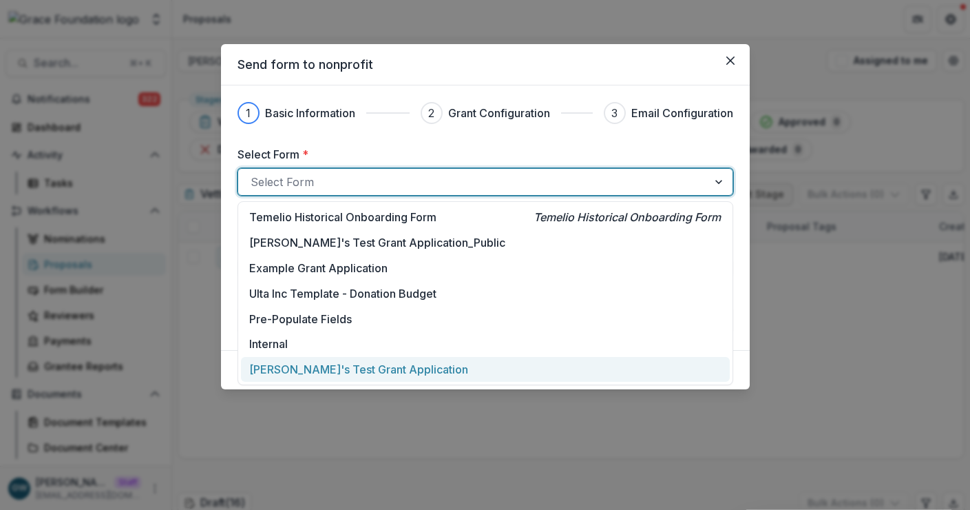
click at [316, 367] on p "Grace's Test Grant Application" at bounding box center [358, 369] width 219 height 17
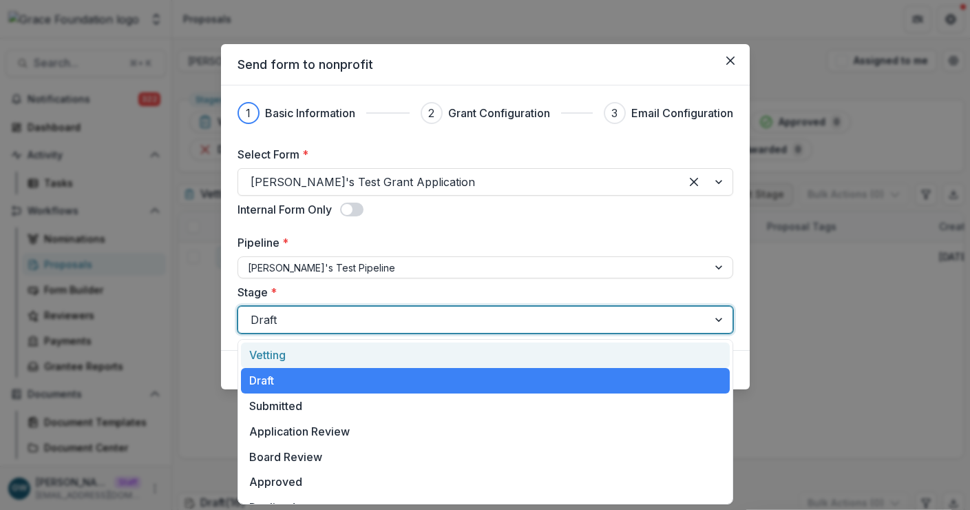
click at [316, 327] on div at bounding box center [473, 319] width 445 height 19
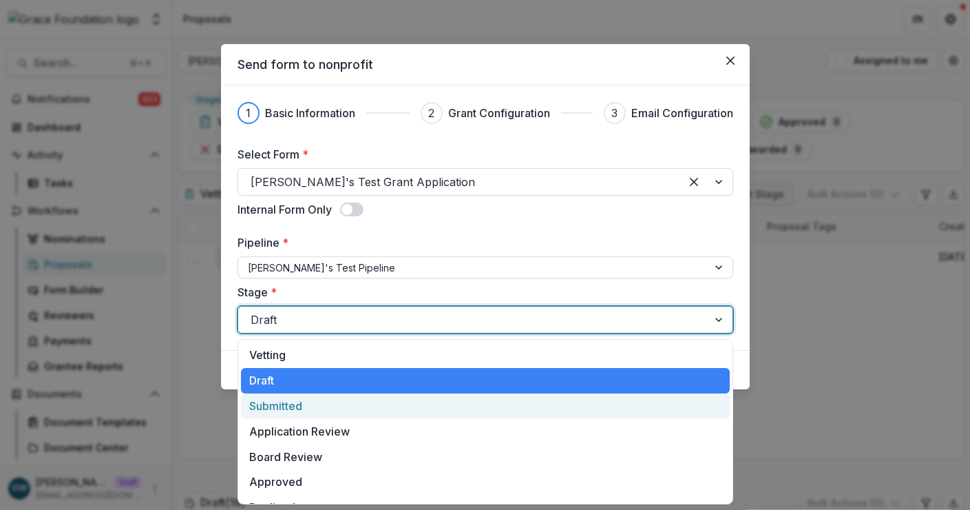
click at [300, 397] on div "Submitted" at bounding box center [485, 405] width 489 height 25
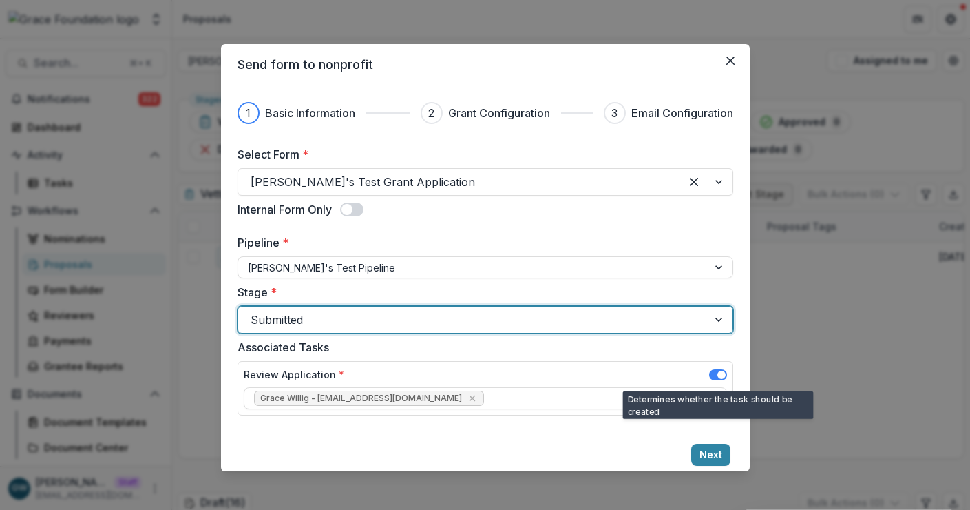
click at [725, 372] on span at bounding box center [718, 374] width 18 height 11
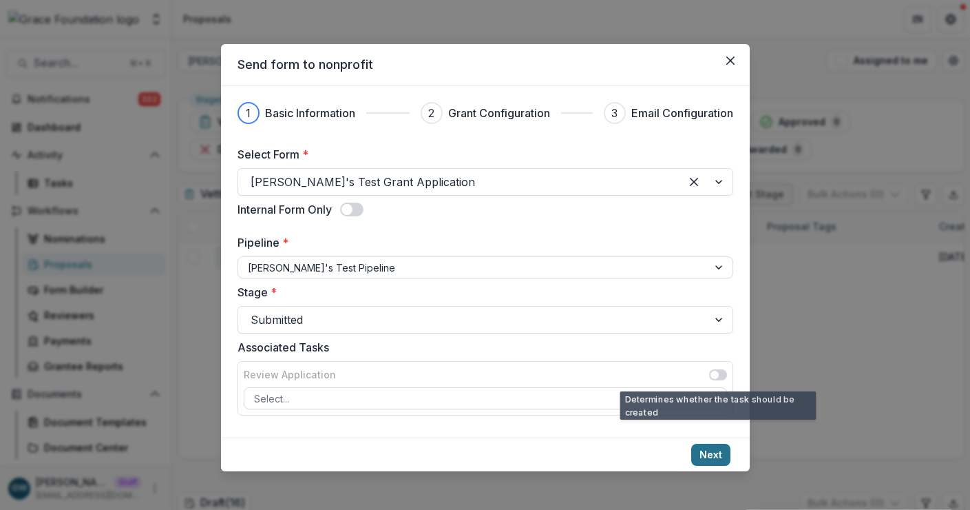
click at [705, 459] on button "Next" at bounding box center [710, 454] width 39 height 22
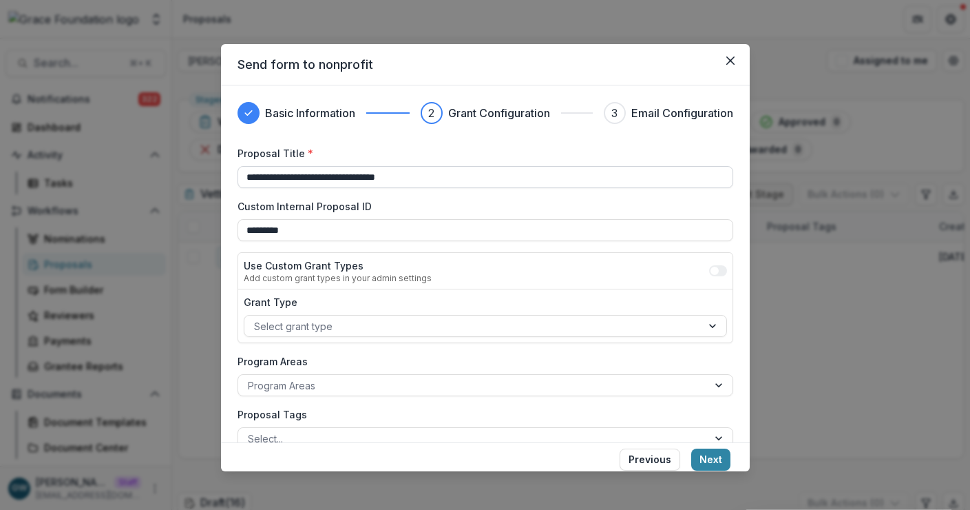
click at [378, 175] on input "**********" at bounding box center [486, 177] width 496 height 22
click at [377, 175] on input "**********" at bounding box center [486, 177] width 496 height 22
type input "*********"
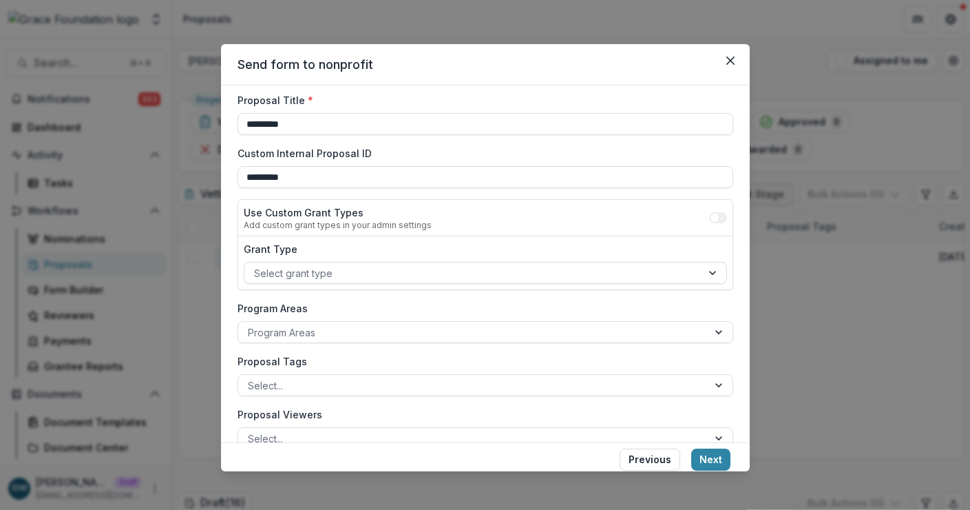
scroll to position [128, 0]
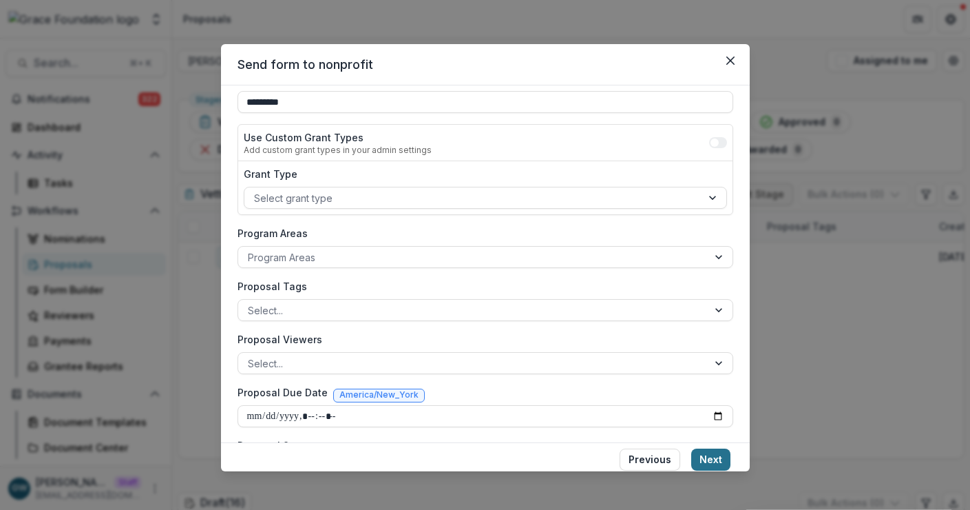
click at [716, 461] on button "Next" at bounding box center [710, 459] width 39 height 22
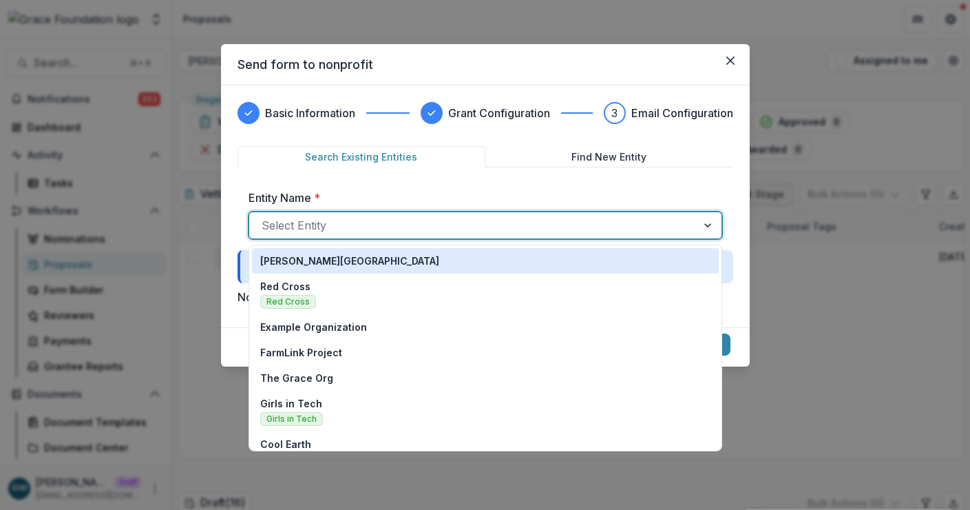
click at [396, 229] on div at bounding box center [473, 225] width 423 height 19
type input "****"
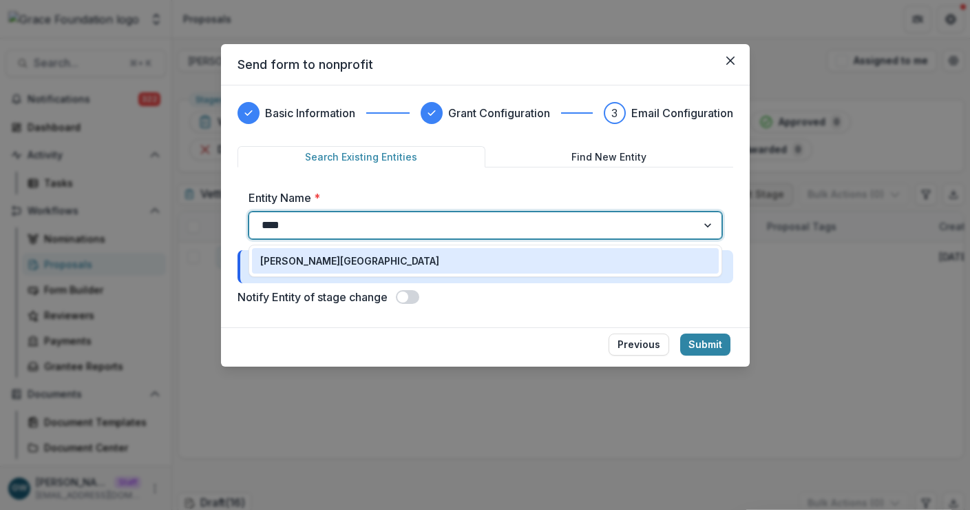
click at [379, 264] on div "Hackley Library" at bounding box center [485, 260] width 450 height 14
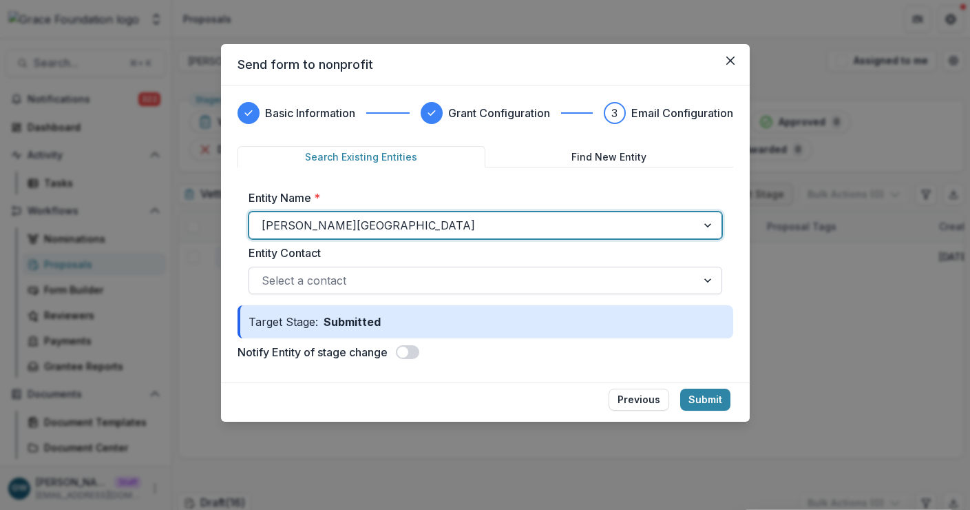
click at [368, 282] on div at bounding box center [473, 280] width 423 height 19
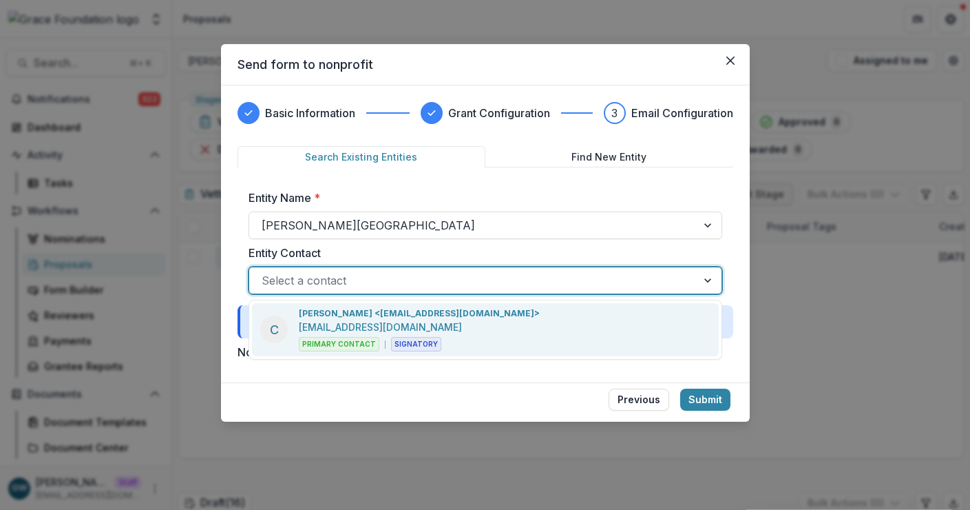
click at [728, 250] on div "Entity Name * Hackley Library Entity Contact Charles Hackley <charleshackley187…" at bounding box center [486, 241] width 496 height 127
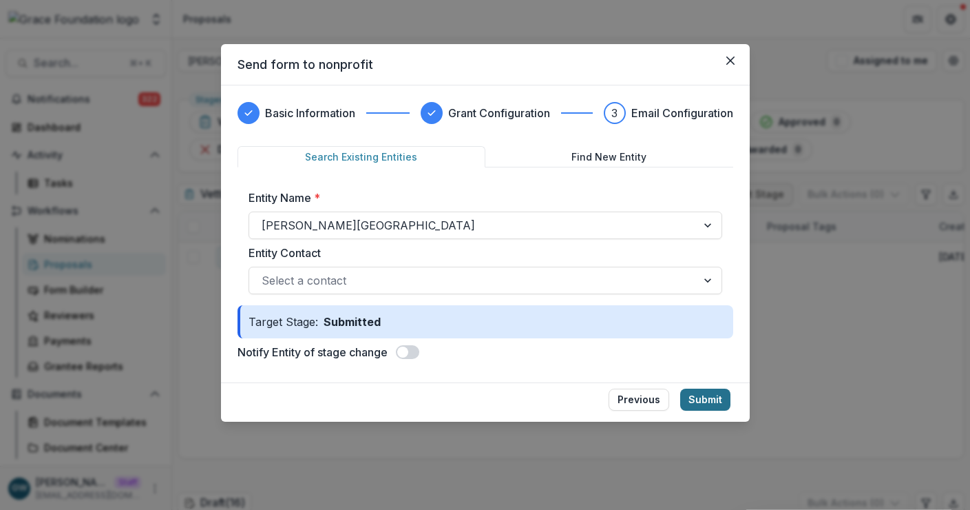
click at [718, 395] on button "Submit" at bounding box center [705, 399] width 50 height 22
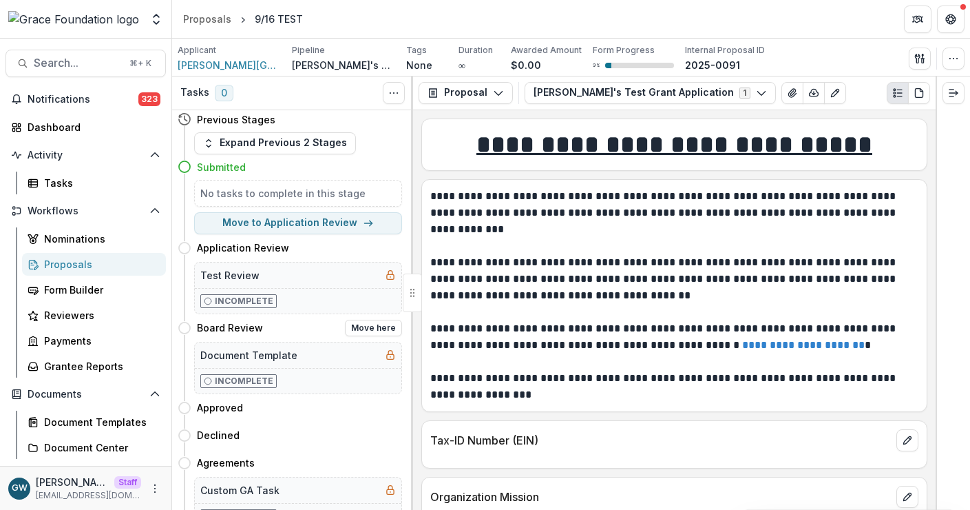
scroll to position [6, 0]
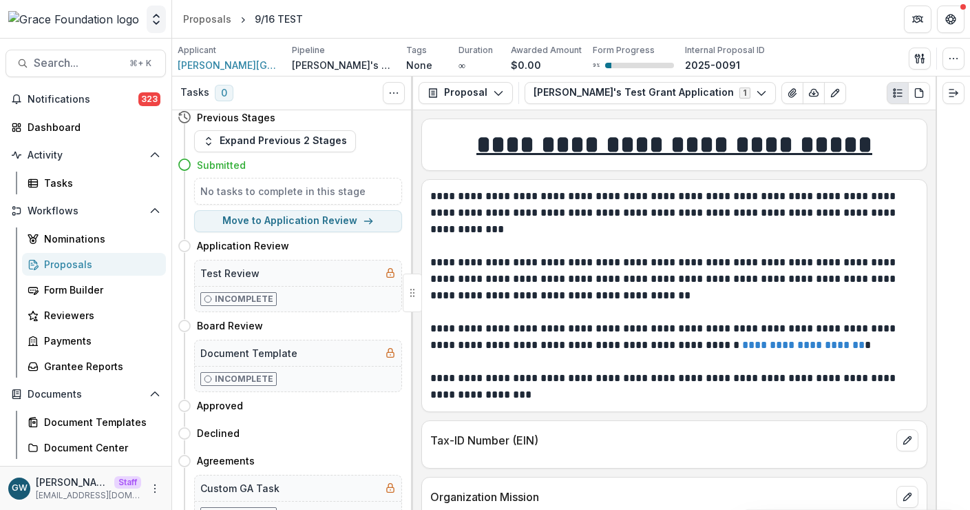
click at [155, 22] on icon "Open entity switcher" at bounding box center [156, 19] width 14 height 14
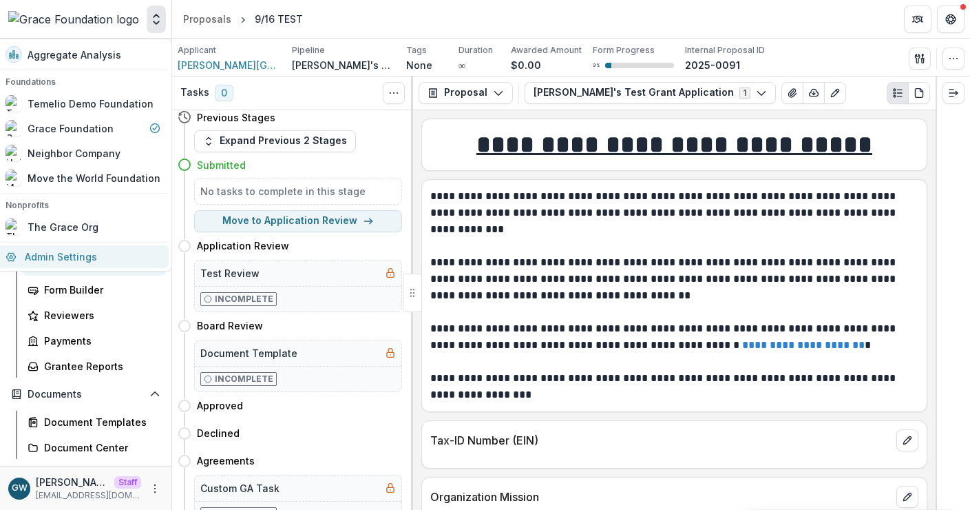
click at [102, 262] on link "Admin Settings" at bounding box center [82, 256] width 171 height 23
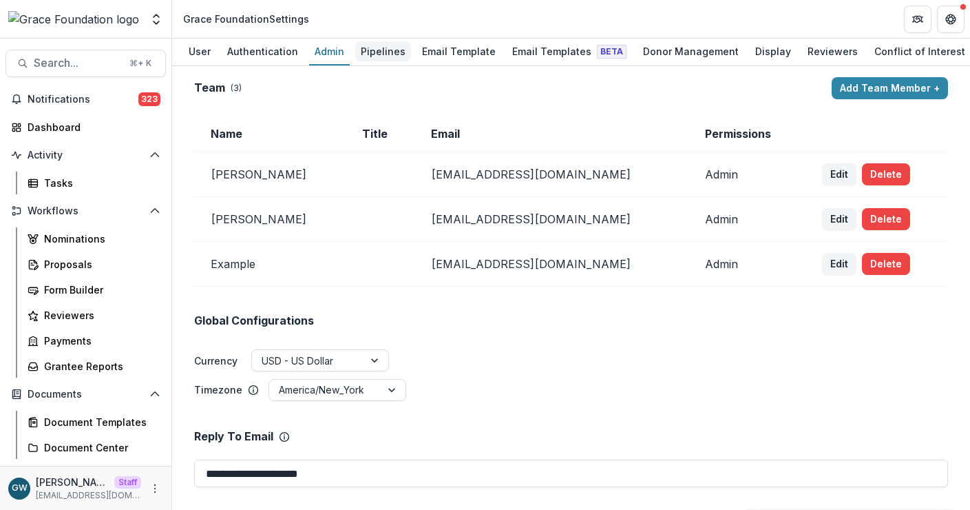
click at [379, 48] on div "Pipelines" at bounding box center [383, 51] width 56 height 20
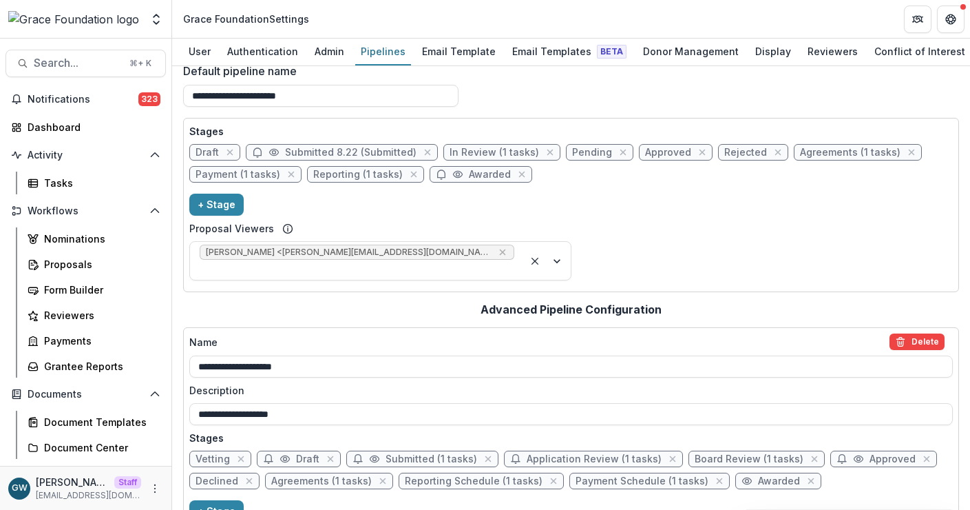
scroll to position [123, 0]
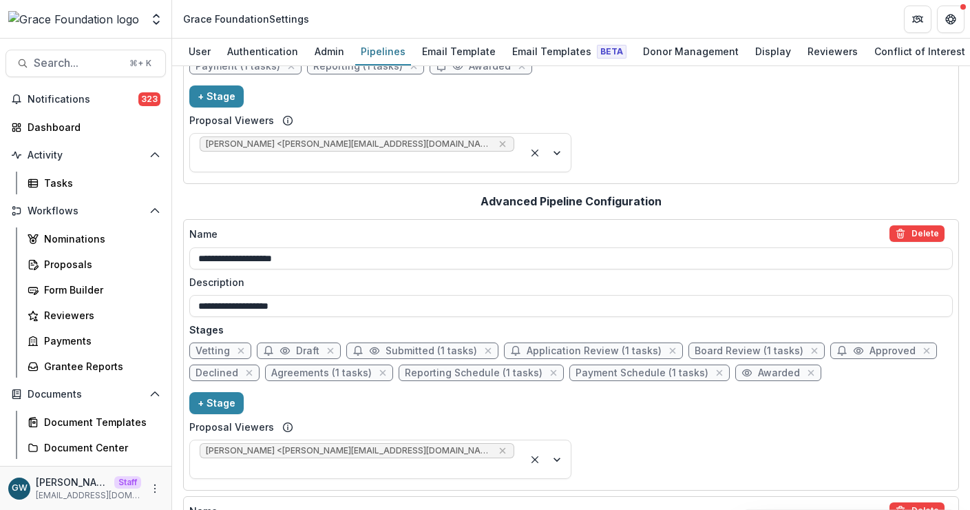
click at [439, 345] on span "Submitted (1 tasks)" at bounding box center [432, 351] width 92 height 12
select select "*********"
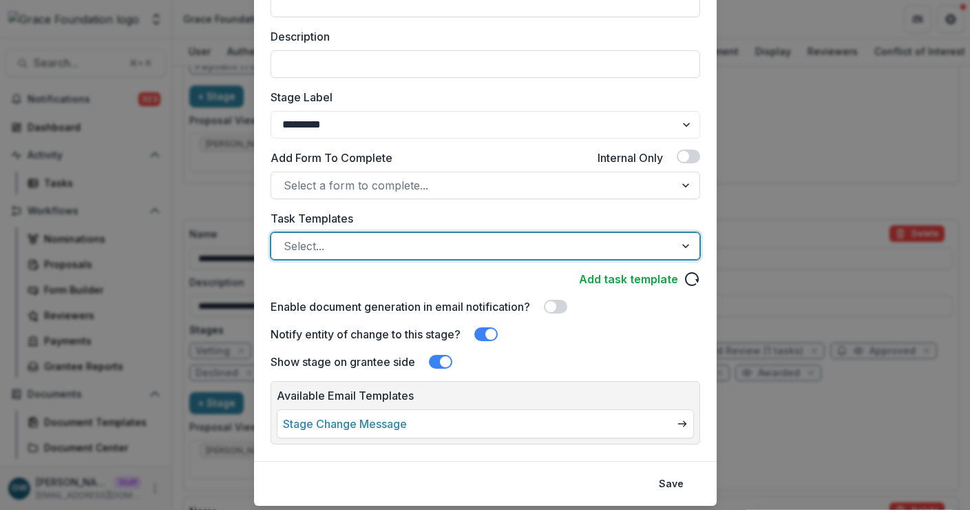
scroll to position [235, 0]
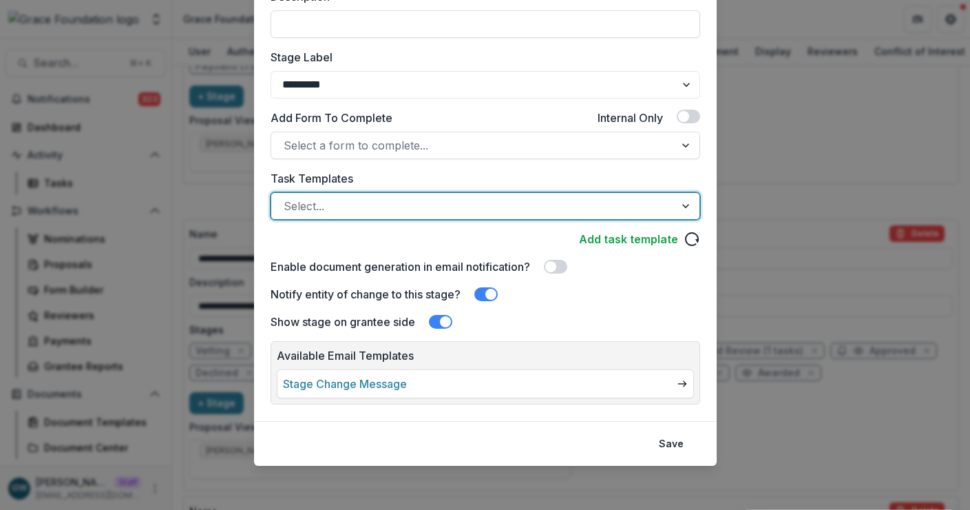
click at [670, 441] on button "Save" at bounding box center [671, 443] width 41 height 22
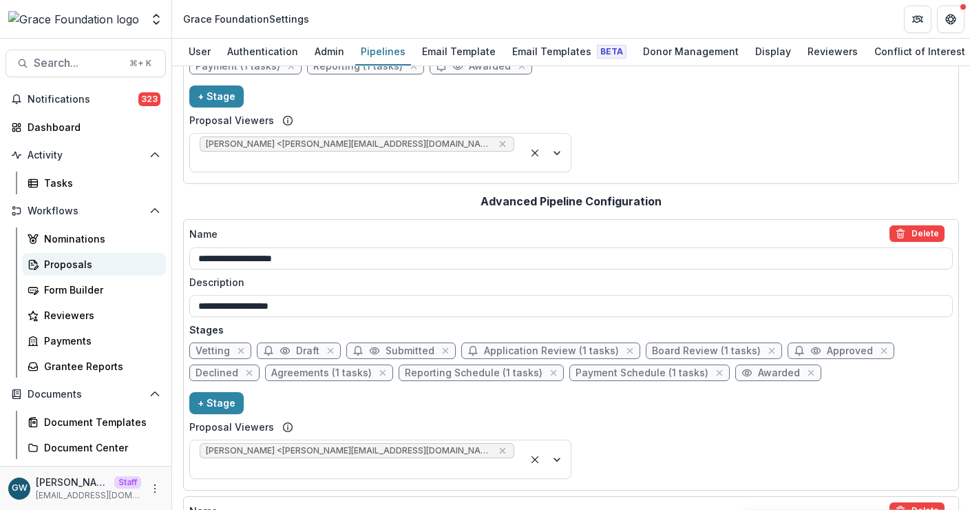
click at [66, 265] on div "Proposals" at bounding box center [99, 264] width 111 height 14
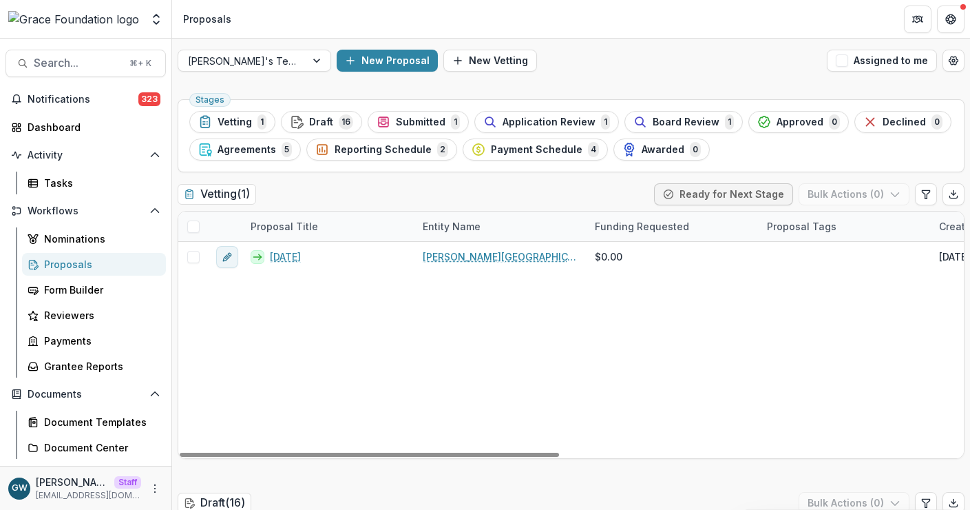
drag, startPoint x: 427, startPoint y: 118, endPoint x: 415, endPoint y: 185, distance: 67.1
click at [427, 118] on span "Submitted" at bounding box center [421, 122] width 50 height 12
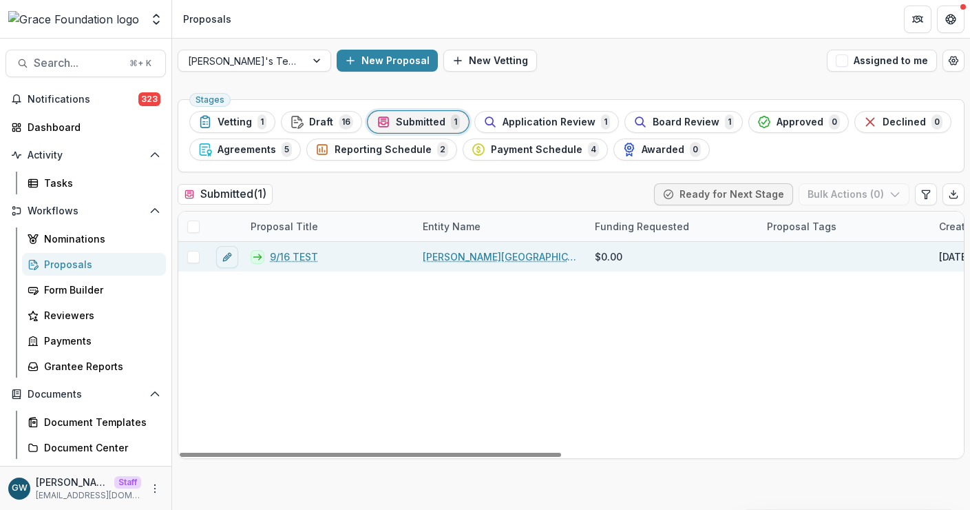
click at [297, 262] on link "9/16 TEST" at bounding box center [294, 256] width 48 height 14
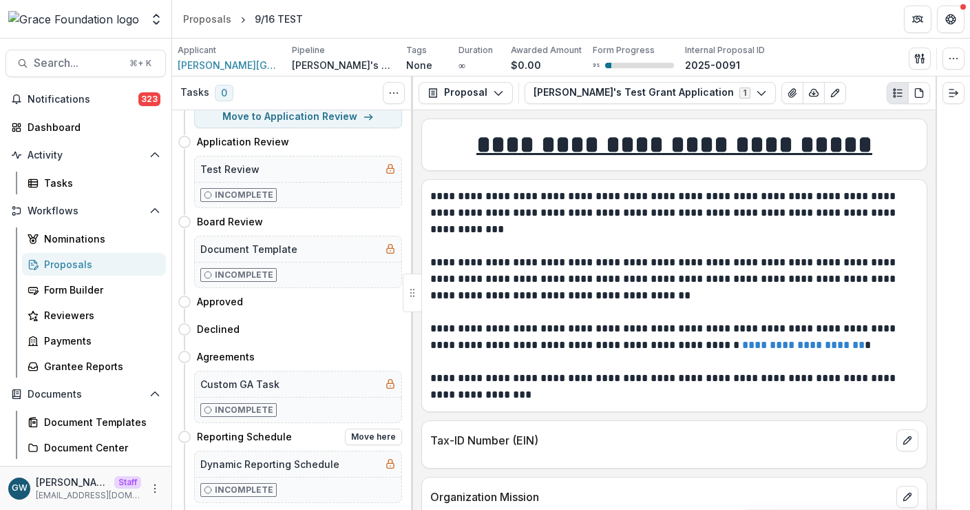
scroll to position [210, 0]
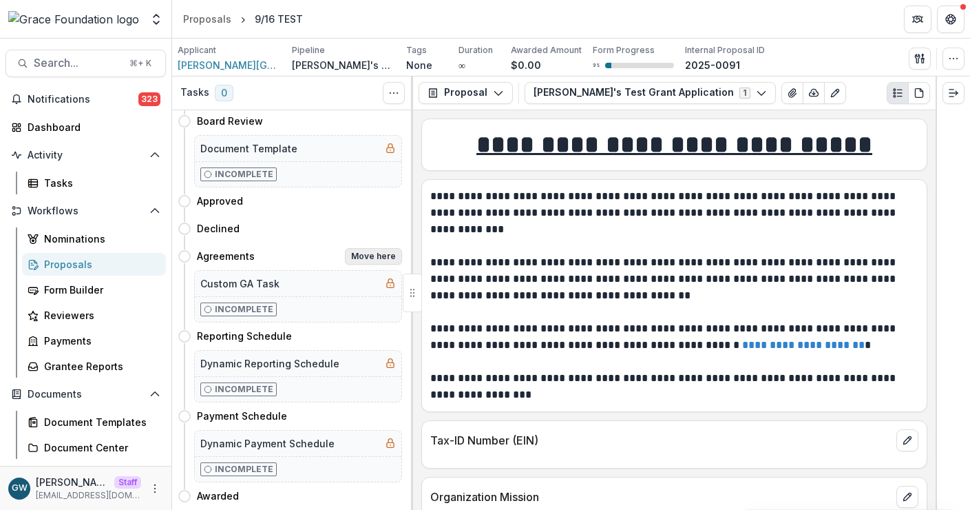
click at [375, 257] on button "Move here" at bounding box center [373, 256] width 57 height 17
select select "**********"
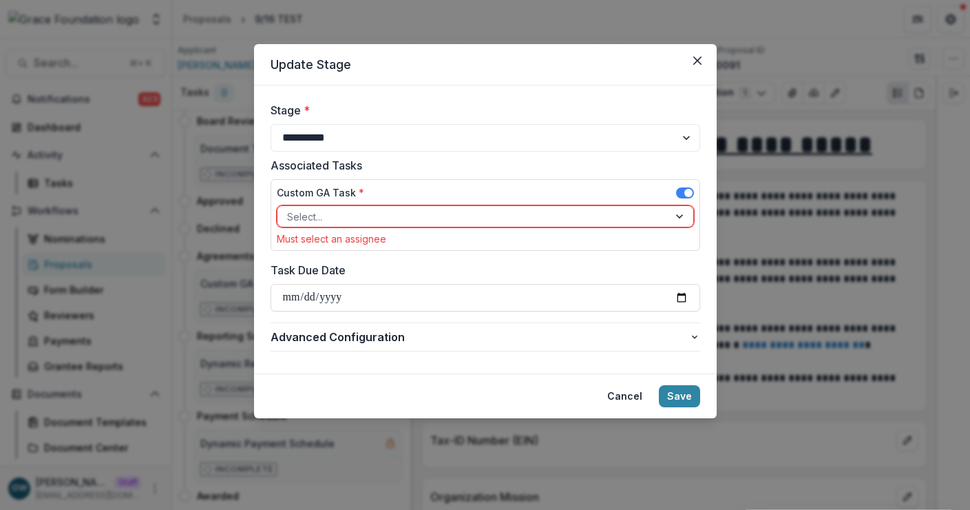
click at [411, 213] on div at bounding box center [473, 216] width 372 height 17
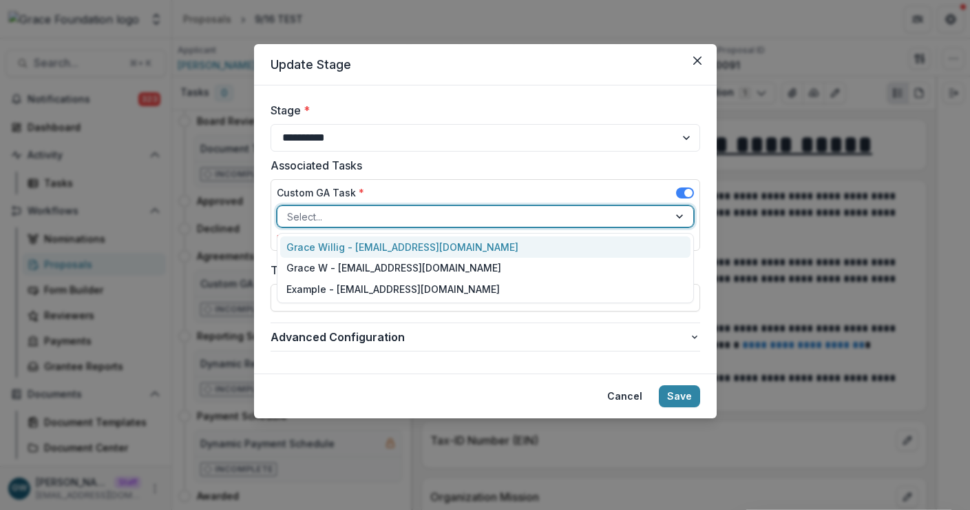
click at [392, 242] on div "Grace Willig - grace@trytemelio.com" at bounding box center [485, 246] width 410 height 21
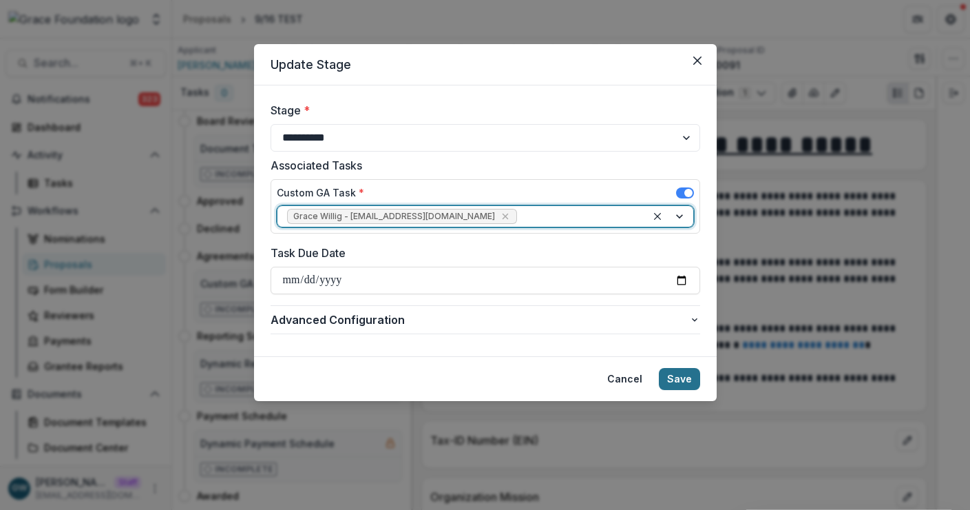
click at [677, 379] on button "Save" at bounding box center [679, 379] width 41 height 22
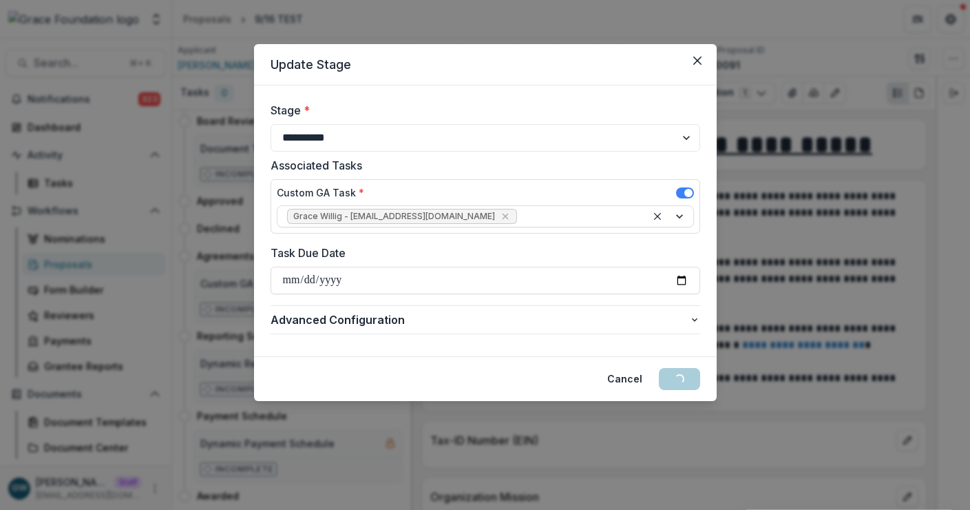
scroll to position [0, 0]
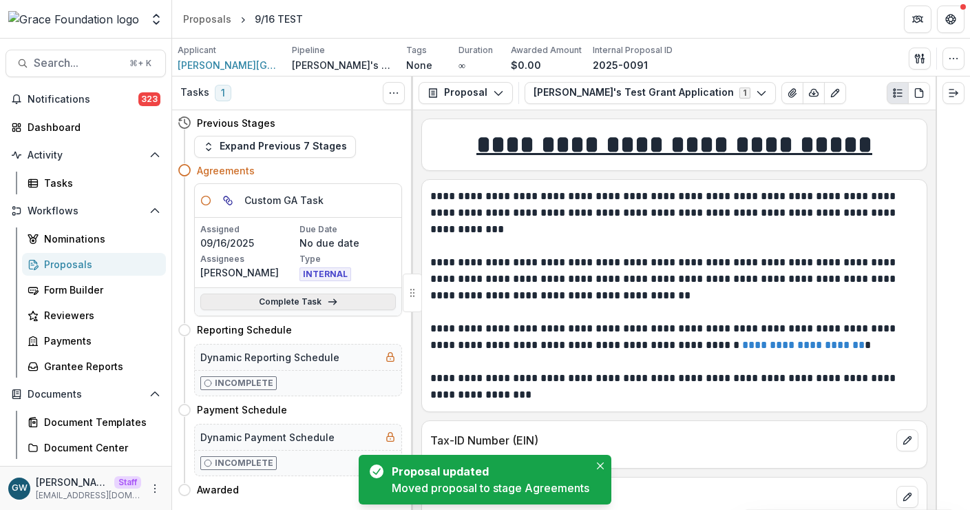
click at [342, 302] on link "Complete Task" at bounding box center [298, 301] width 196 height 17
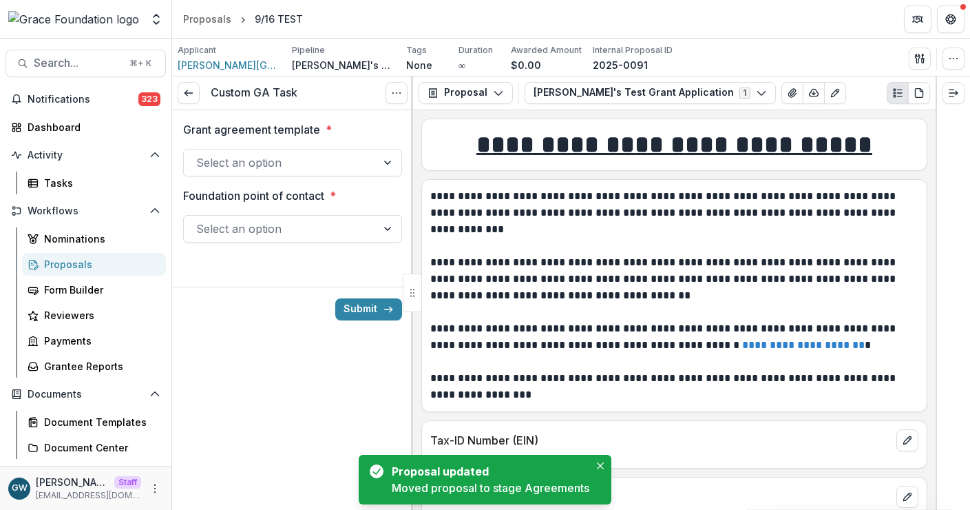
click at [253, 164] on div at bounding box center [280, 162] width 168 height 19
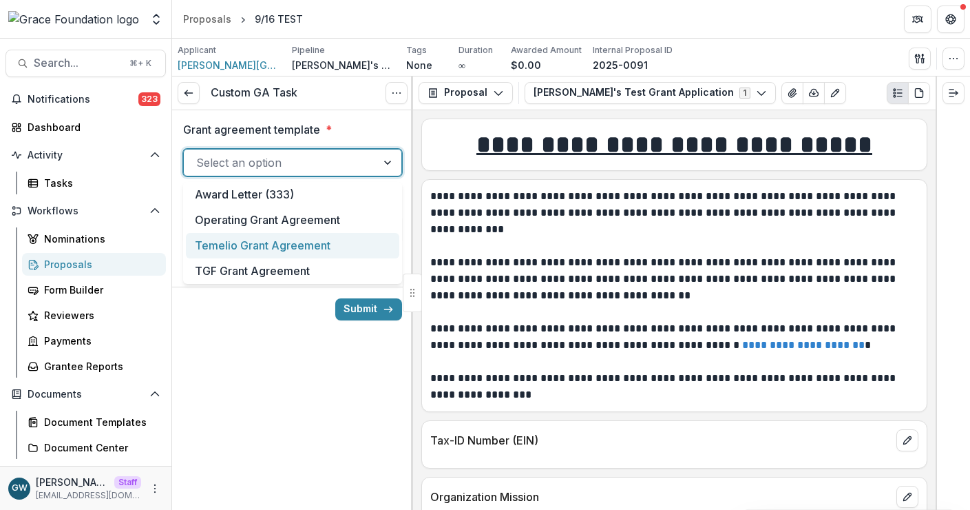
click at [238, 334] on div "Custom GA Task View task Cancel Task Grant agreement template * Temelio Grant A…" at bounding box center [292, 292] width 241 height 433
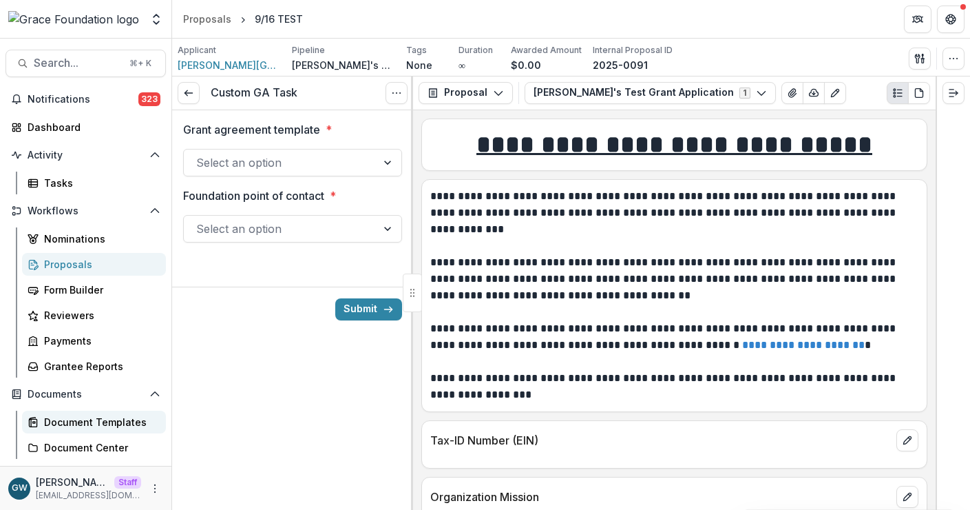
click at [76, 423] on div "Document Templates" at bounding box center [99, 422] width 111 height 14
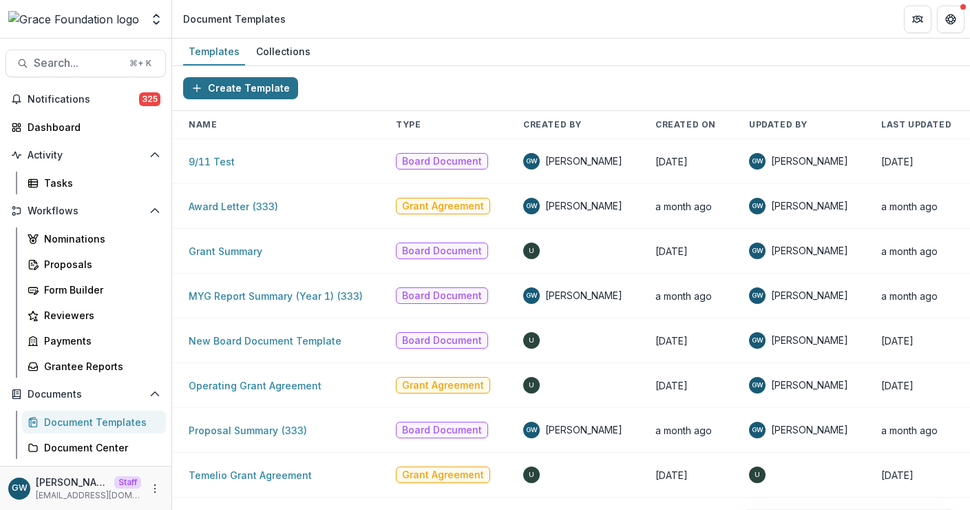
click at [253, 82] on button "Create Template" at bounding box center [240, 88] width 115 height 22
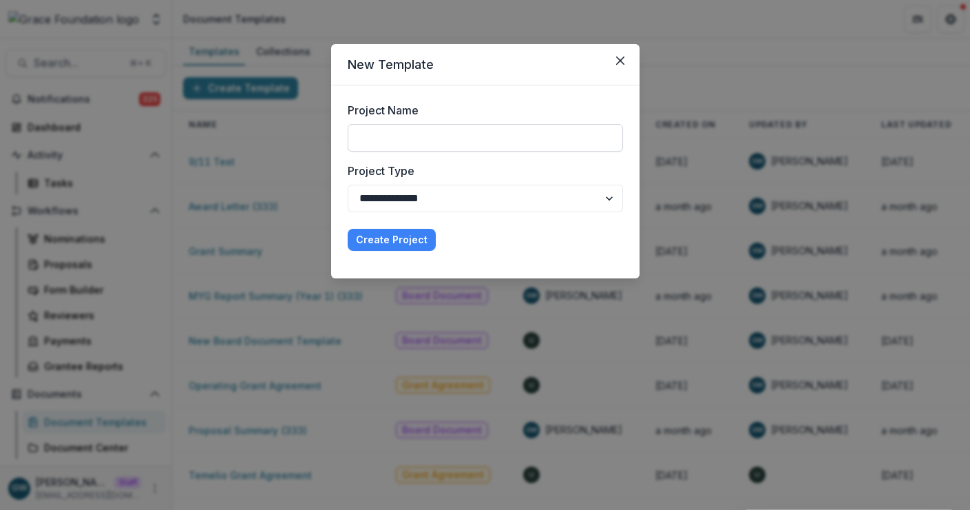
click at [440, 138] on input "Project Name" at bounding box center [485, 138] width 275 height 28
type input "*"
drag, startPoint x: 445, startPoint y: 141, endPoint x: 361, endPoint y: 142, distance: 83.3
click at [361, 142] on input "**********" at bounding box center [485, 138] width 275 height 28
type input "*"
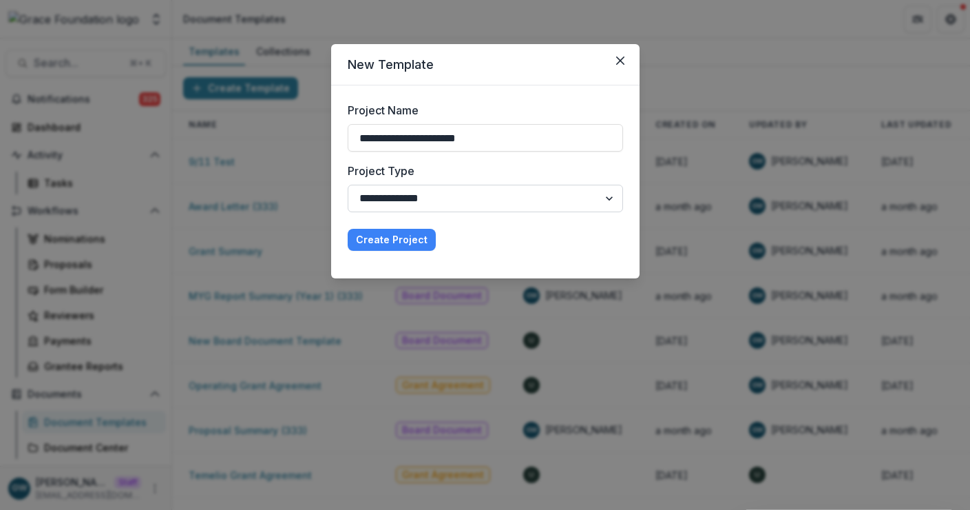
type input "**********"
click at [454, 203] on select "**********" at bounding box center [485, 199] width 275 height 28
select select "**********"
click at [348, 185] on select "**********" at bounding box center [485, 199] width 275 height 28
click at [405, 242] on button "Create Project" at bounding box center [392, 240] width 88 height 22
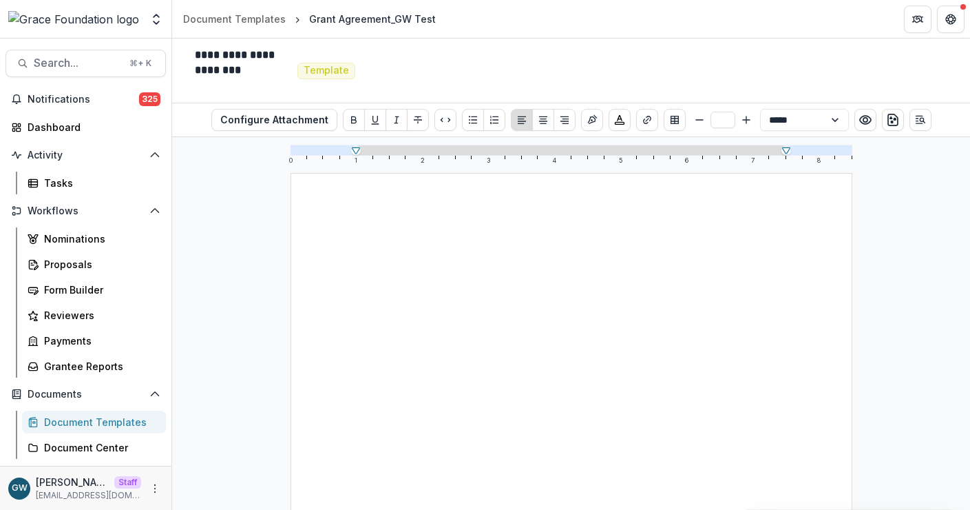
click at [398, 253] on p at bounding box center [571, 248] width 428 height 17
click at [68, 419] on div "Document Templates" at bounding box center [99, 422] width 111 height 14
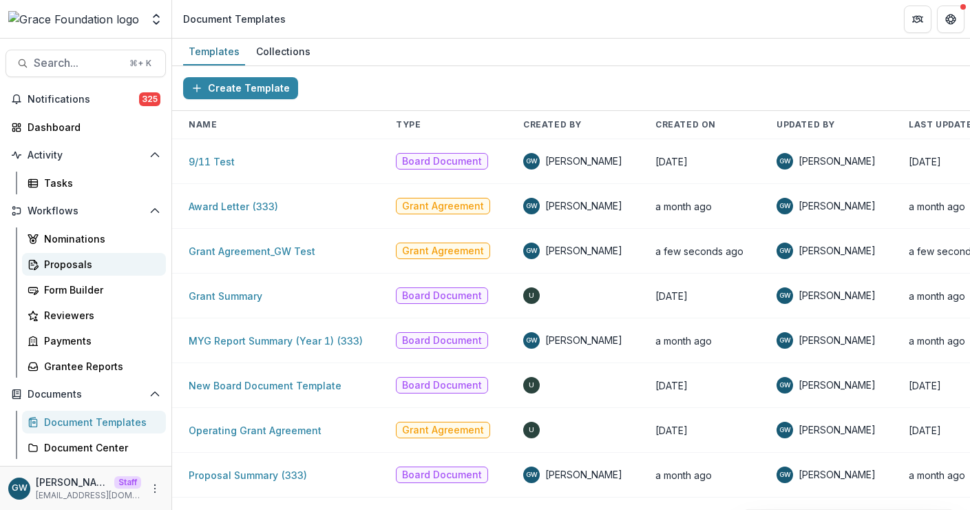
click at [68, 258] on div "Proposals" at bounding box center [99, 264] width 111 height 14
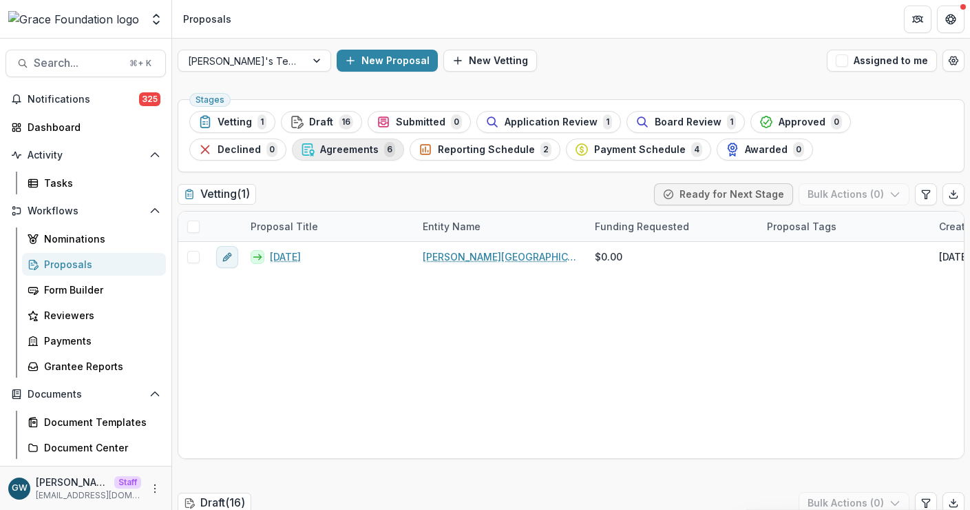
click at [301, 157] on div "Agreements 6" at bounding box center [348, 149] width 94 height 15
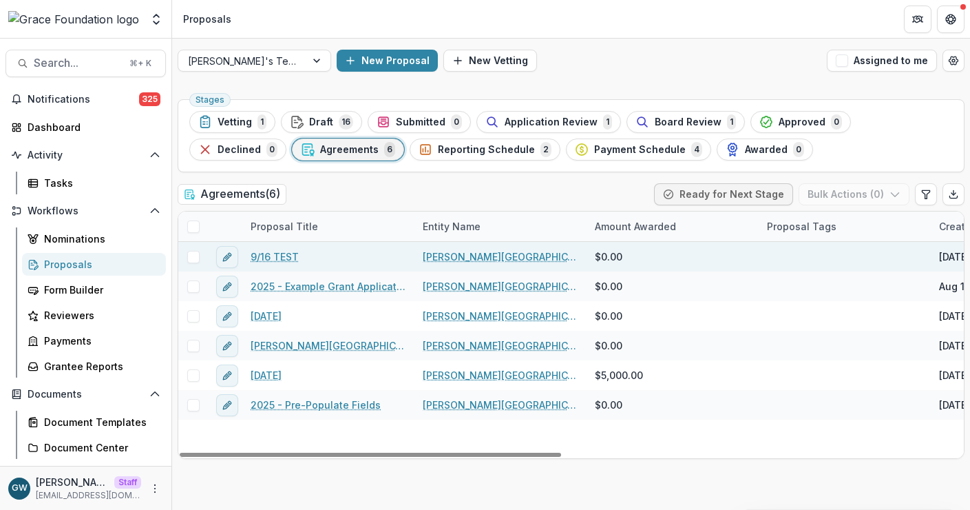
click at [269, 249] on link "9/16 TEST" at bounding box center [275, 256] width 48 height 14
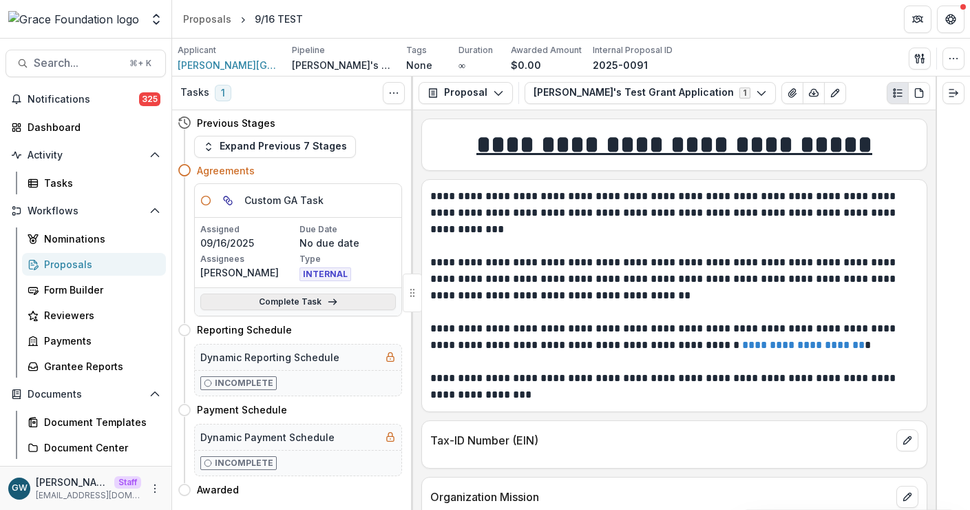
click at [270, 296] on link "Complete Task" at bounding box center [298, 301] width 196 height 17
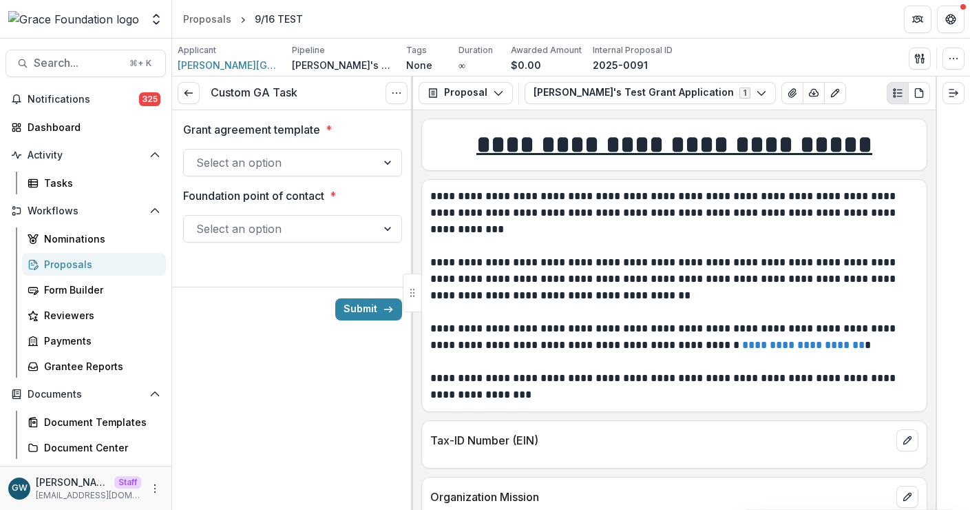
click at [262, 151] on div "Select an option" at bounding box center [280, 162] width 193 height 22
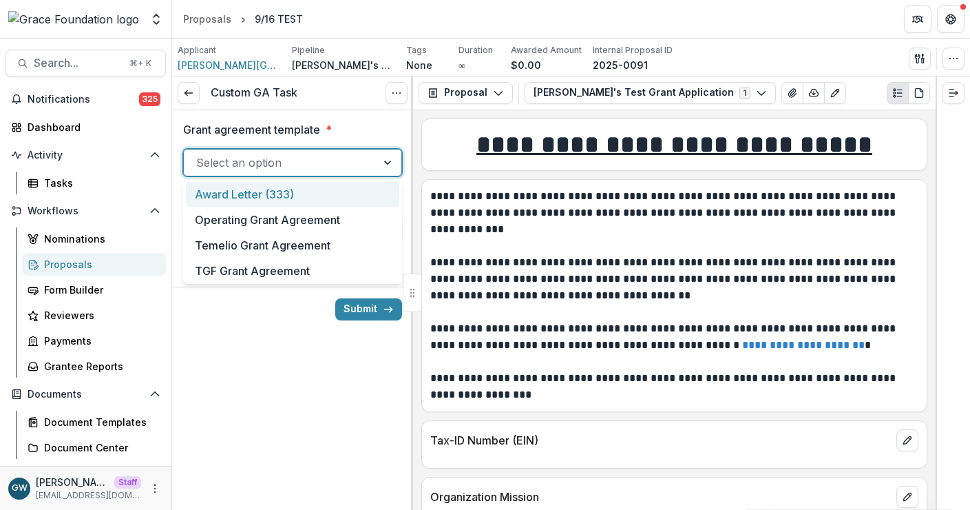
click at [262, 191] on div "Award Letter (333)" at bounding box center [292, 194] width 213 height 25
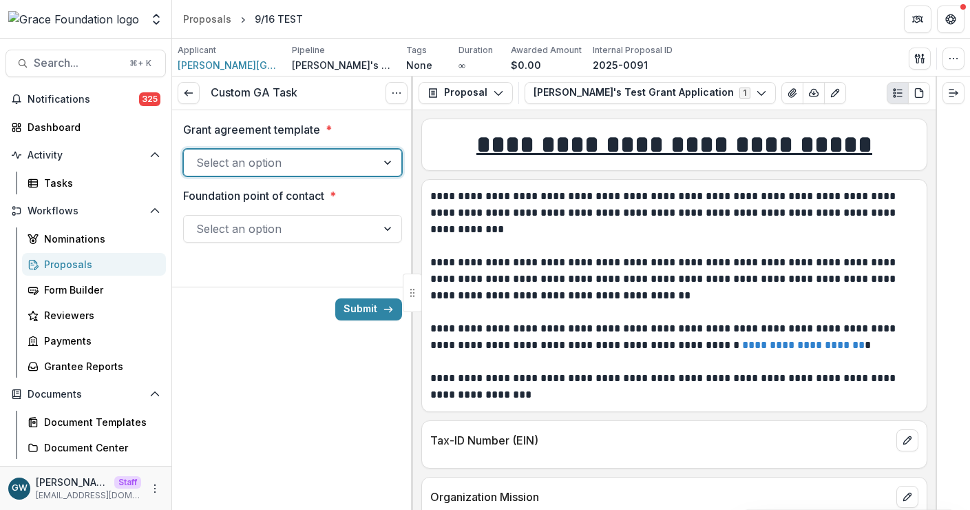
click at [263, 162] on div at bounding box center [280, 162] width 168 height 19
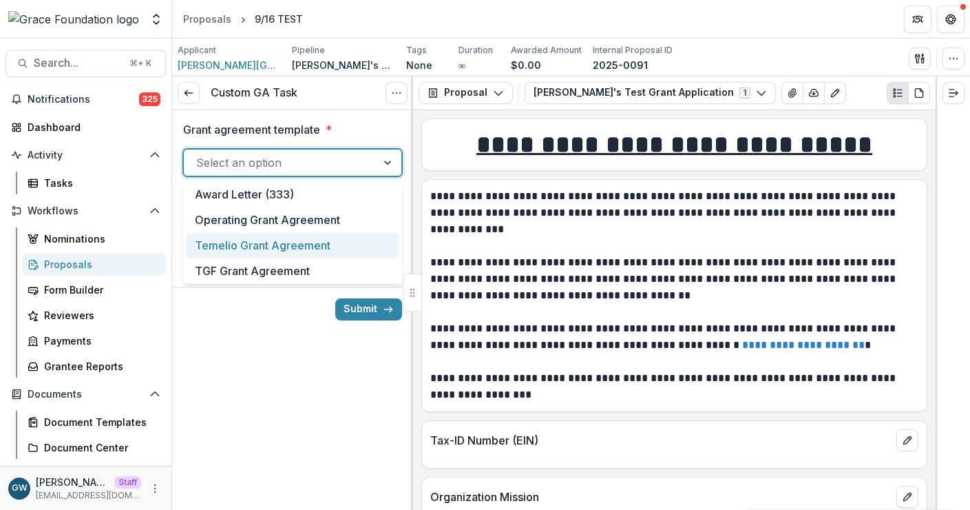
click at [263, 240] on div "Temelio Grant Agreement" at bounding box center [292, 245] width 213 height 25
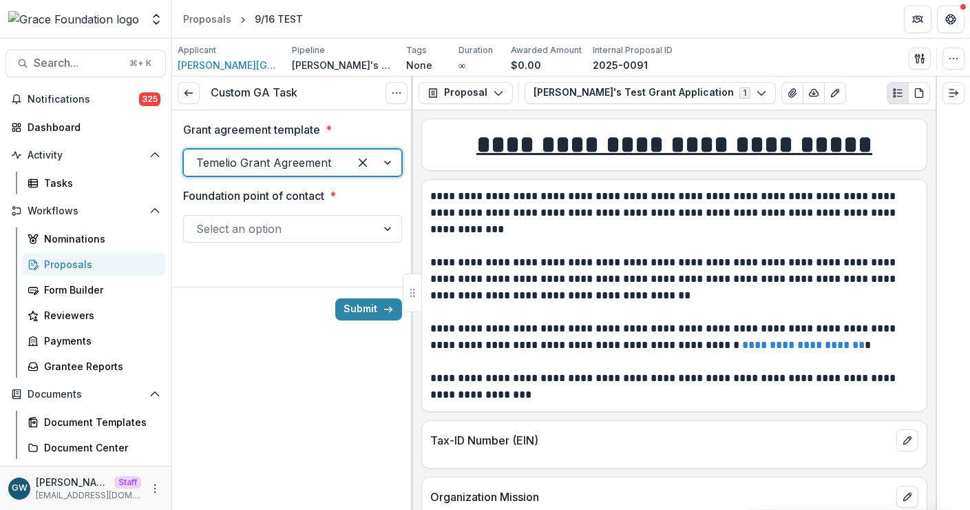
click at [259, 228] on div at bounding box center [280, 228] width 168 height 19
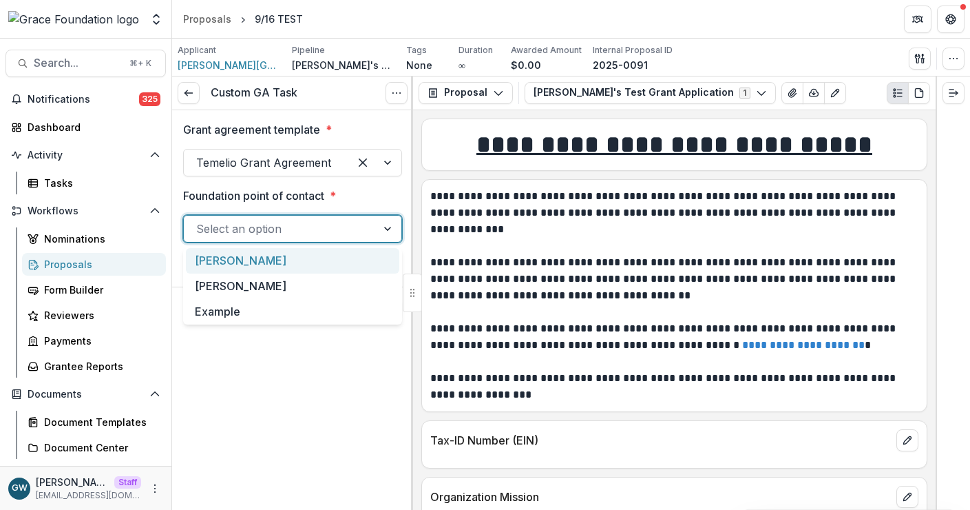
click at [256, 257] on div "[PERSON_NAME]" at bounding box center [292, 260] width 213 height 25
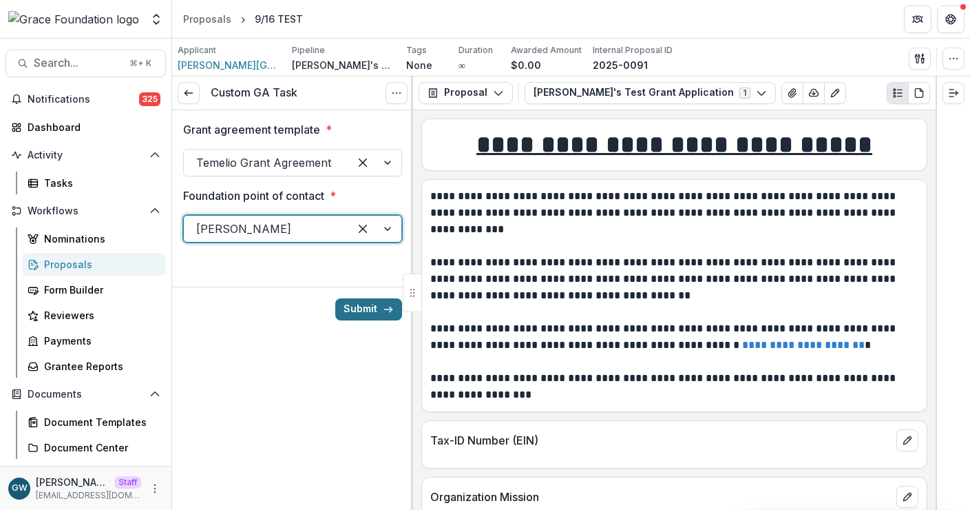
click at [355, 305] on button "Submit" at bounding box center [368, 309] width 67 height 22
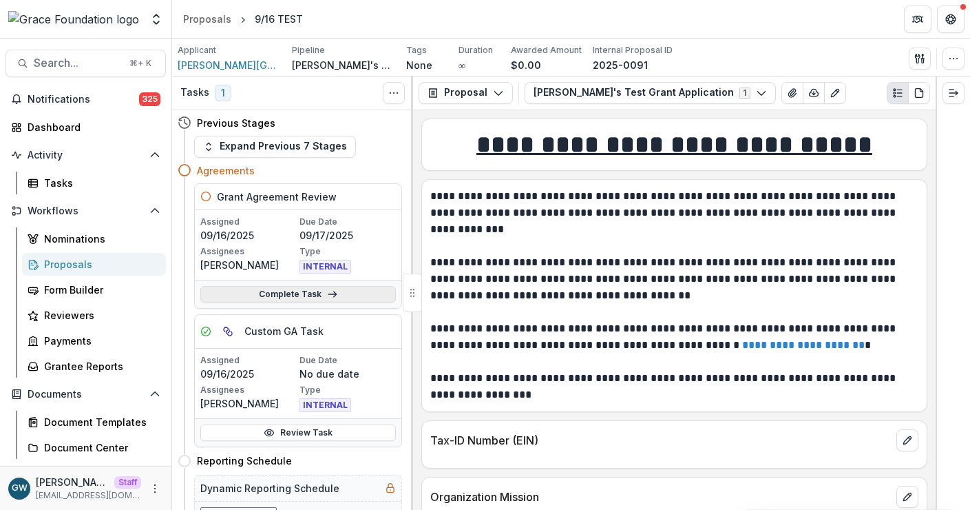
click at [258, 295] on link "Complete Task" at bounding box center [298, 294] width 196 height 17
click at [277, 297] on link "Complete Task" at bounding box center [298, 294] width 196 height 17
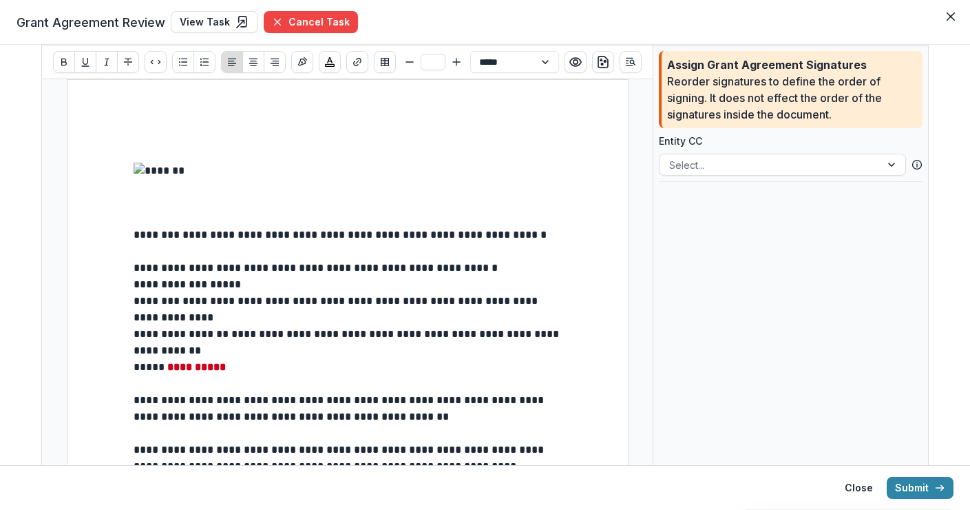
click at [243, 219] on p at bounding box center [348, 218] width 428 height 17
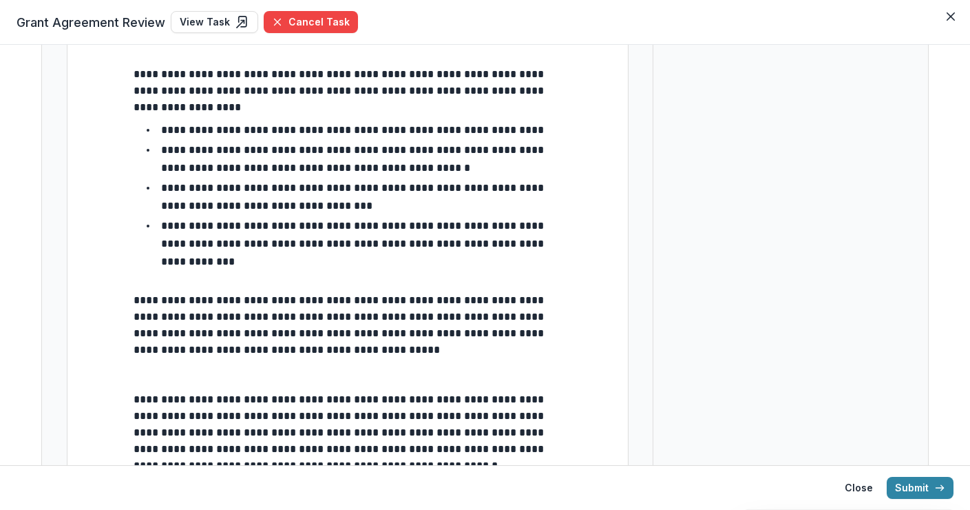
scroll to position [1208, 0]
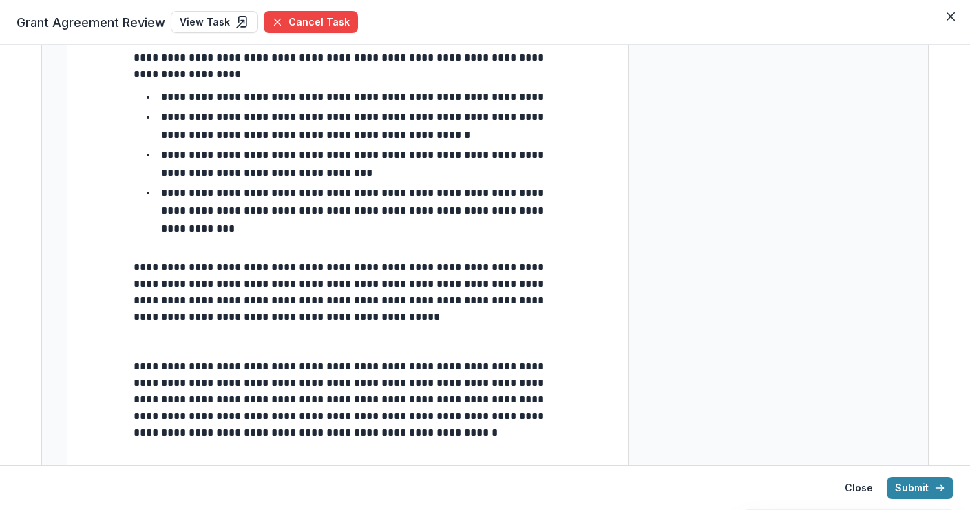
click at [433, 382] on p "**********" at bounding box center [348, 399] width 428 height 83
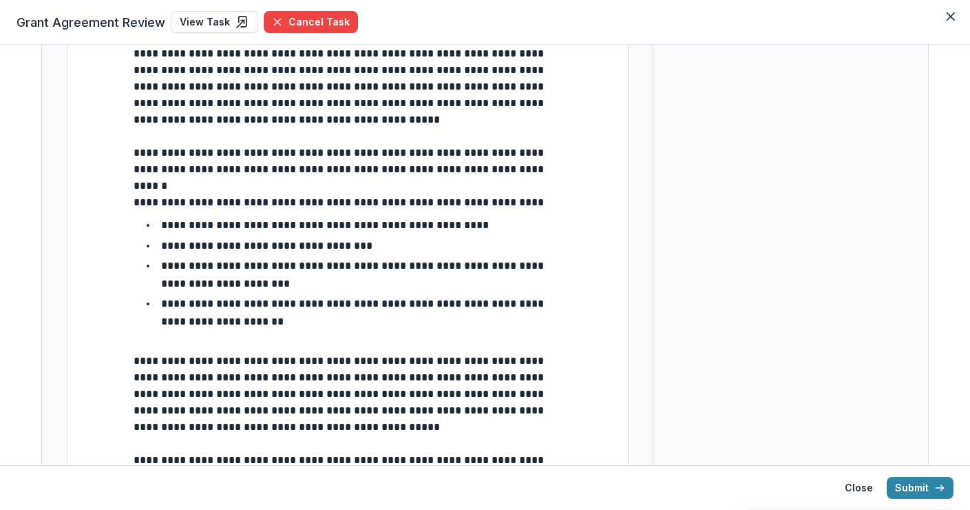
scroll to position [0, 0]
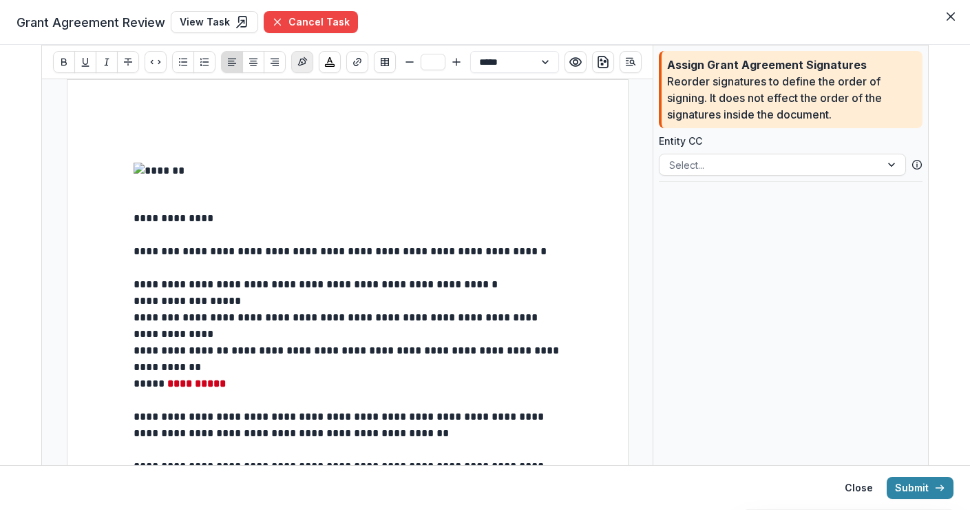
click at [299, 61] on icon "Insert Signature" at bounding box center [302, 61] width 11 height 11
click at [728, 220] on div at bounding box center [786, 227] width 178 height 17
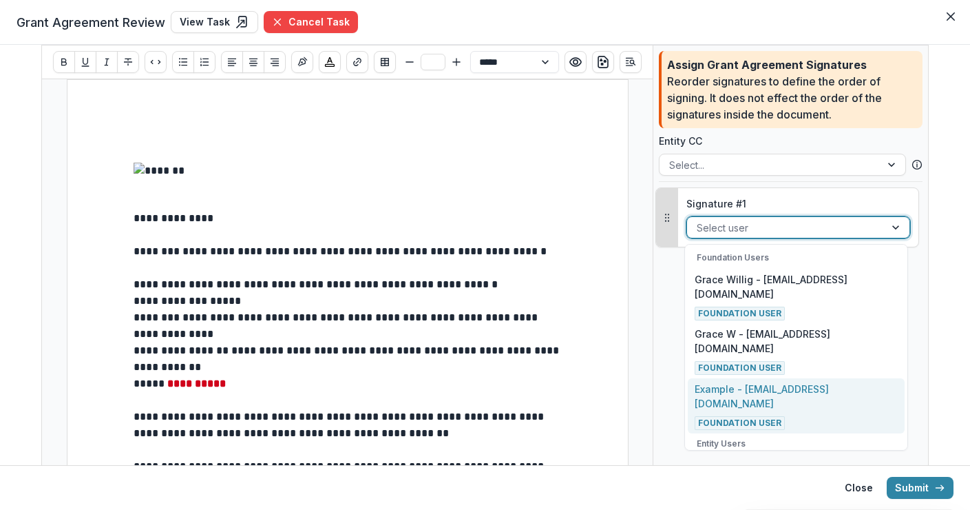
scroll to position [33, 0]
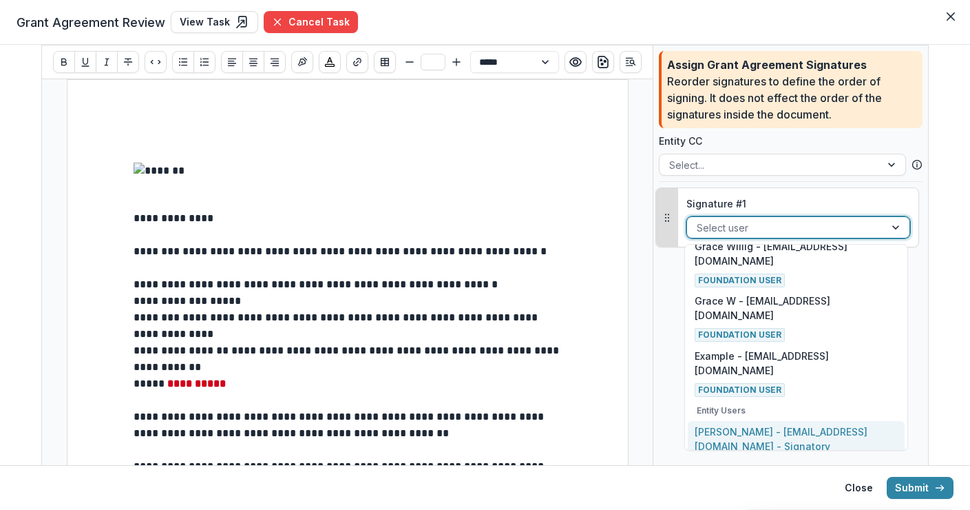
click at [762, 424] on p "Charles Hackley - charleshackley1873@gmail.com - Signatory" at bounding box center [797, 438] width 204 height 29
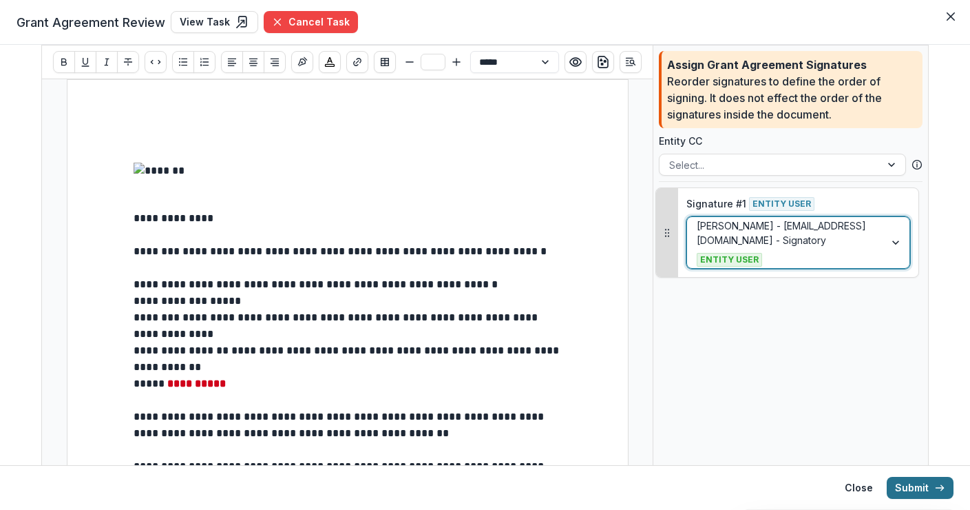
click at [924, 485] on button "Submit" at bounding box center [920, 487] width 67 height 22
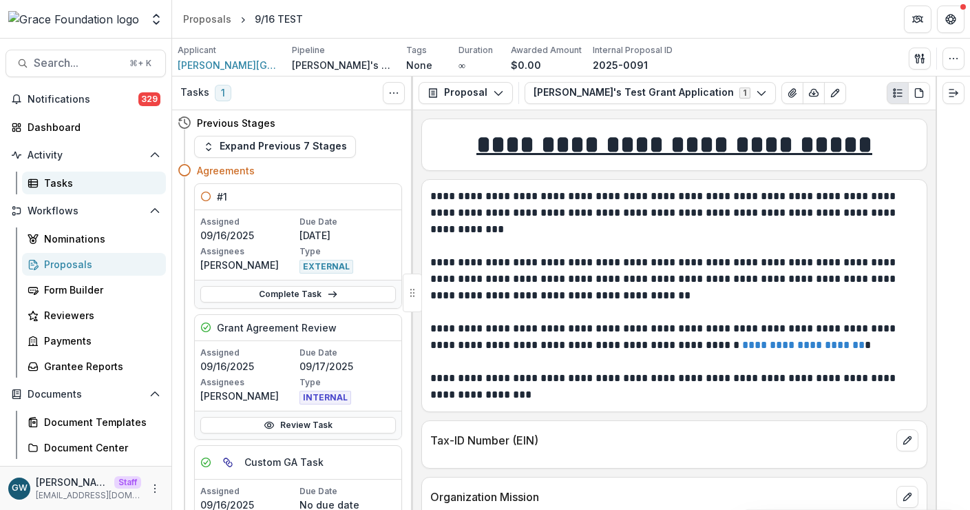
click at [93, 184] on div "Tasks" at bounding box center [99, 183] width 111 height 14
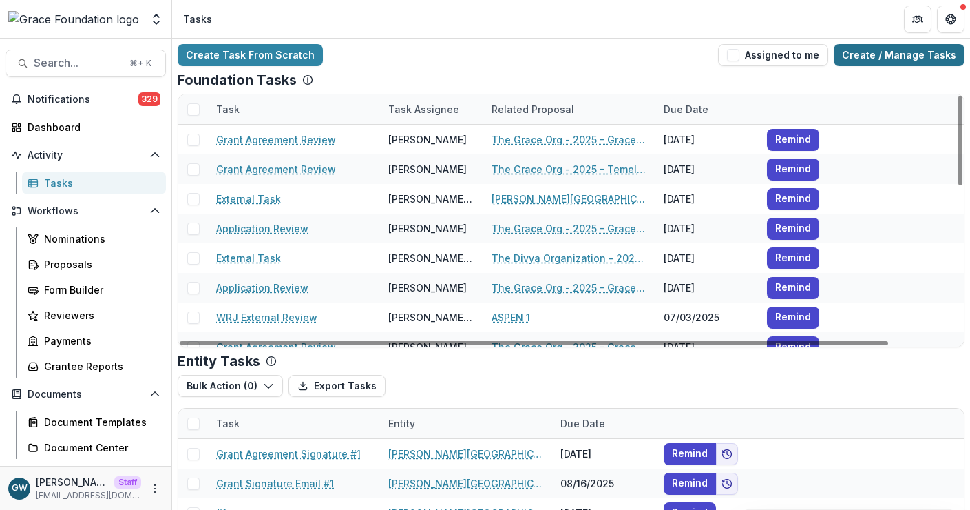
click at [903, 58] on link "Create / Manage Tasks" at bounding box center [899, 55] width 131 height 22
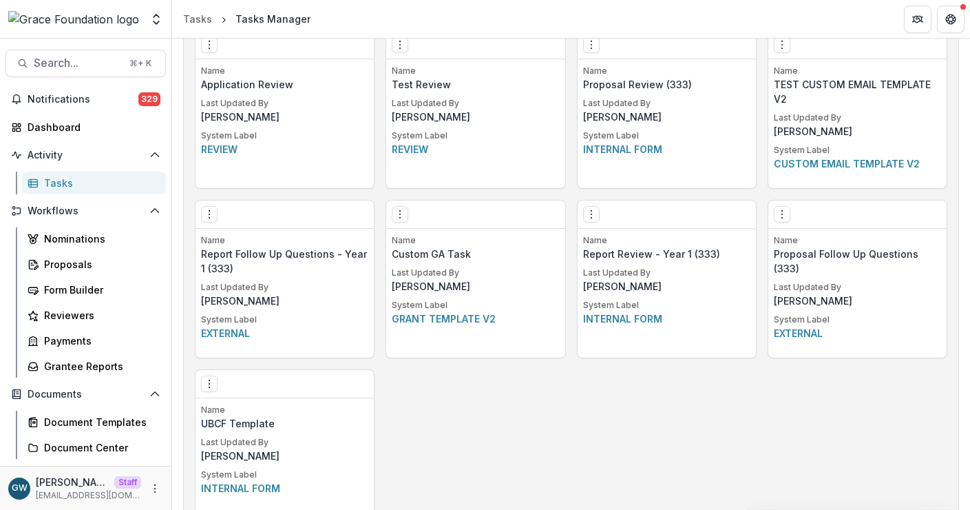
scroll to position [1089, 0]
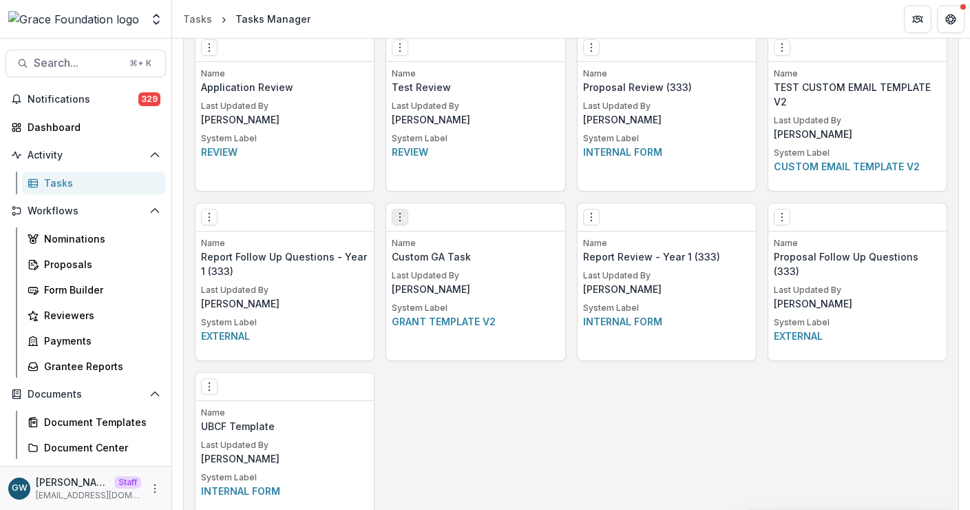
click at [399, 212] on icon "Options" at bounding box center [400, 216] width 11 height 11
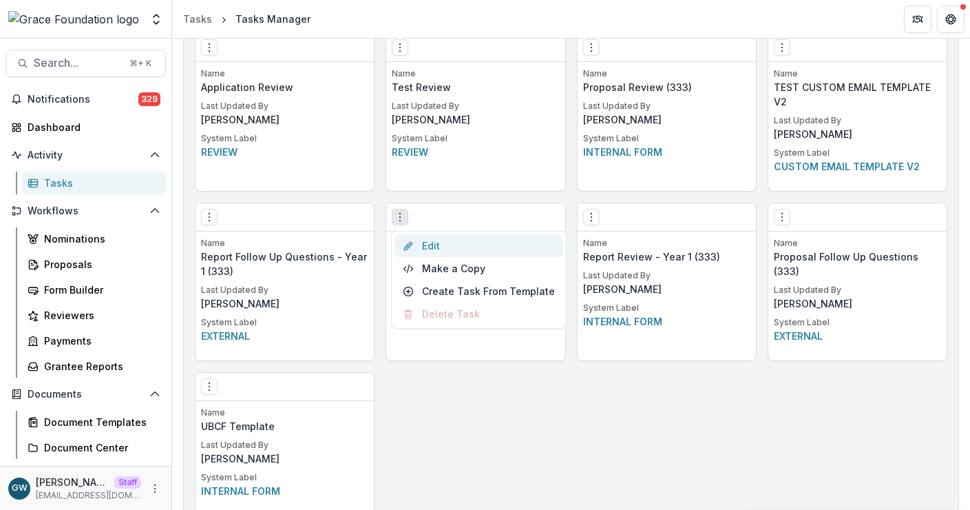
click at [452, 235] on link "Edit" at bounding box center [479, 245] width 169 height 23
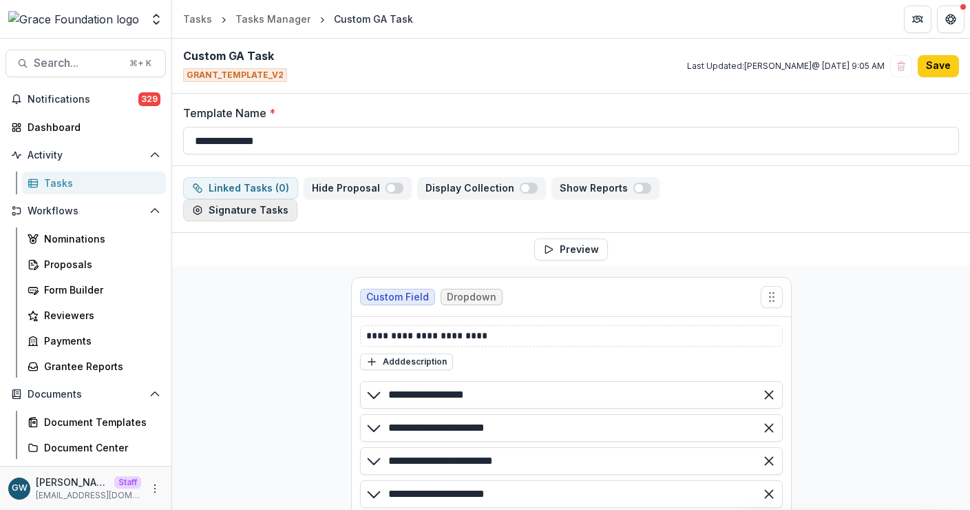
click at [235, 213] on button "Signature Tasks" at bounding box center [240, 210] width 114 height 22
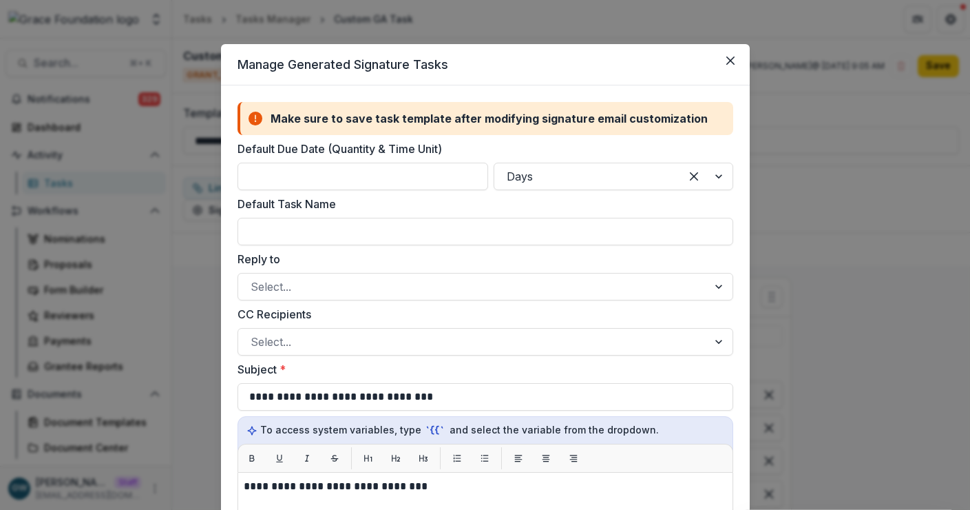
click at [881, 285] on div "**********" at bounding box center [485, 255] width 970 height 510
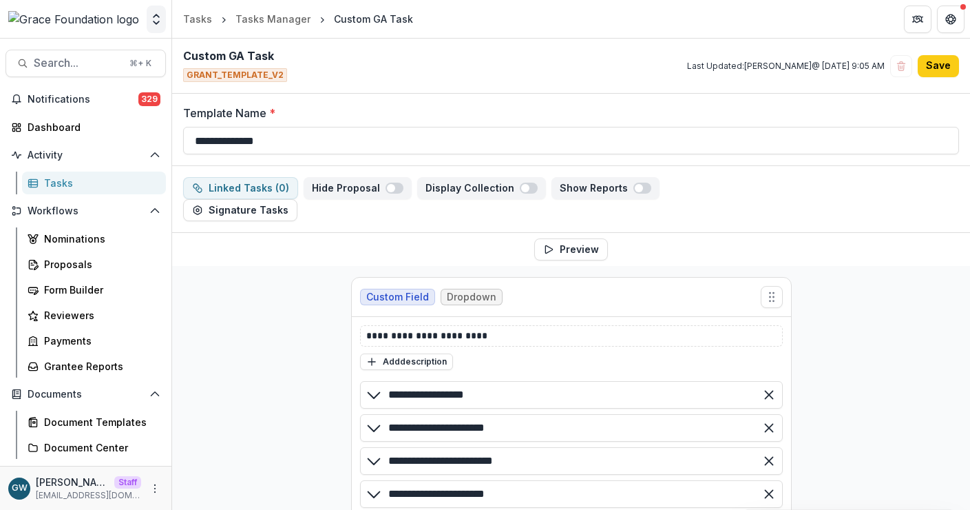
click at [162, 20] on icon "Open entity switcher" at bounding box center [156, 19] width 14 height 14
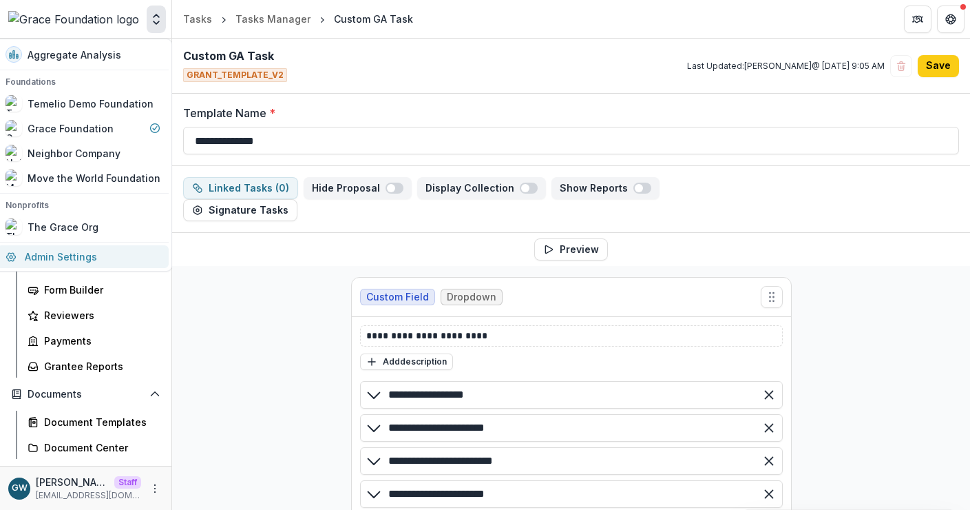
click at [63, 265] on link "Admin Settings" at bounding box center [82, 256] width 171 height 23
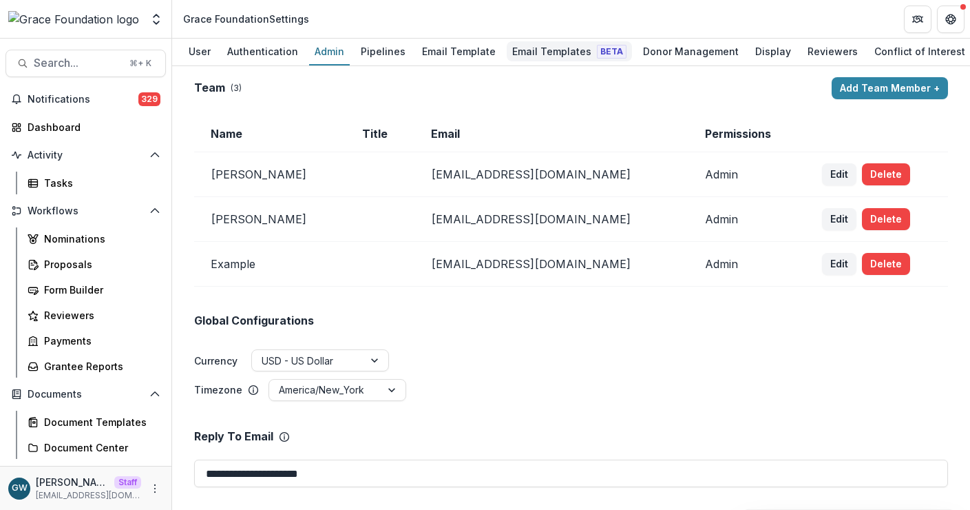
click at [547, 45] on div "Email Templates Beta" at bounding box center [569, 51] width 125 height 20
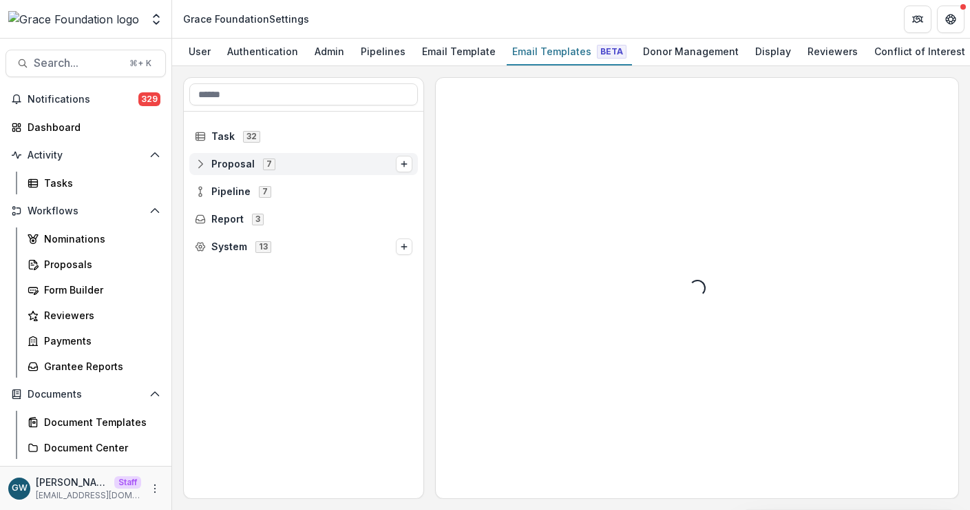
click at [234, 158] on div "Proposal 7" at bounding box center [303, 164] width 229 height 22
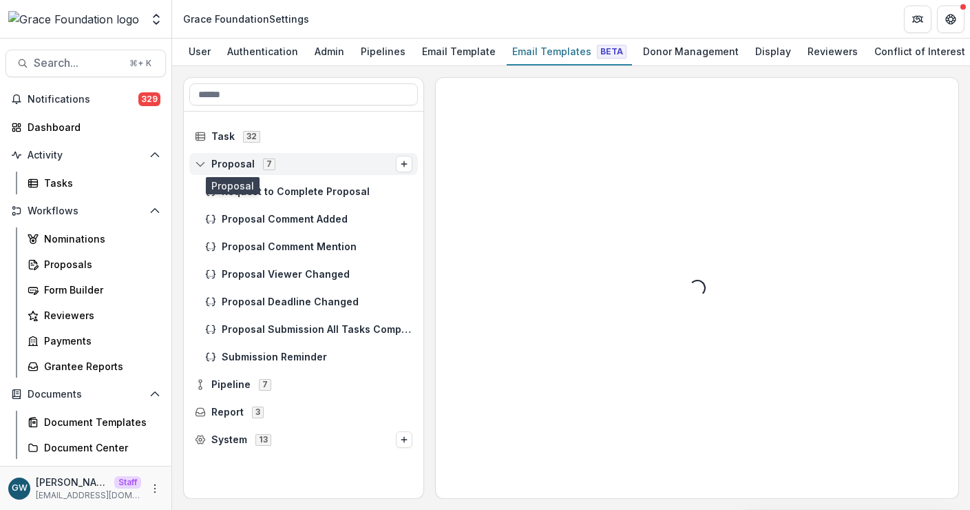
click at [218, 162] on span "Proposal" at bounding box center [232, 164] width 43 height 12
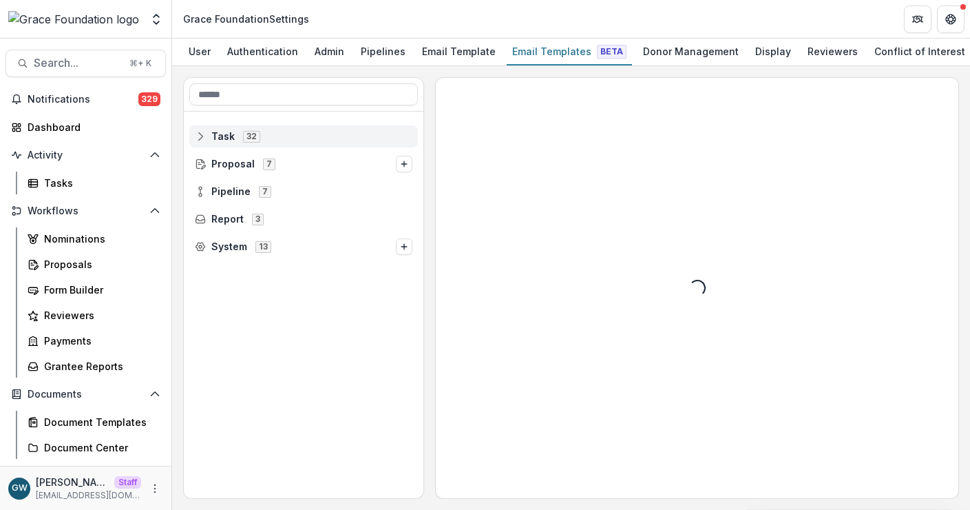
click at [222, 140] on span "Task" at bounding box center [222, 137] width 23 height 12
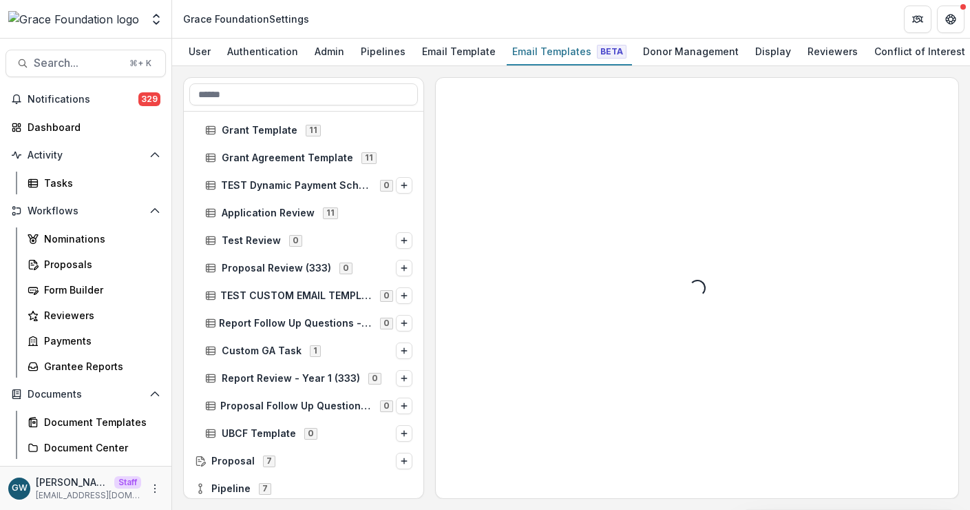
scroll to position [594, 0]
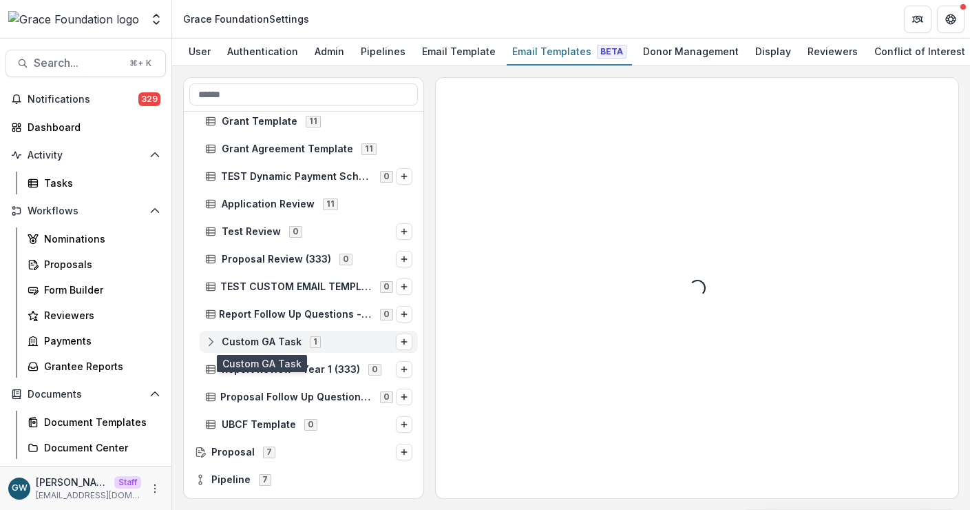
click at [265, 339] on span "Custom GA Task" at bounding box center [262, 342] width 80 height 12
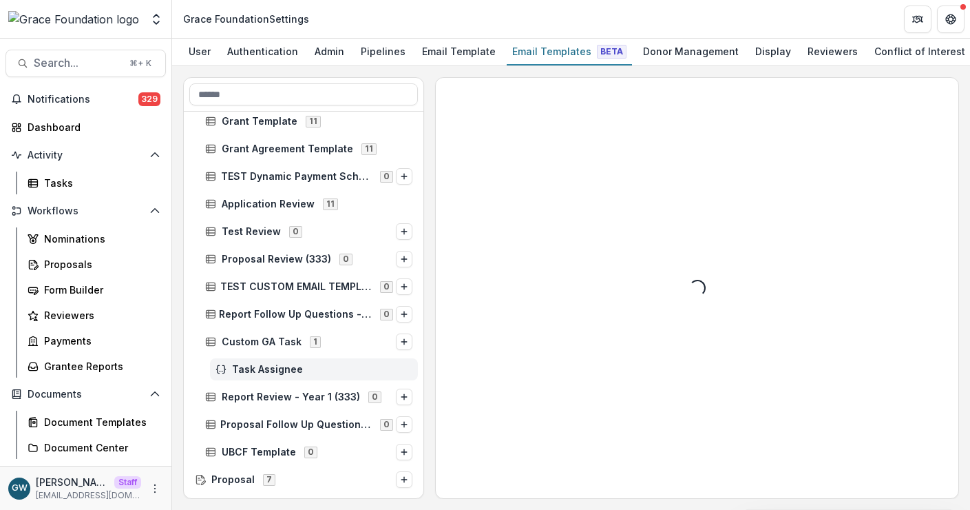
click at [265, 375] on span "Task Assignee" at bounding box center [322, 370] width 180 height 12
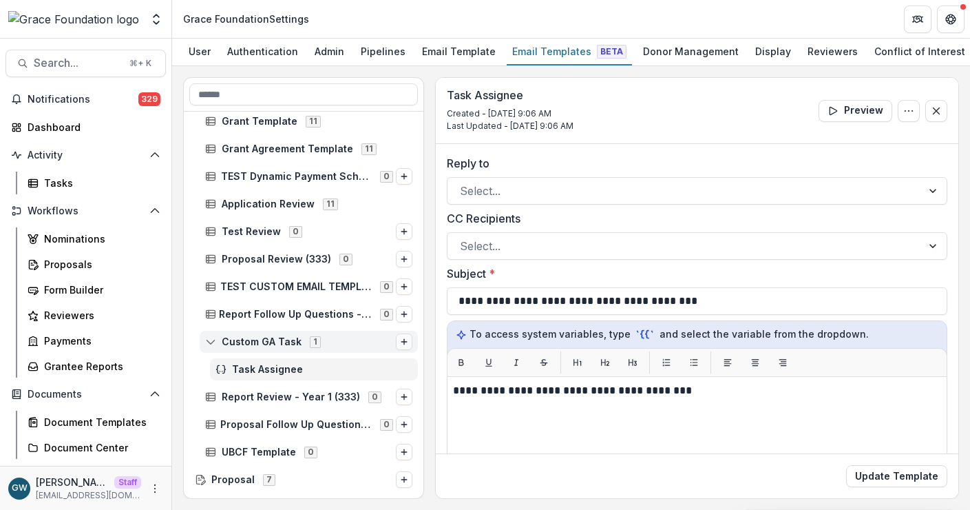
click at [400, 346] on icon "Options" at bounding box center [404, 341] width 8 height 8
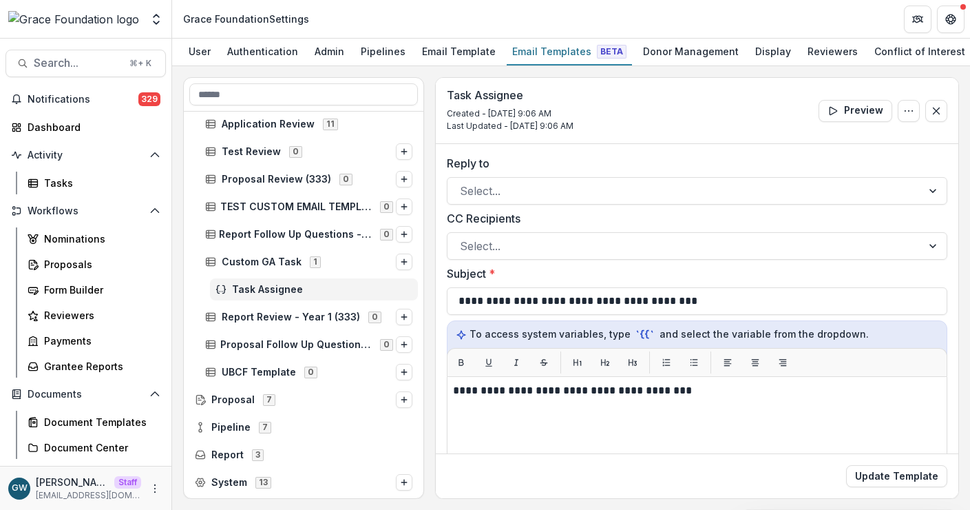
scroll to position [673, 0]
click at [81, 265] on div "Proposals" at bounding box center [99, 264] width 111 height 14
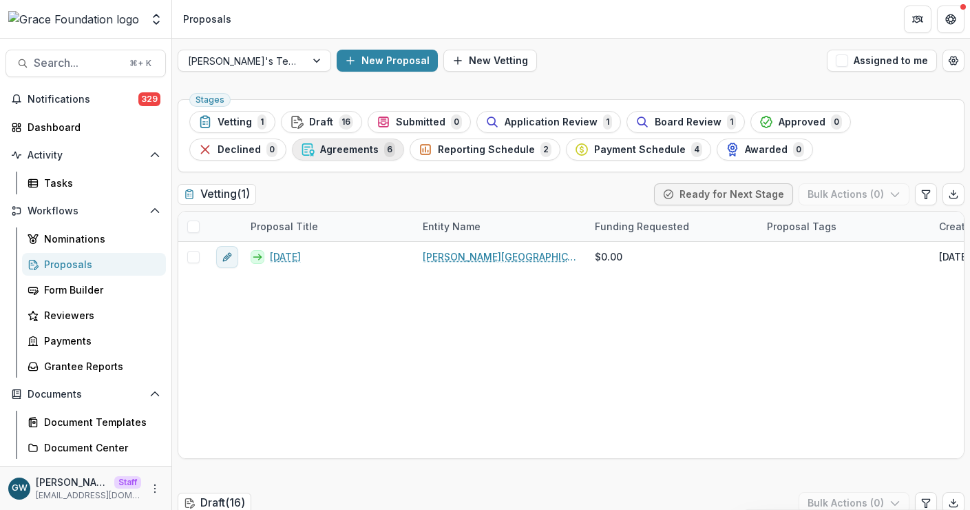
click at [320, 150] on span "Agreements" at bounding box center [349, 150] width 59 height 12
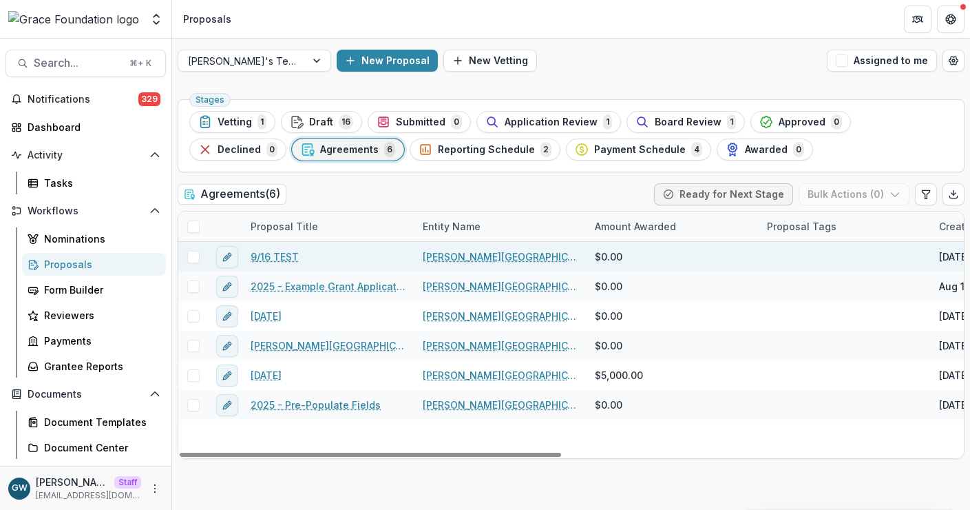
click at [286, 256] on link "9/16 TEST" at bounding box center [275, 256] width 48 height 14
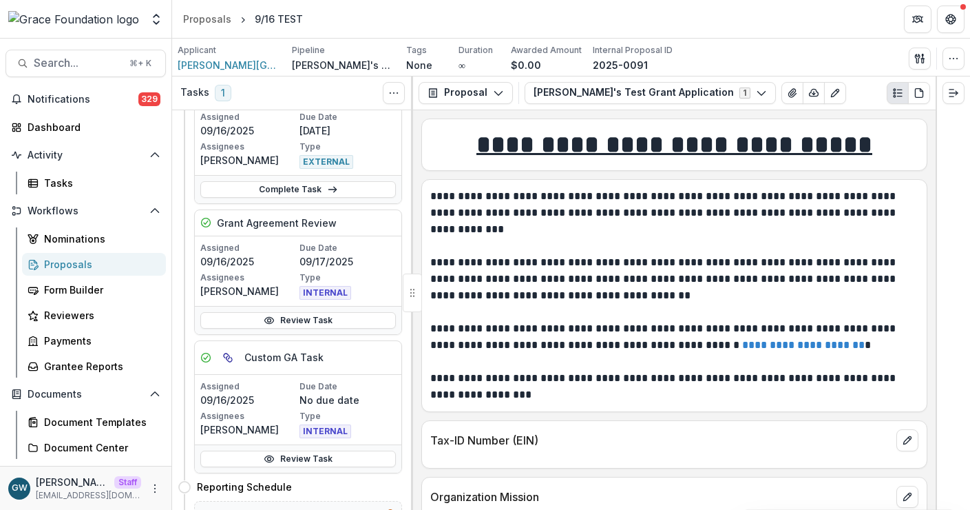
scroll to position [105, 0]
click at [154, 488] on icon "More" at bounding box center [154, 488] width 11 height 11
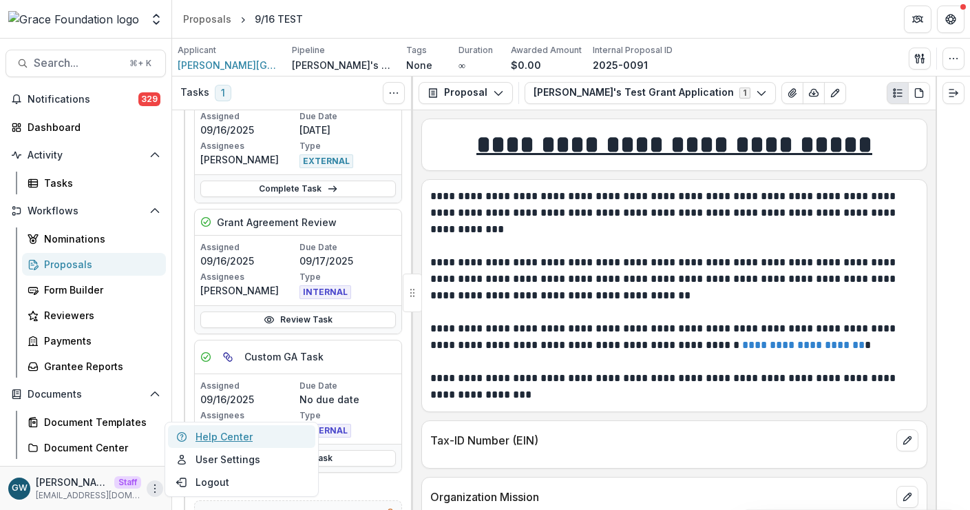
click at [211, 445] on link "Help Center" at bounding box center [241, 436] width 147 height 23
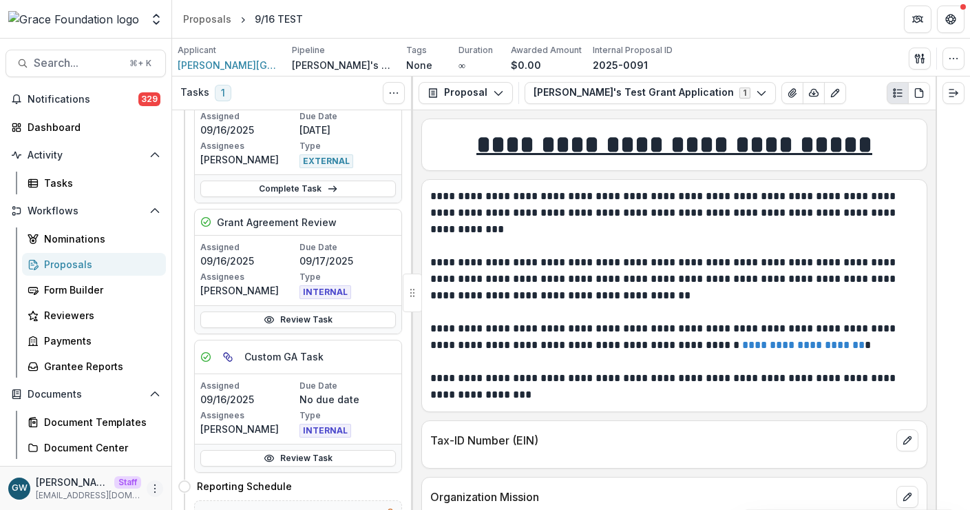
click at [149, 487] on icon "More" at bounding box center [154, 488] width 11 height 11
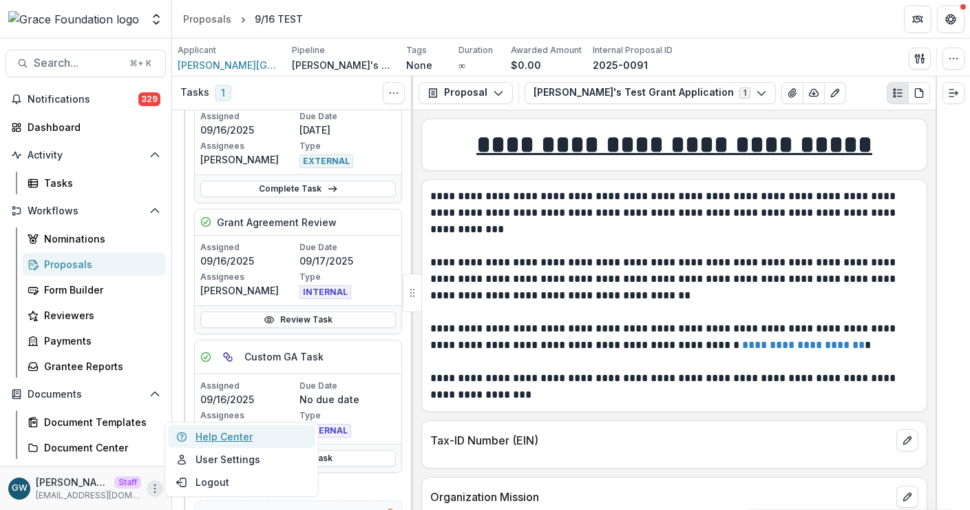
click at [237, 430] on link "Help Center" at bounding box center [241, 436] width 147 height 23
